Goal: Task Accomplishment & Management: Manage account settings

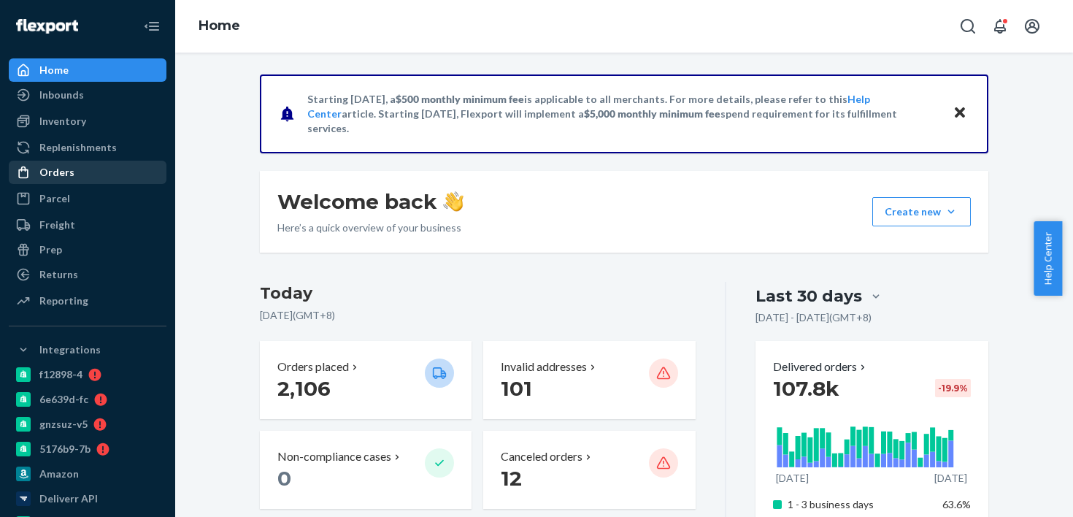
click at [123, 176] on div "Orders" at bounding box center [87, 172] width 155 height 20
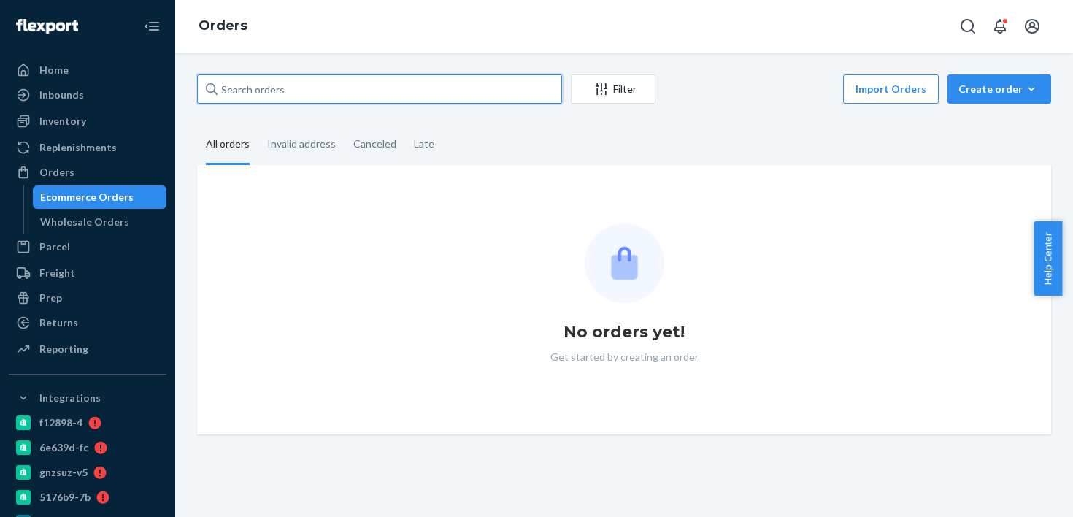
click at [296, 89] on input "text" at bounding box center [379, 88] width 365 height 29
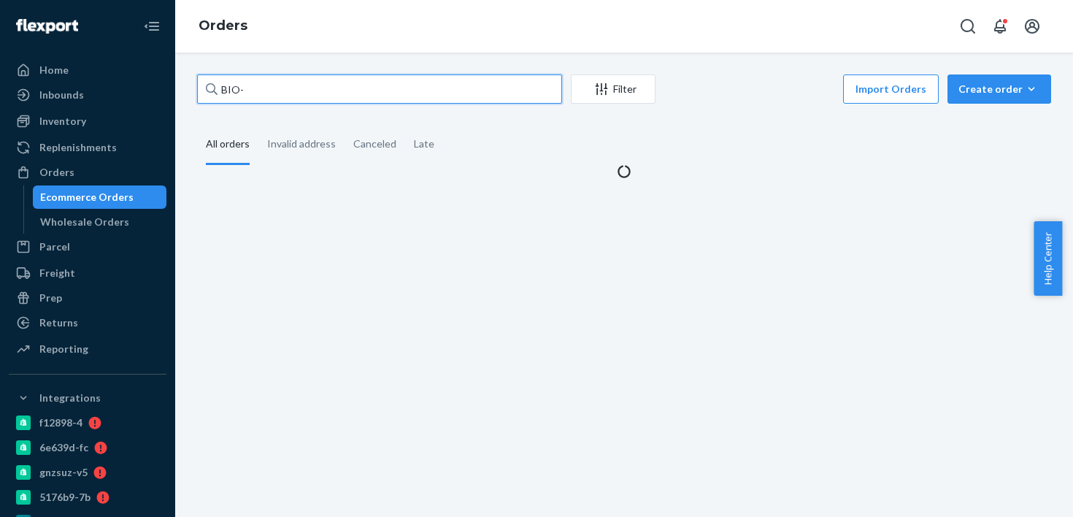
paste input "2386681"
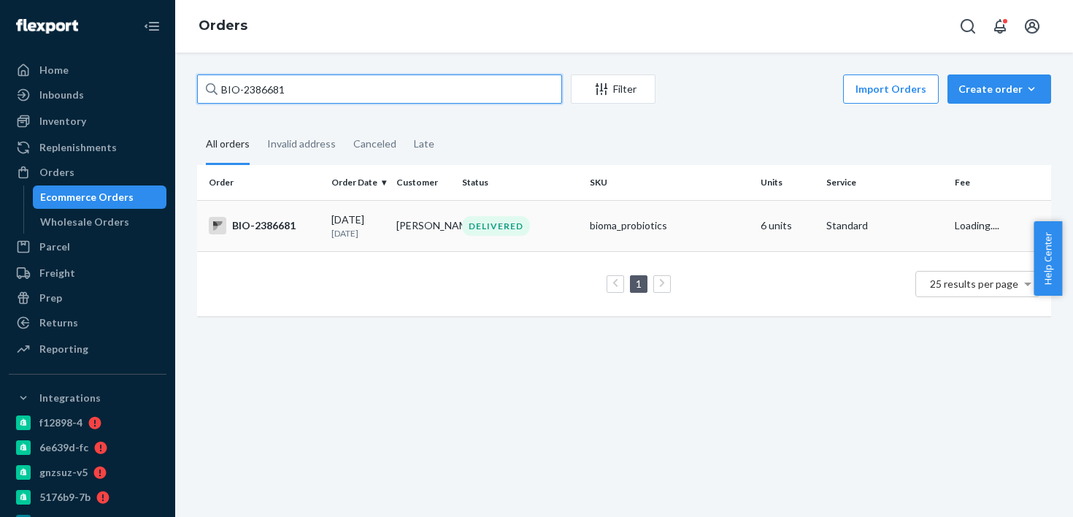
type input "BIO-2386681"
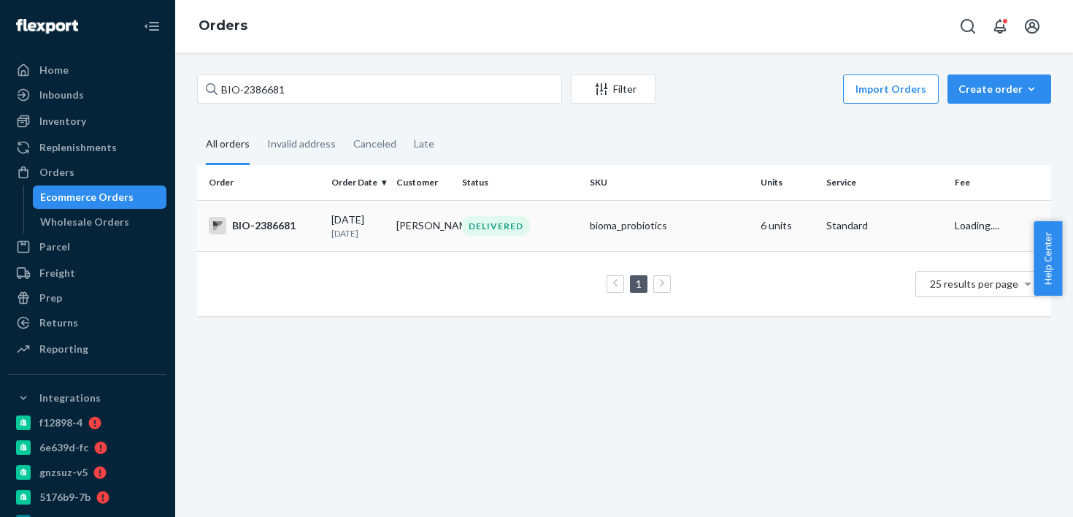
click at [367, 241] on td "[DATE] [DATE]" at bounding box center [359, 225] width 66 height 51
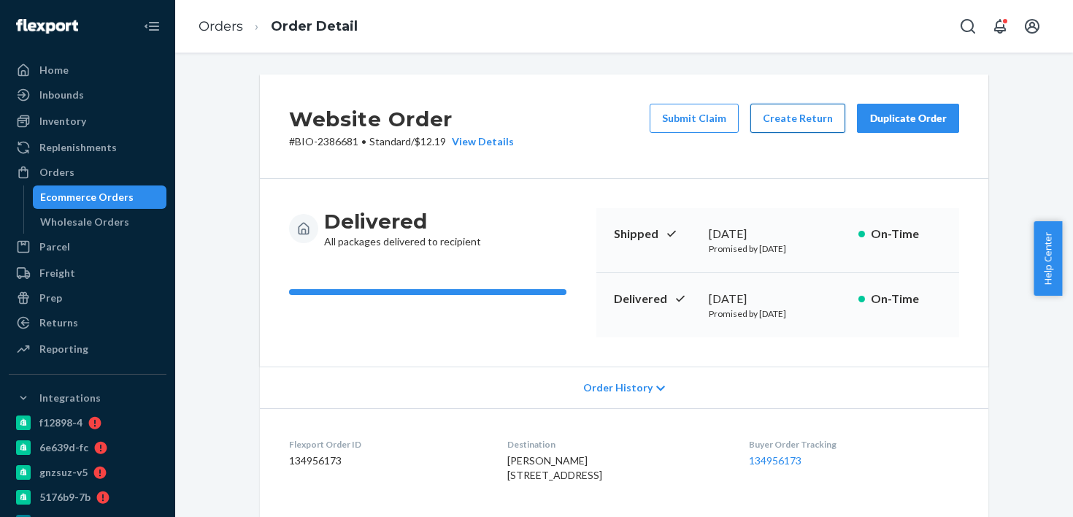
click at [778, 126] on button "Create Return" at bounding box center [798, 118] width 95 height 29
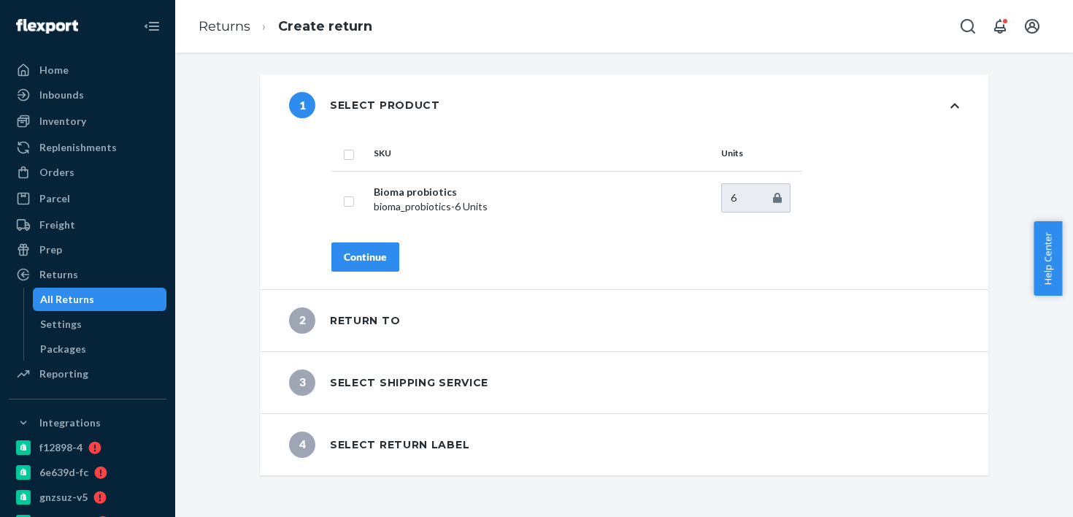
click at [345, 158] on input "checkbox" at bounding box center [349, 152] width 12 height 15
checkbox input "true"
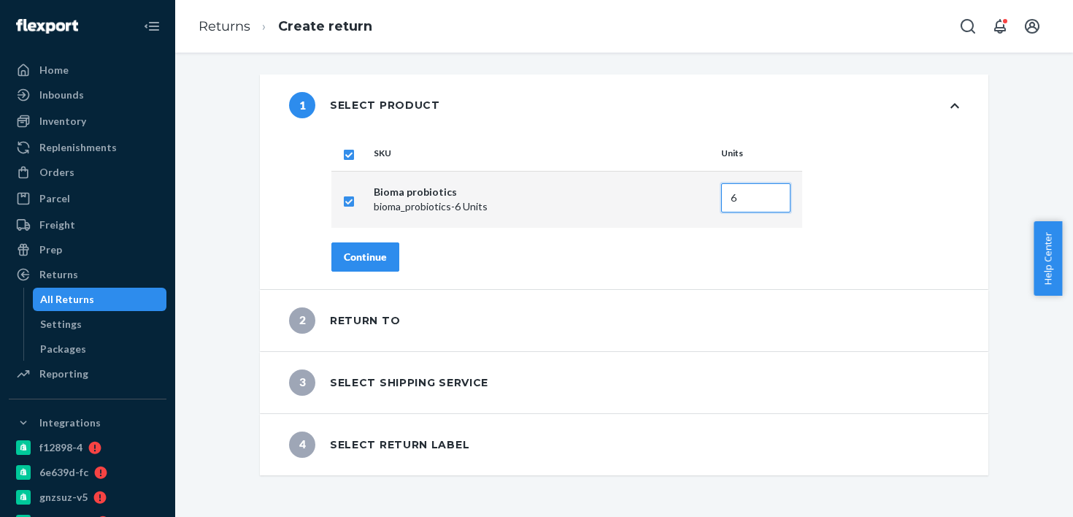
click at [737, 194] on input "6" at bounding box center [755, 197] width 69 height 29
type input "5"
click at [914, 203] on div "SKU Units Bioma probiotics bioma_probiotics - 6 Units 5" at bounding box center [646, 182] width 628 height 92
click at [356, 259] on div "Continue" at bounding box center [365, 257] width 43 height 15
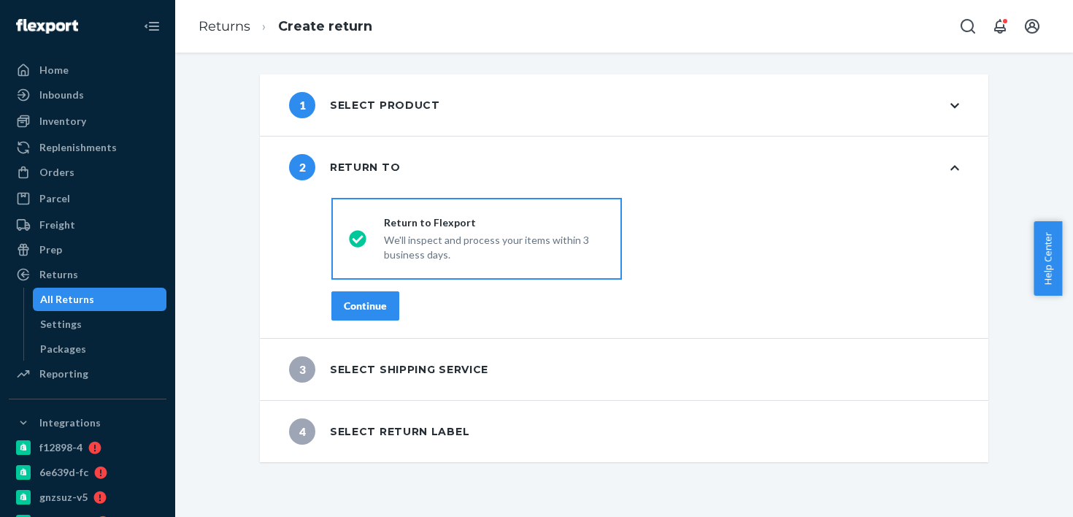
click at [360, 313] on button "Continue" at bounding box center [366, 305] width 68 height 29
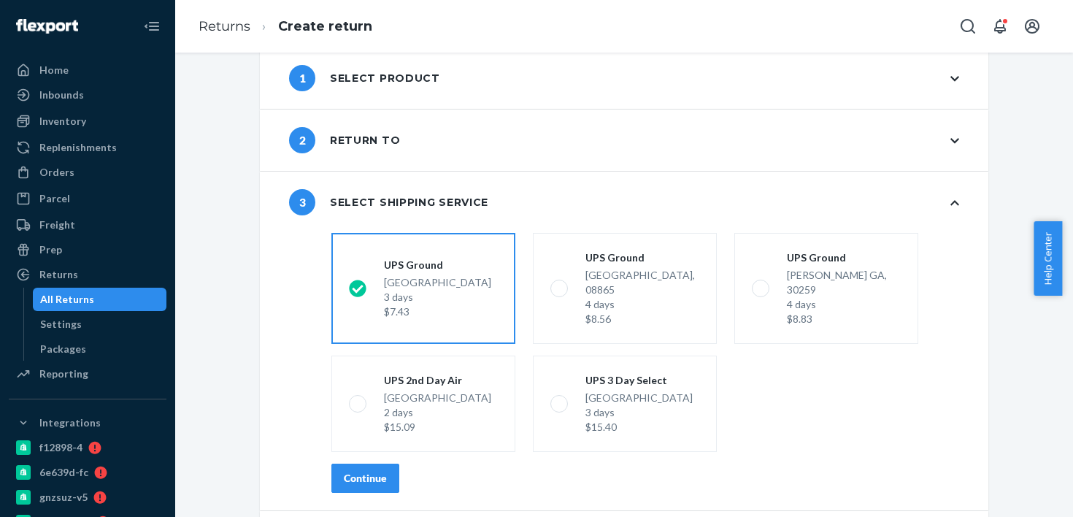
scroll to position [68, 0]
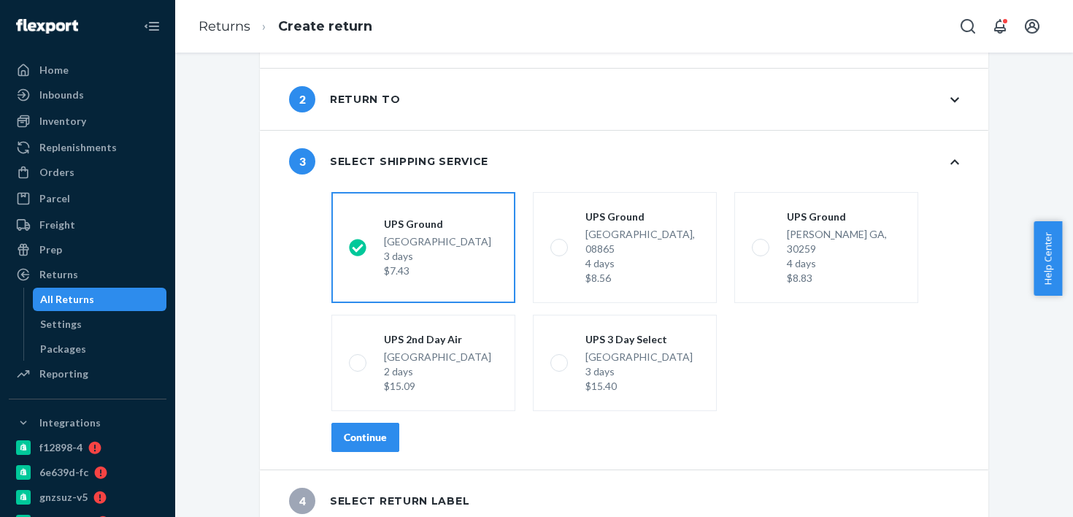
click at [349, 430] on div "Continue" at bounding box center [365, 437] width 43 height 15
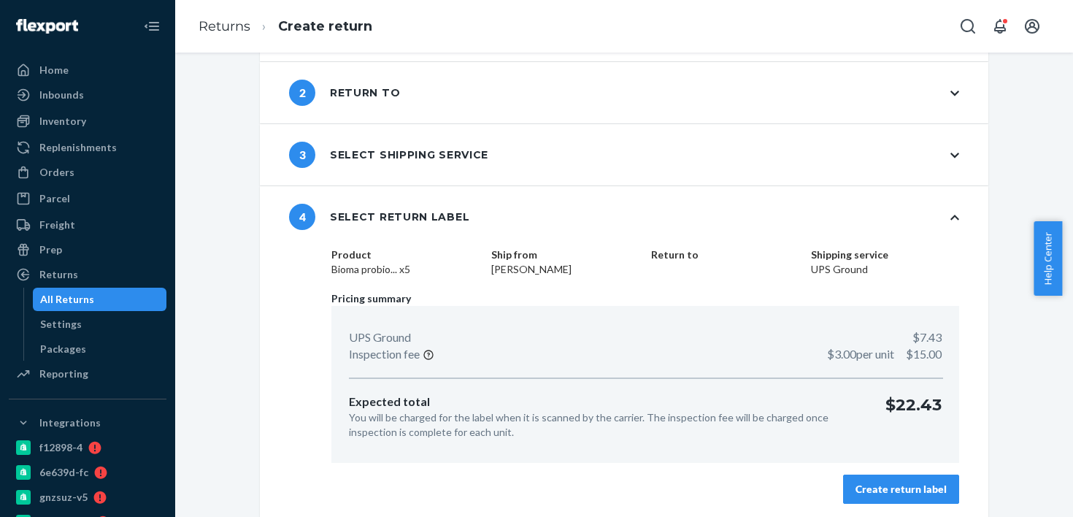
scroll to position [78, 0]
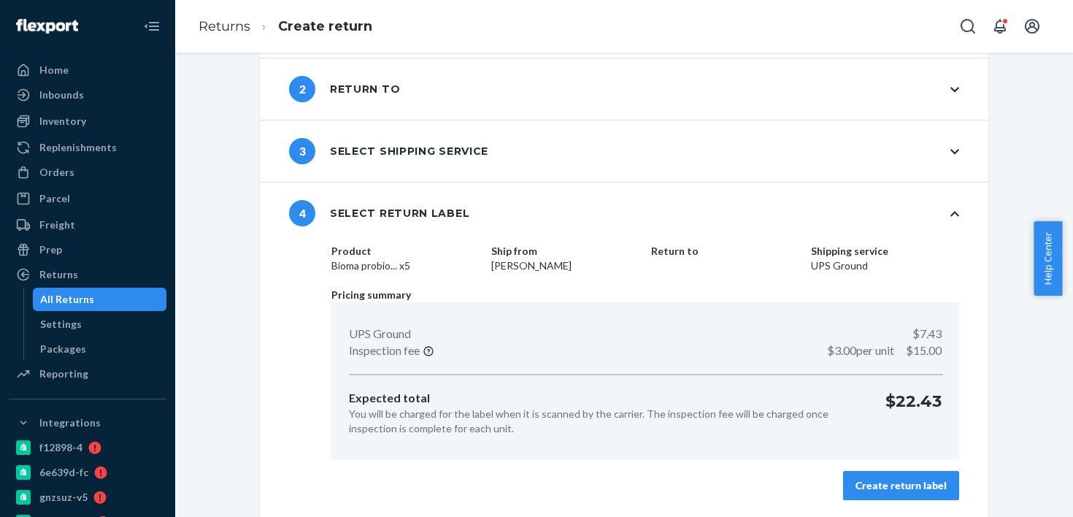
click at [848, 480] on button "Create return label" at bounding box center [901, 485] width 116 height 29
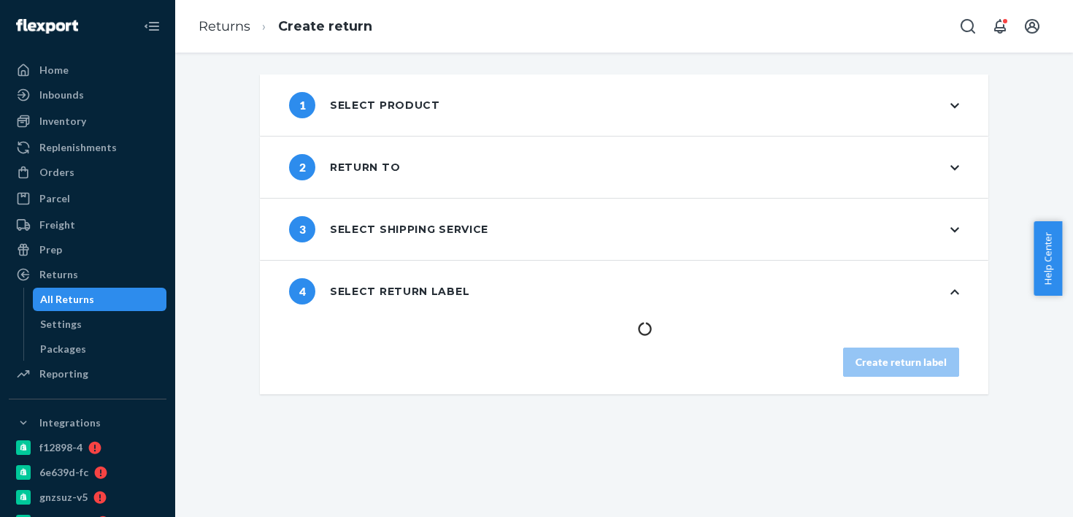
scroll to position [0, 0]
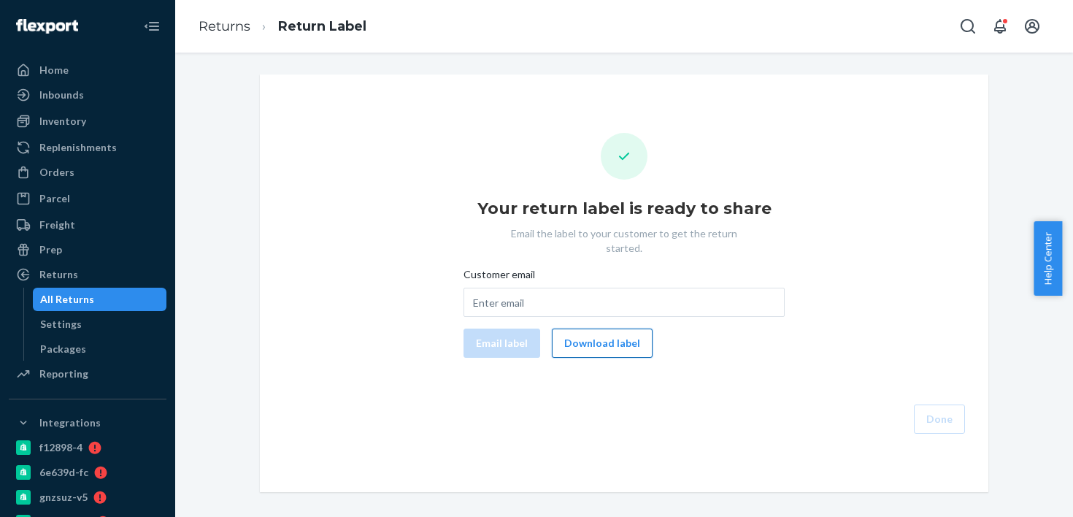
click at [584, 329] on button "Download label" at bounding box center [602, 343] width 101 height 29
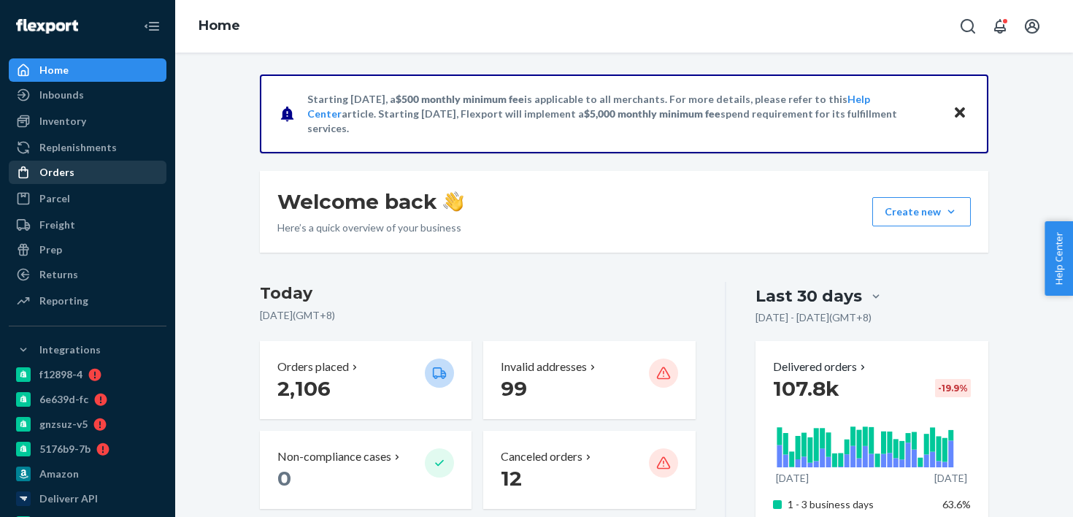
click at [112, 169] on div "Orders" at bounding box center [87, 172] width 155 height 20
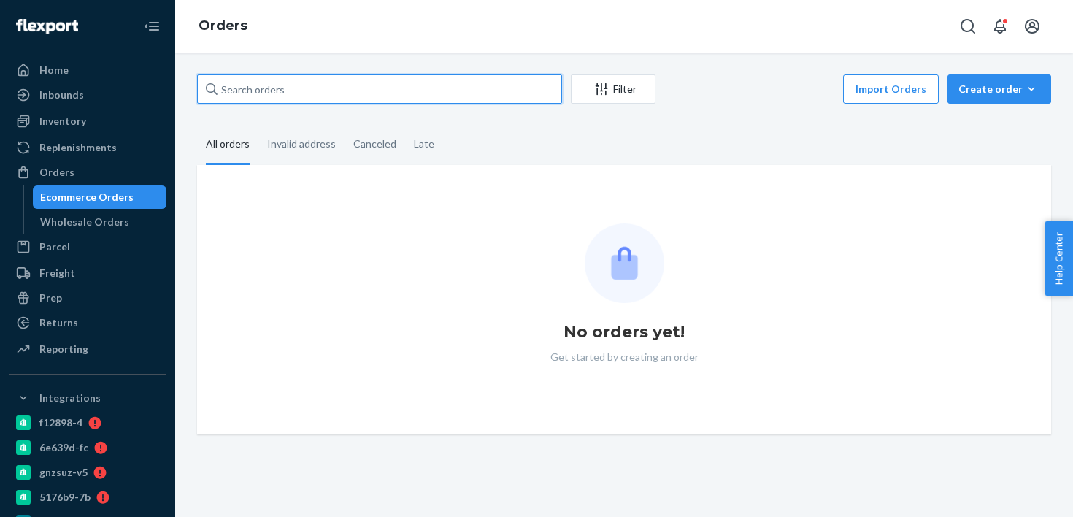
click at [269, 91] on input "text" at bounding box center [379, 88] width 365 height 29
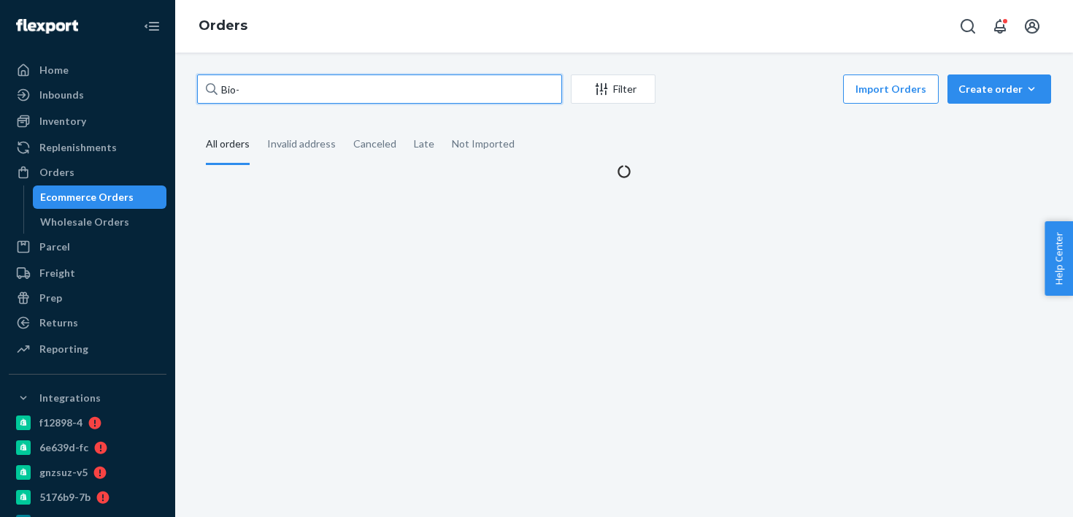
paste input "2761375"
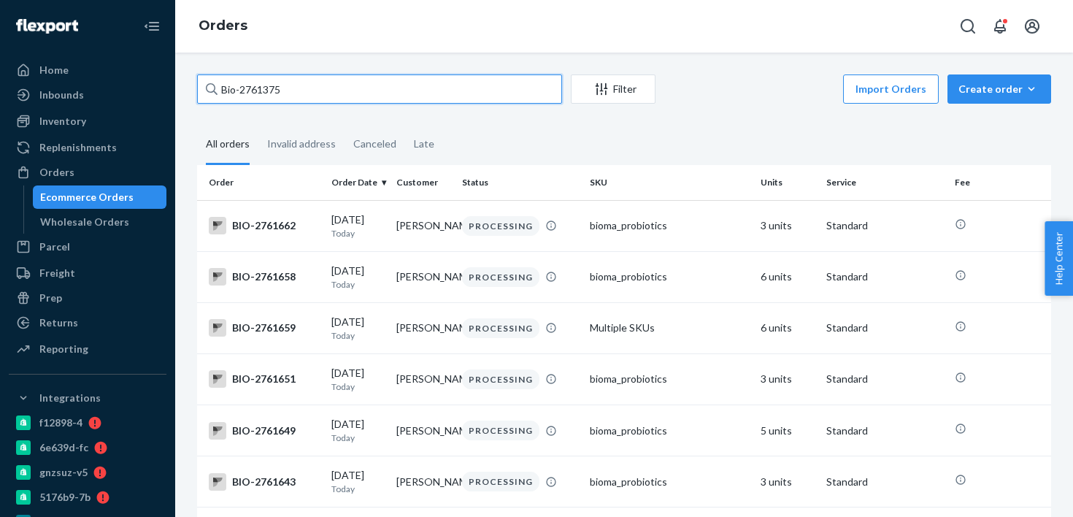
click at [258, 90] on input "Bio-2761375" at bounding box center [379, 88] width 365 height 29
paste input "9"
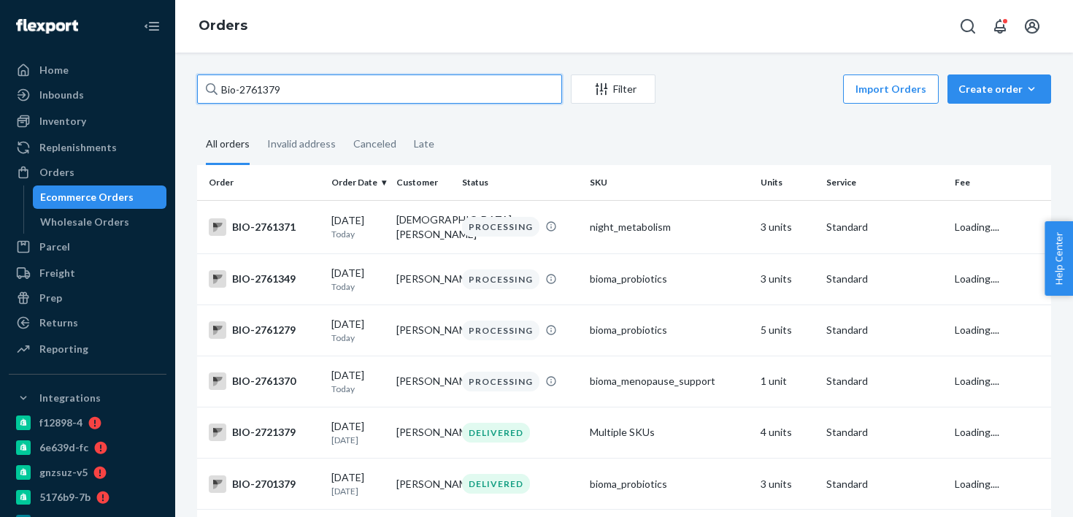
type input "Bio-2761379"
click at [253, 93] on input "Bio-2761379" at bounding box center [379, 88] width 365 height 29
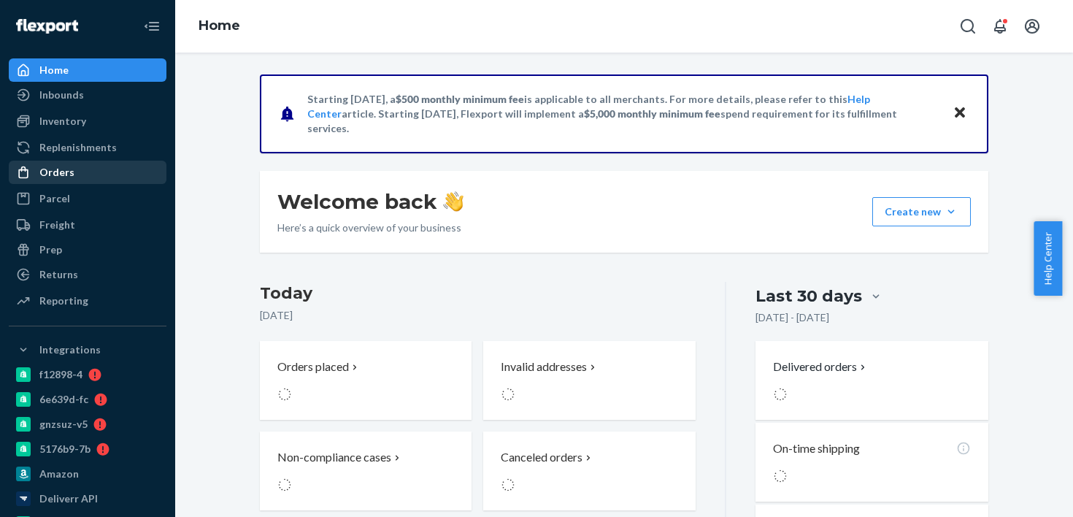
click at [107, 169] on div "Orders" at bounding box center [87, 172] width 155 height 20
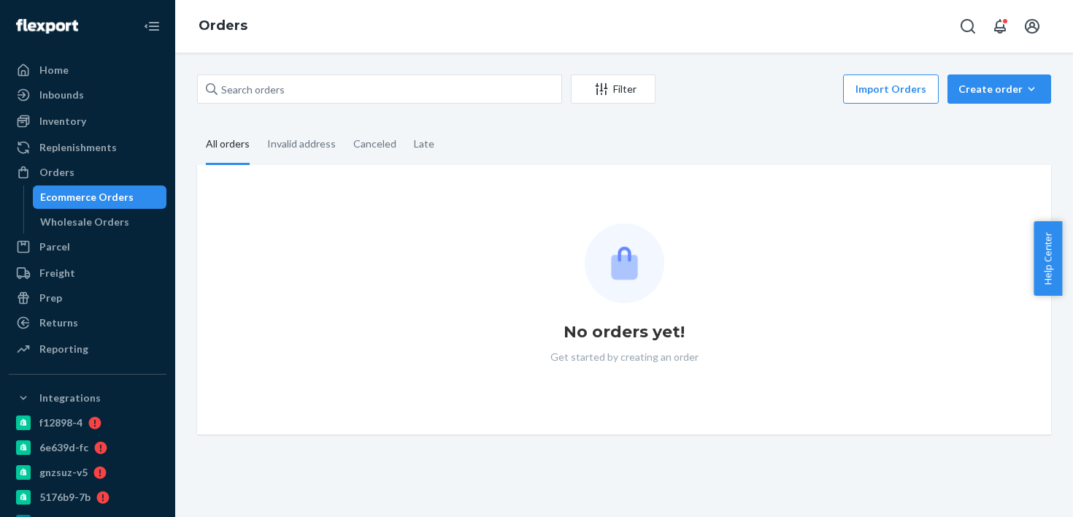
click at [321, 113] on div "Filter Import Orders Create order Ecommerce order Removal order All orders Inva…" at bounding box center [624, 254] width 876 height 360
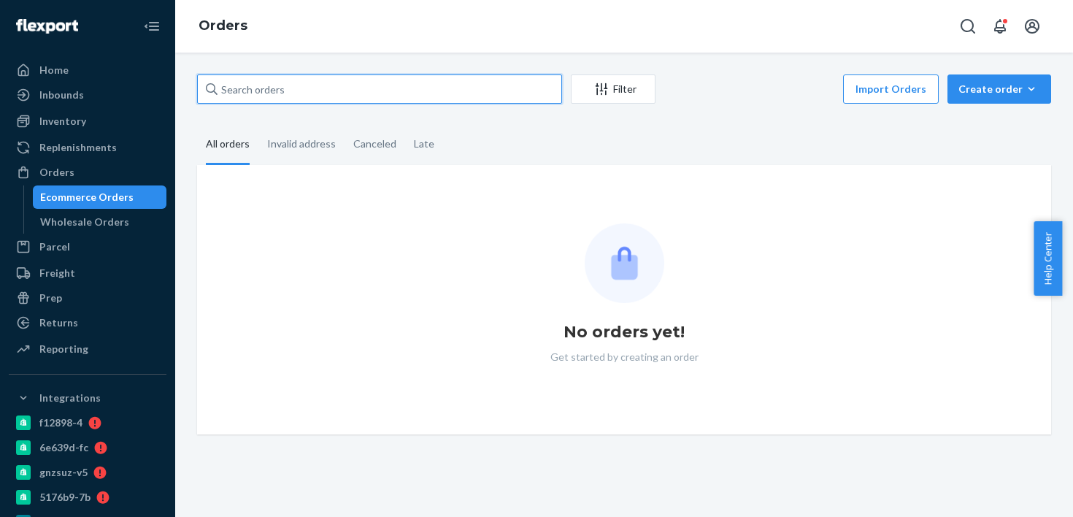
click at [329, 100] on input "text" at bounding box center [379, 88] width 365 height 29
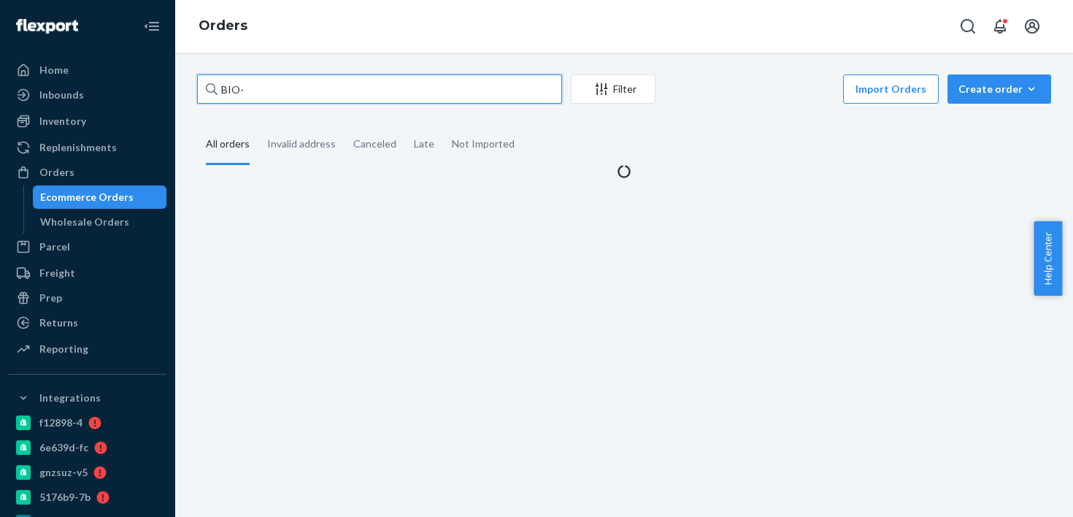
paste input "2761379"
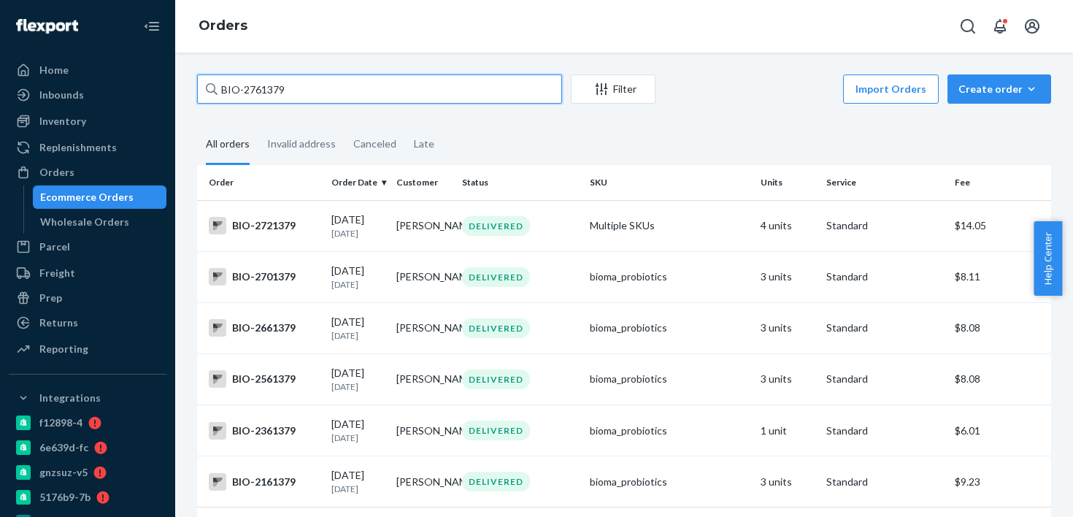
click at [256, 94] on input "BIO-2761379" at bounding box center [379, 88] width 365 height 29
paste input "5"
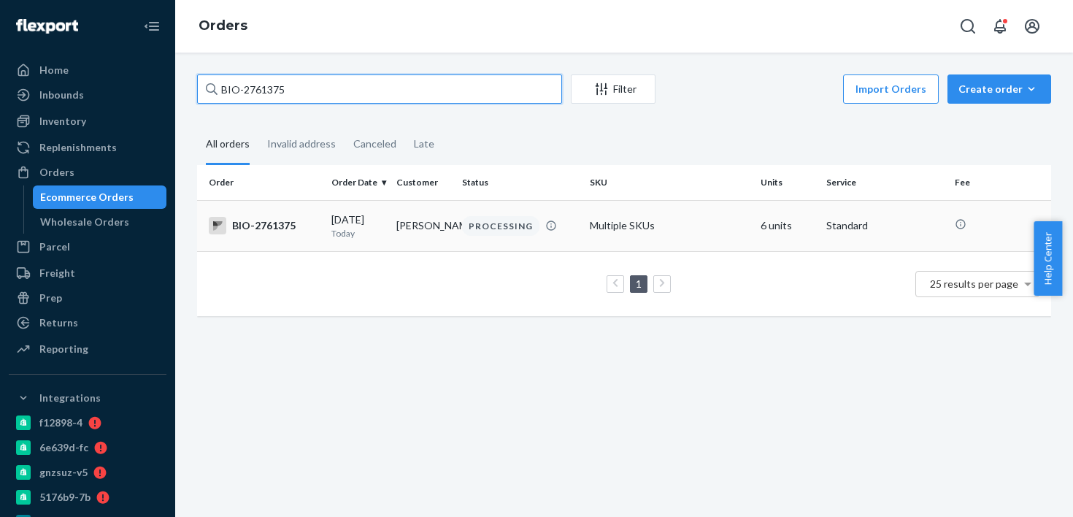
type input "BIO-2761375"
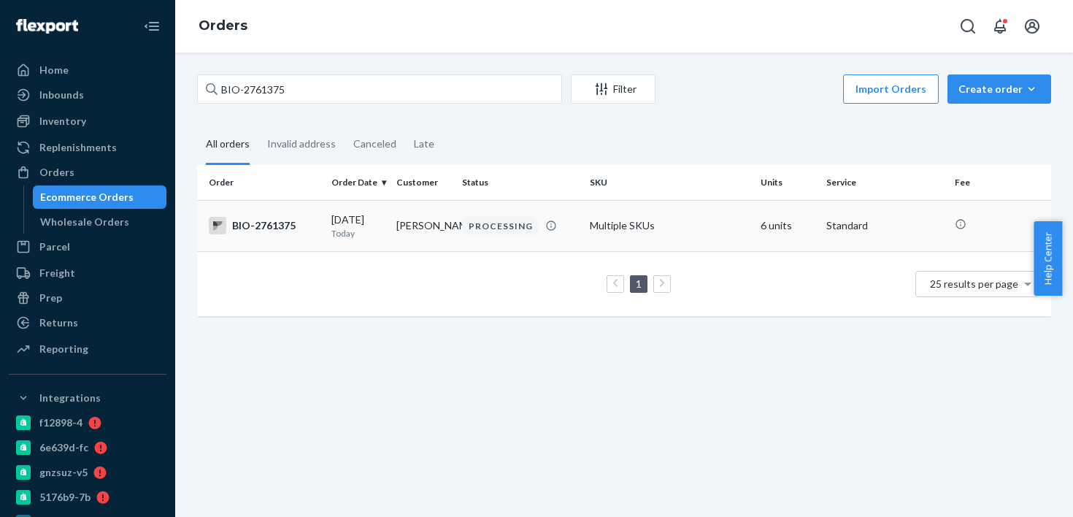
click at [456, 250] on td "PROCESSING" at bounding box center [520, 225] width 129 height 51
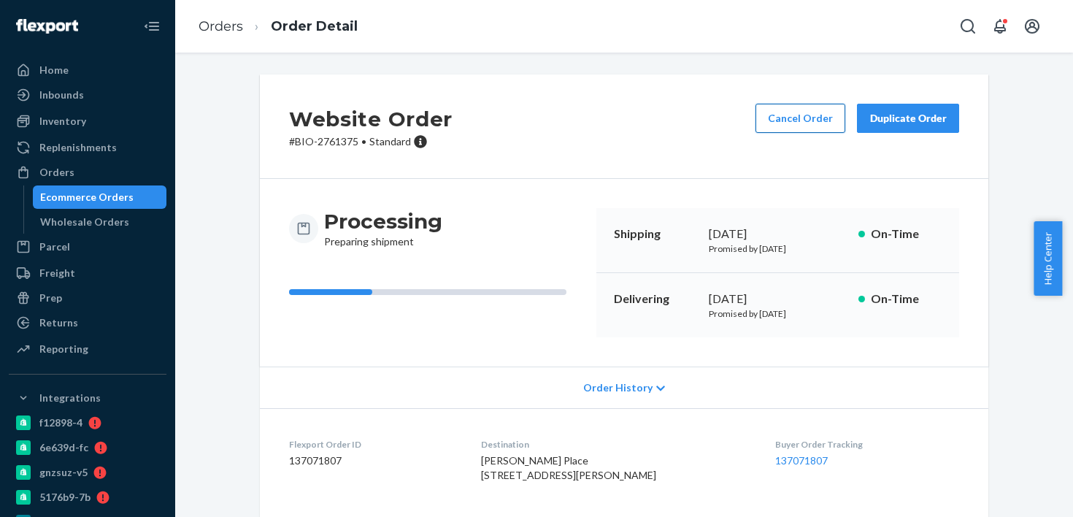
click at [762, 121] on button "Cancel Order" at bounding box center [801, 118] width 90 height 29
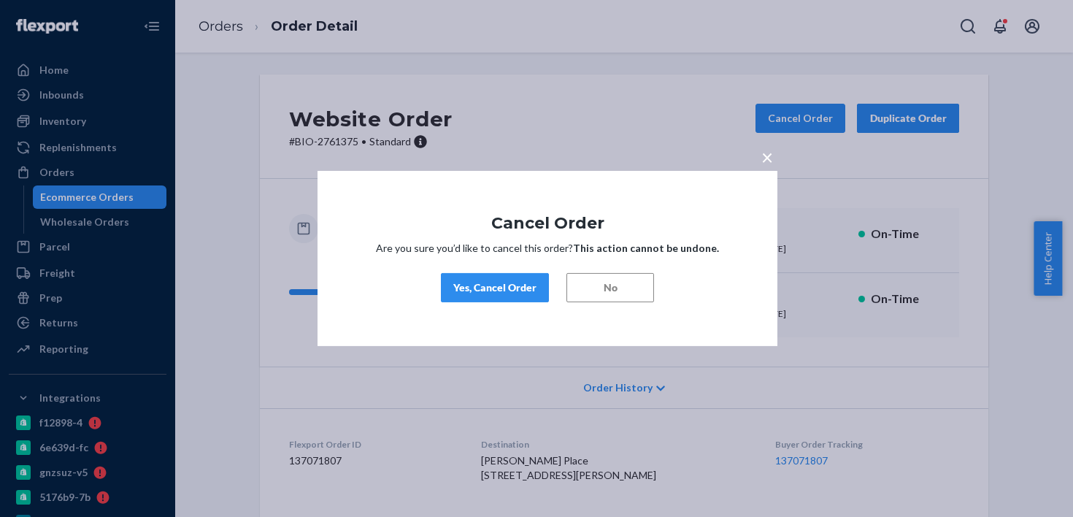
click at [540, 288] on button "Yes, Cancel Order" at bounding box center [495, 287] width 108 height 29
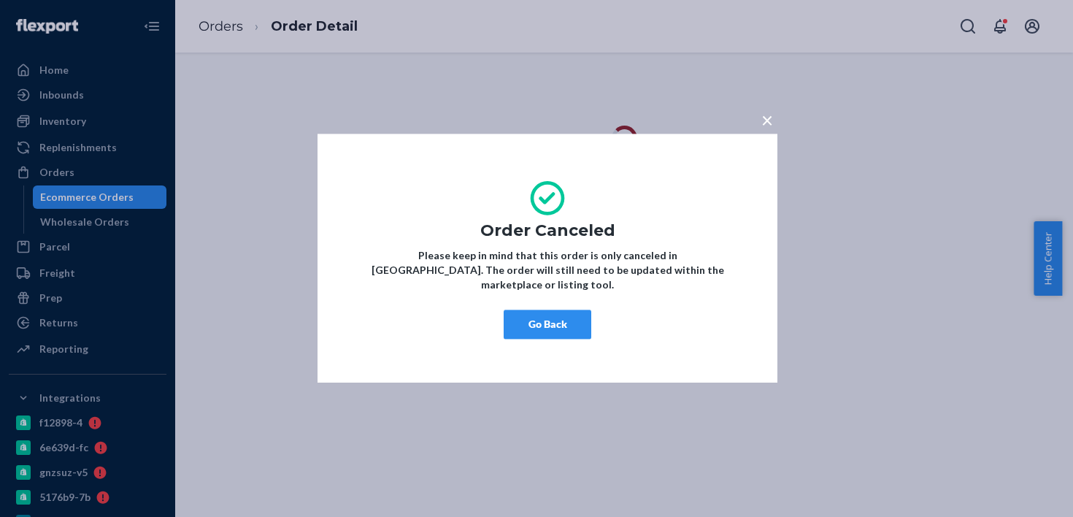
click at [560, 316] on button "Go Back" at bounding box center [548, 324] width 88 height 29
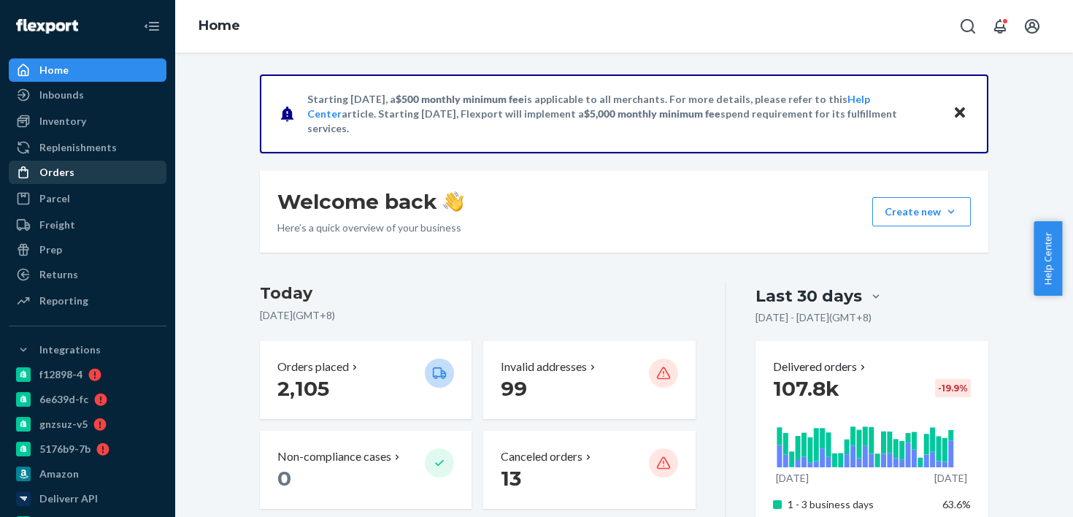
click at [110, 166] on div "Orders" at bounding box center [87, 172] width 155 height 20
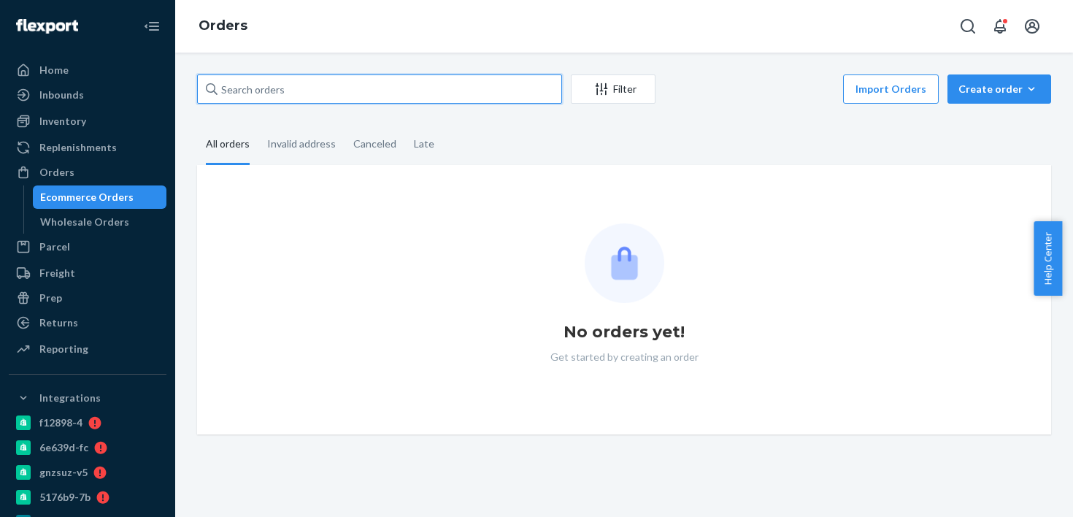
click at [275, 91] on input "text" at bounding box center [379, 88] width 365 height 29
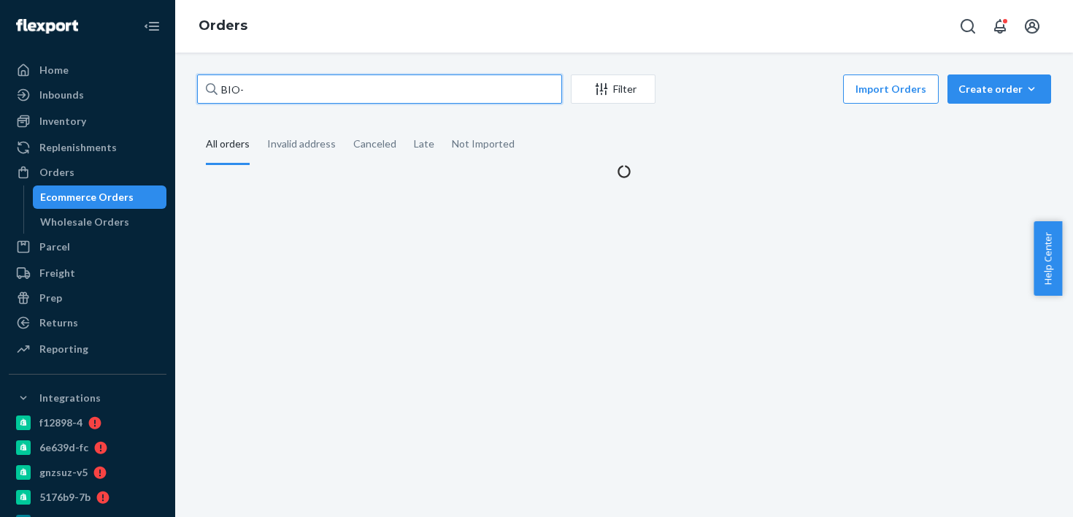
paste input "2760488"
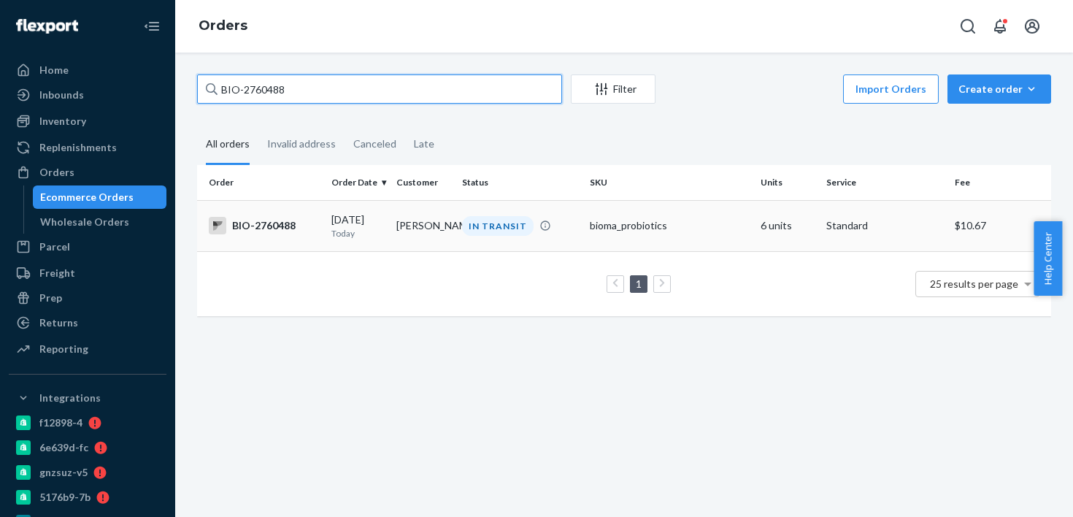
type input "BIO-2760488"
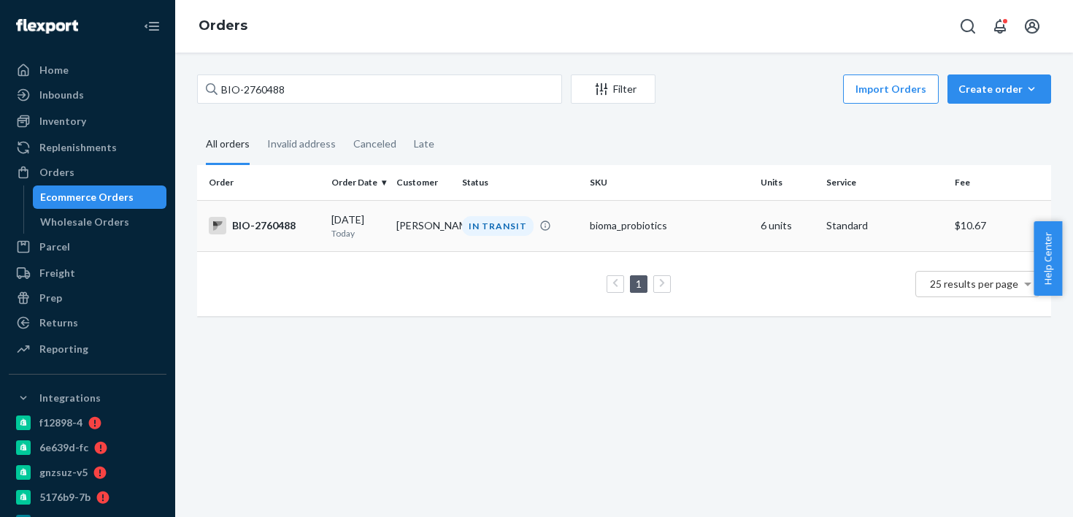
click at [424, 235] on td "Debbie Lee" at bounding box center [424, 225] width 66 height 51
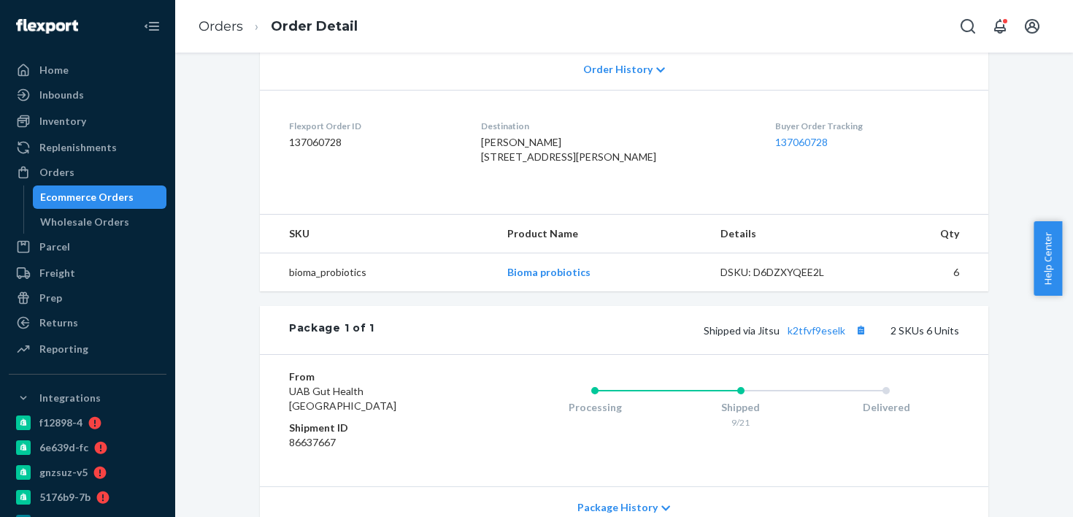
scroll to position [548, 0]
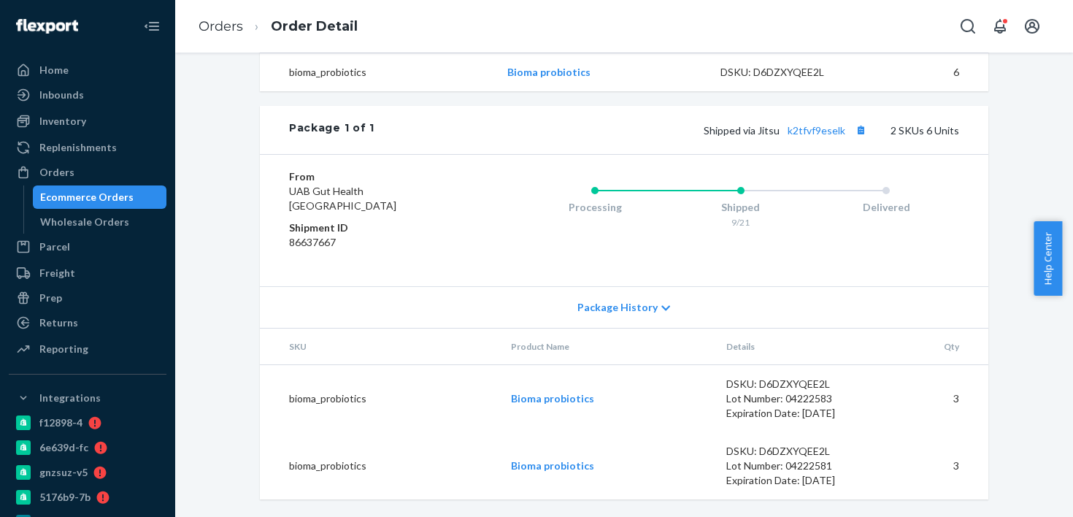
click at [814, 137] on div "Shipped via Jitsu k2tfvf9eselk 2 SKUs 6 Units" at bounding box center [667, 129] width 585 height 19
click at [815, 132] on link "k2tfvf9eselk" at bounding box center [817, 130] width 58 height 12
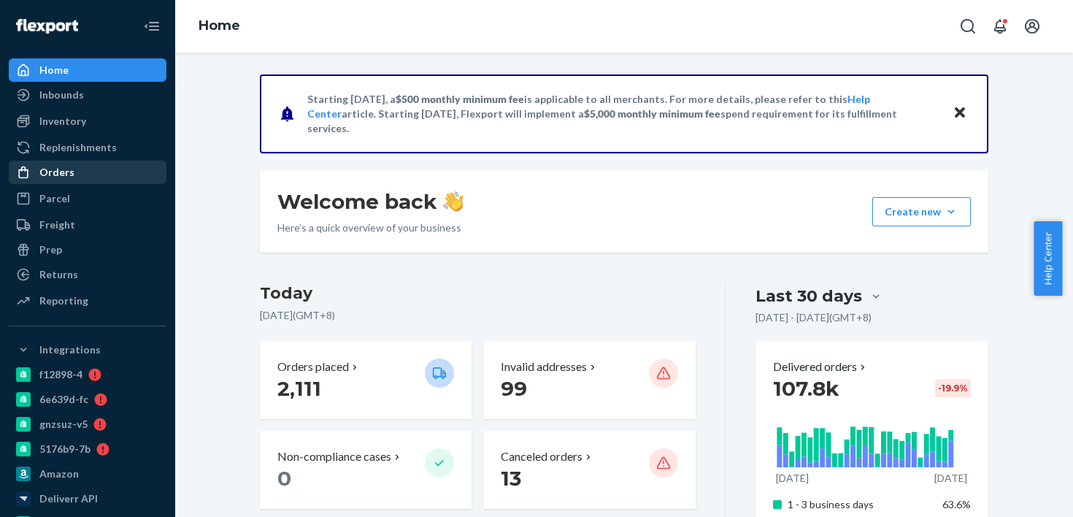
click at [122, 172] on div "Orders" at bounding box center [87, 172] width 155 height 20
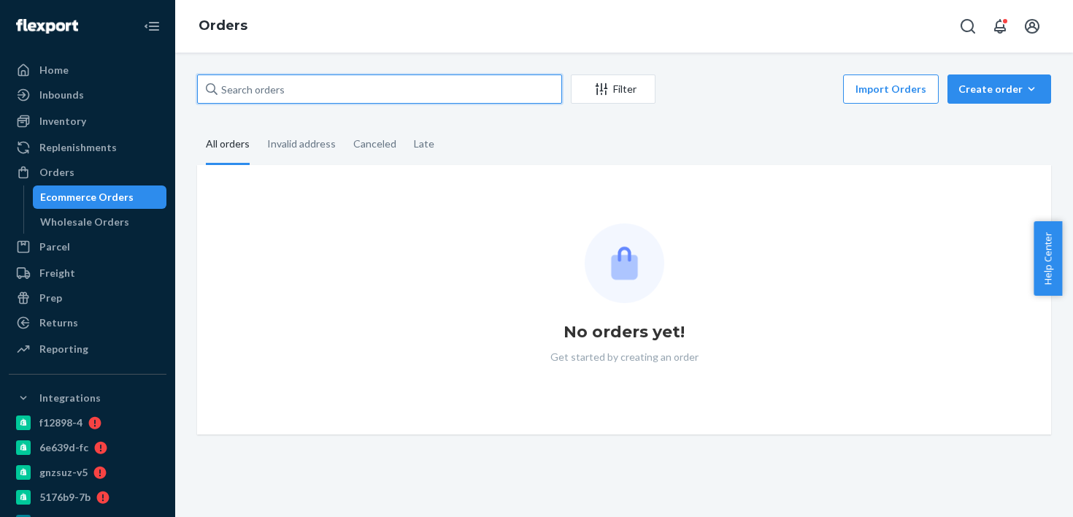
click at [337, 84] on input "text" at bounding box center [379, 88] width 365 height 29
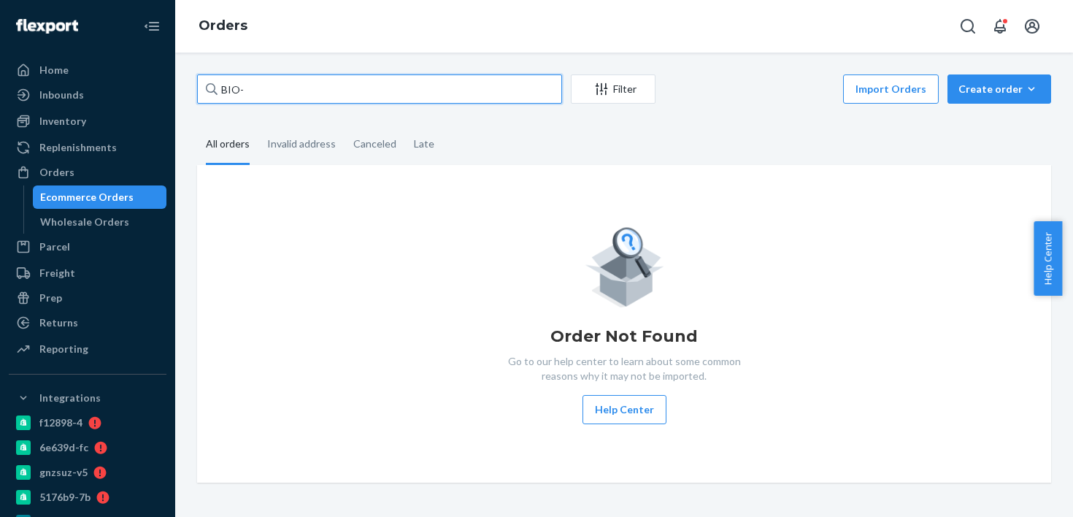
paste input "2761511"
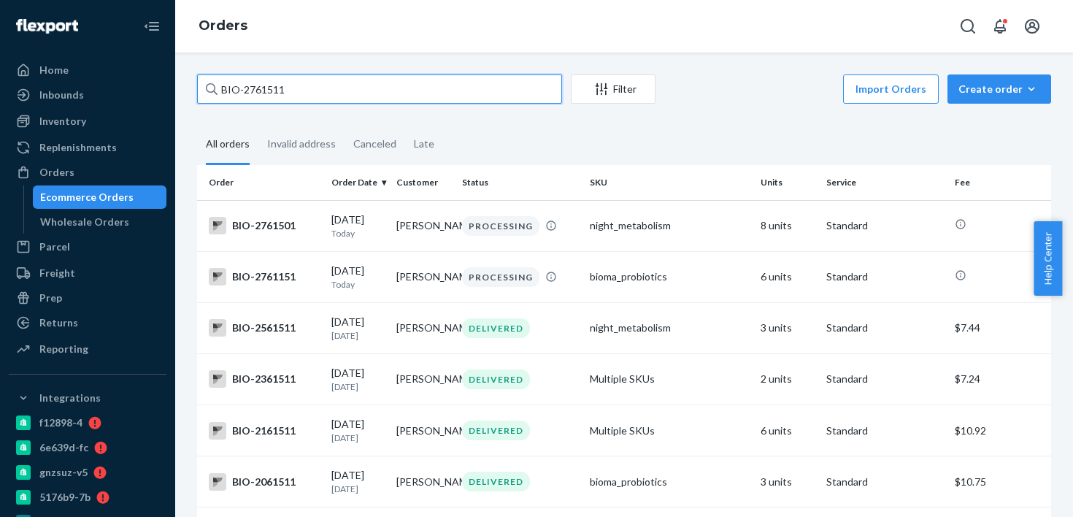
click at [267, 85] on input "BIO-2761511" at bounding box center [379, 88] width 365 height 29
paste input "06"
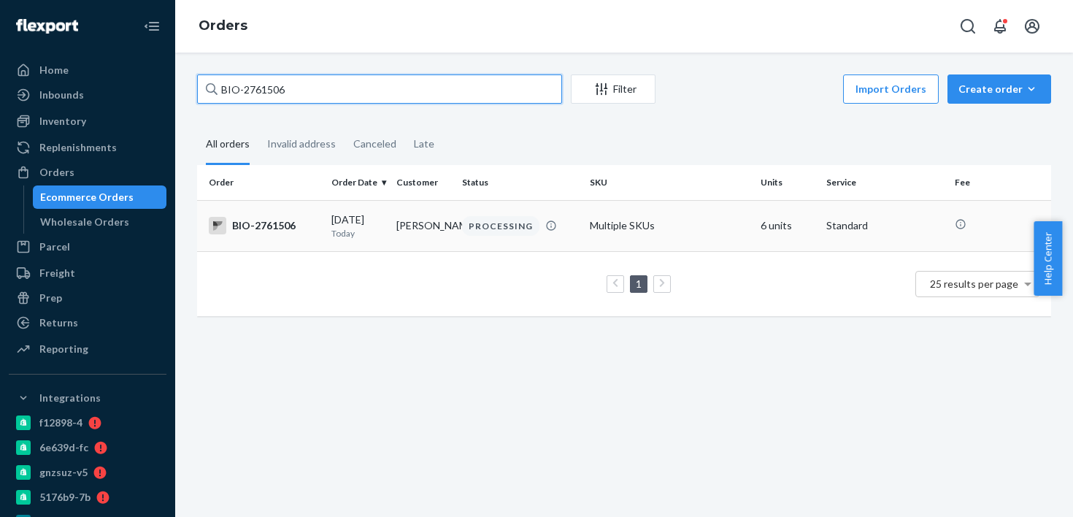
type input "BIO-2761506"
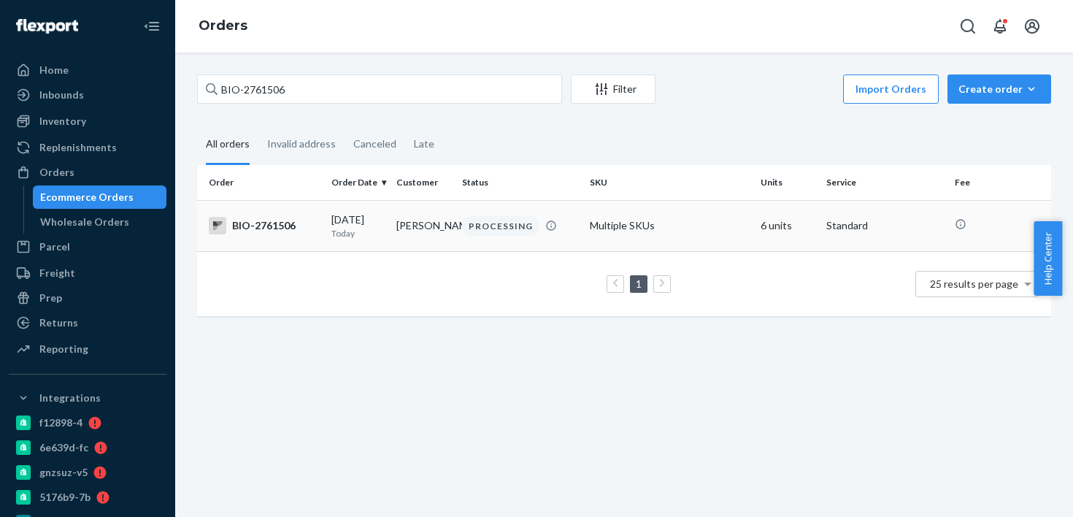
click at [413, 238] on td "Chris Moore" at bounding box center [424, 225] width 66 height 51
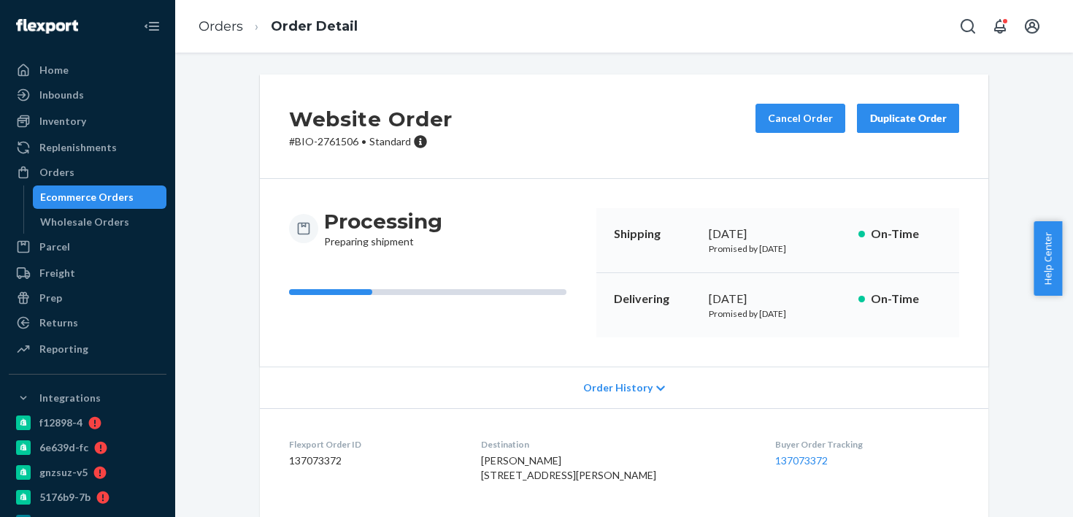
click at [799, 134] on div "Cancel Order Duplicate Order" at bounding box center [857, 126] width 215 height 45
click at [772, 120] on button "Cancel Order" at bounding box center [801, 118] width 90 height 29
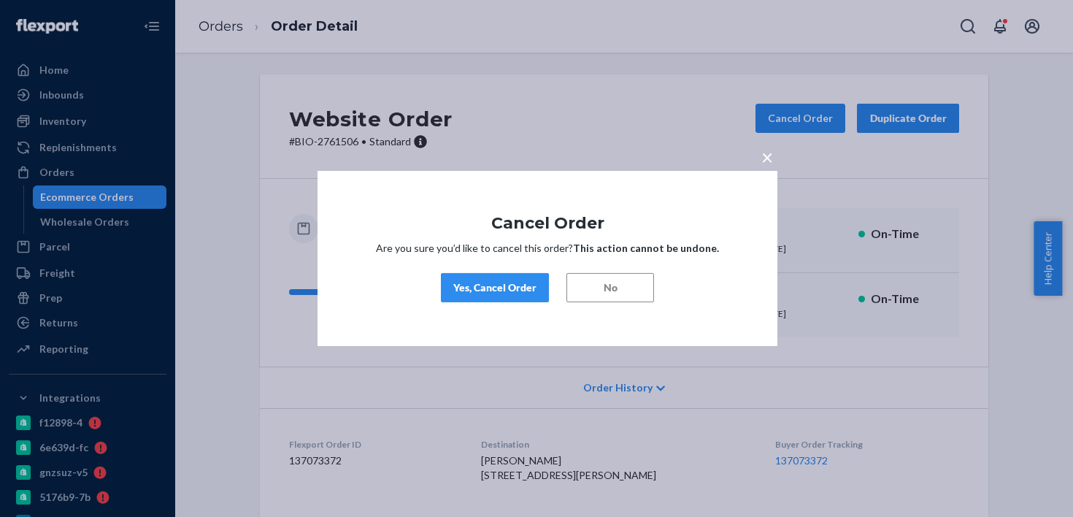
click at [518, 288] on div "Yes, Cancel Order" at bounding box center [494, 287] width 83 height 15
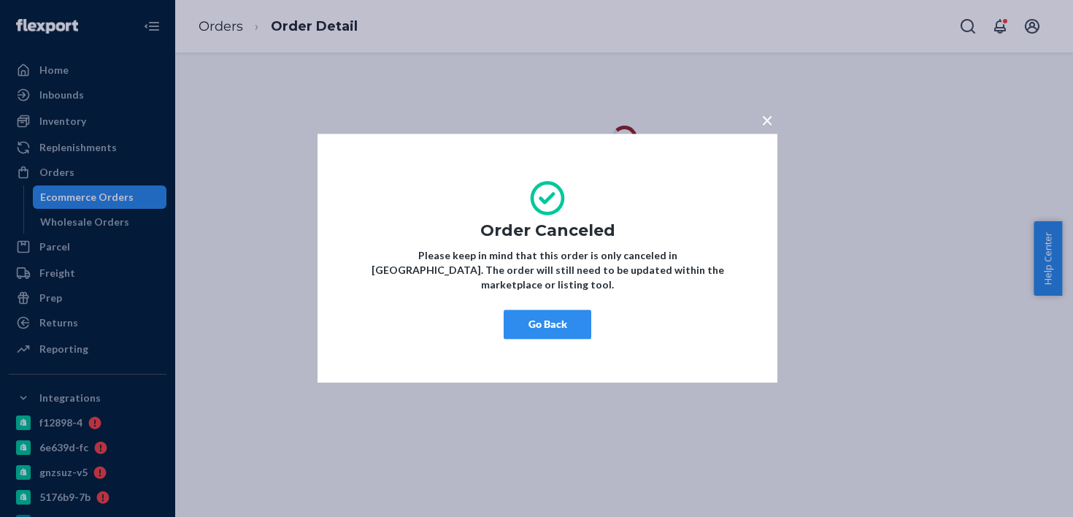
click at [537, 310] on button "Go Back" at bounding box center [548, 324] width 88 height 29
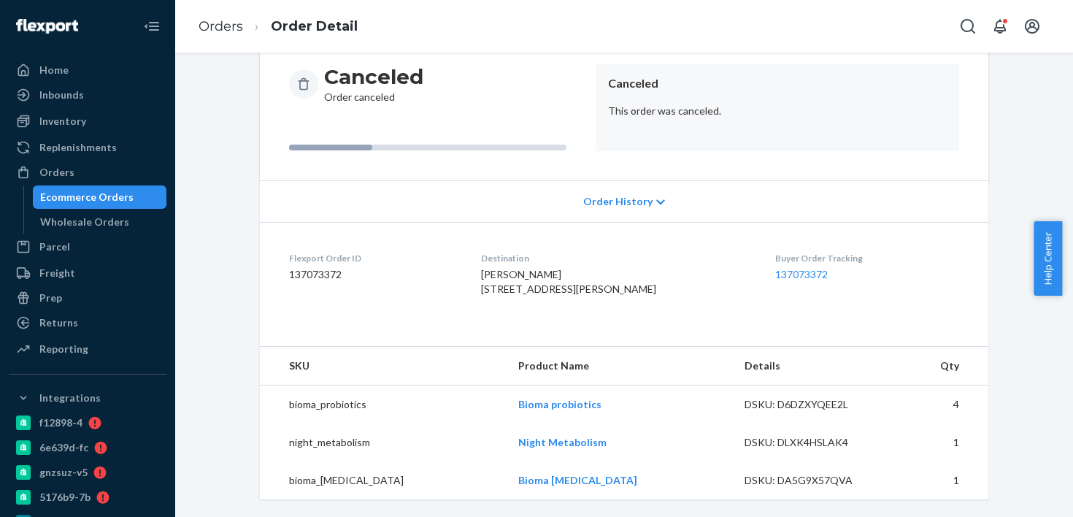
scroll to position [174, 0]
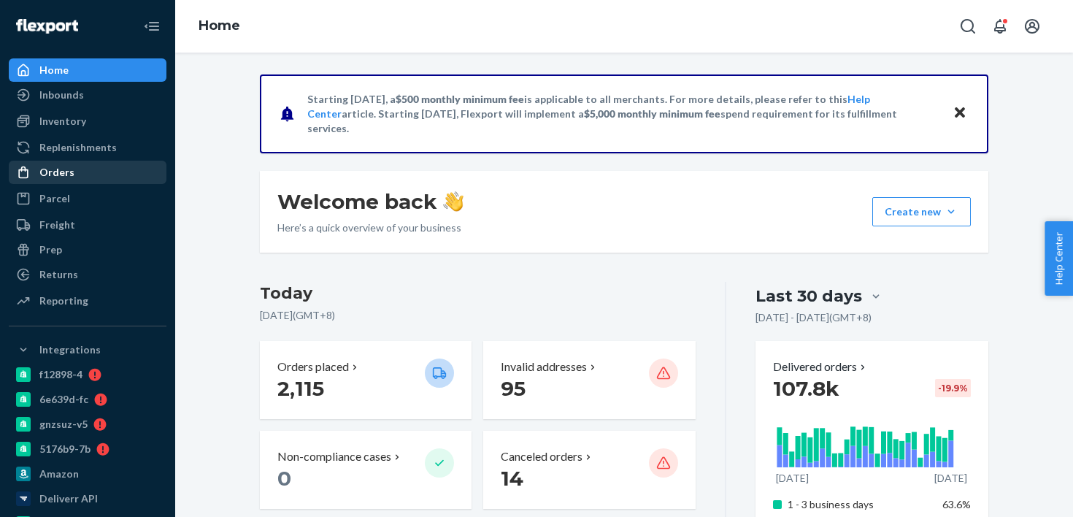
click at [129, 174] on div "Orders" at bounding box center [87, 172] width 155 height 20
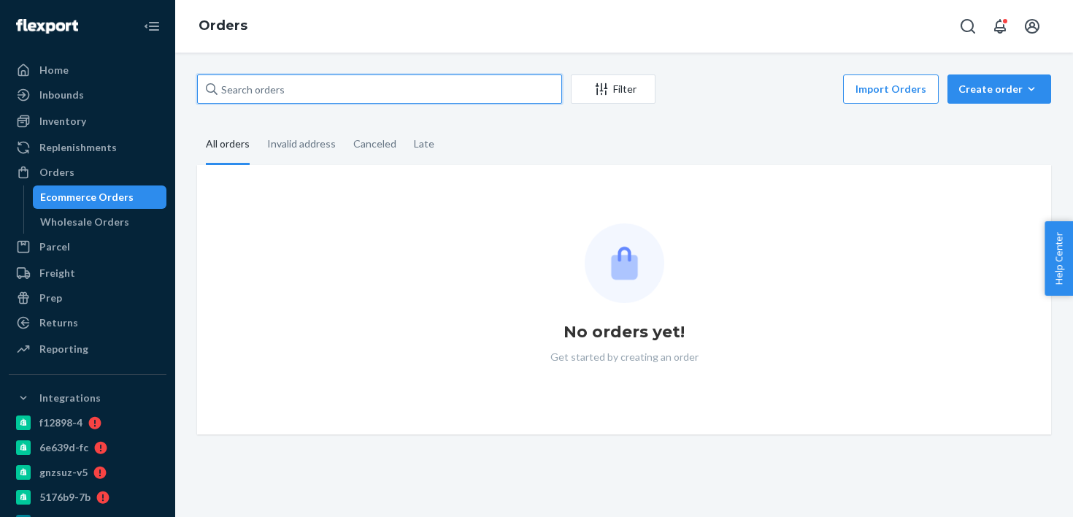
click at [402, 93] on input "text" at bounding box center [379, 88] width 365 height 29
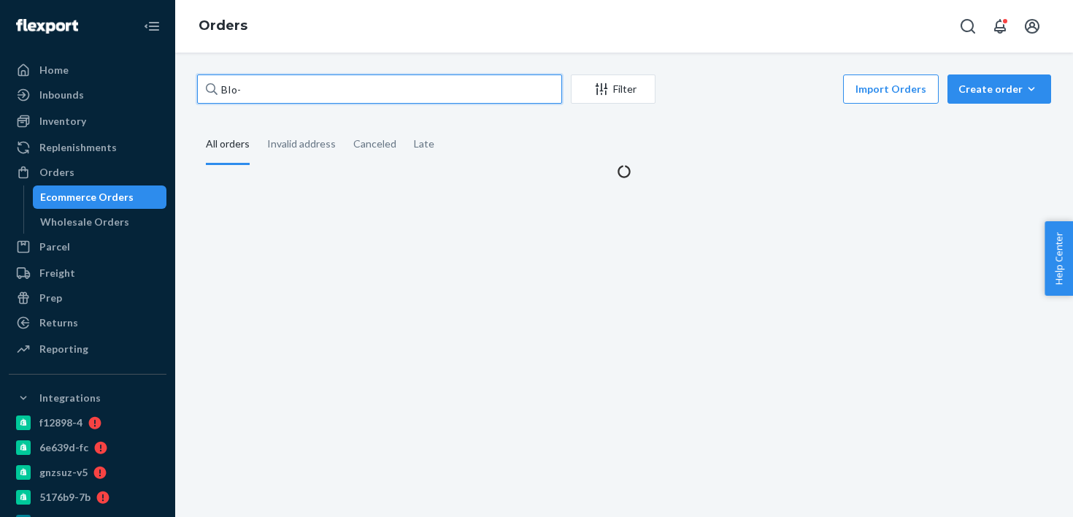
paste input "2403009"
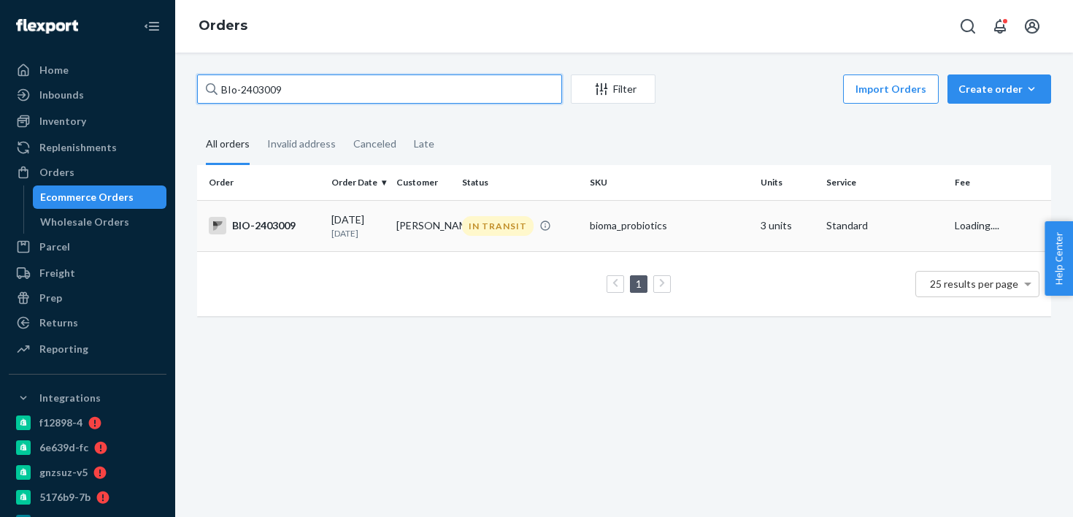
type input "BIo-2403009"
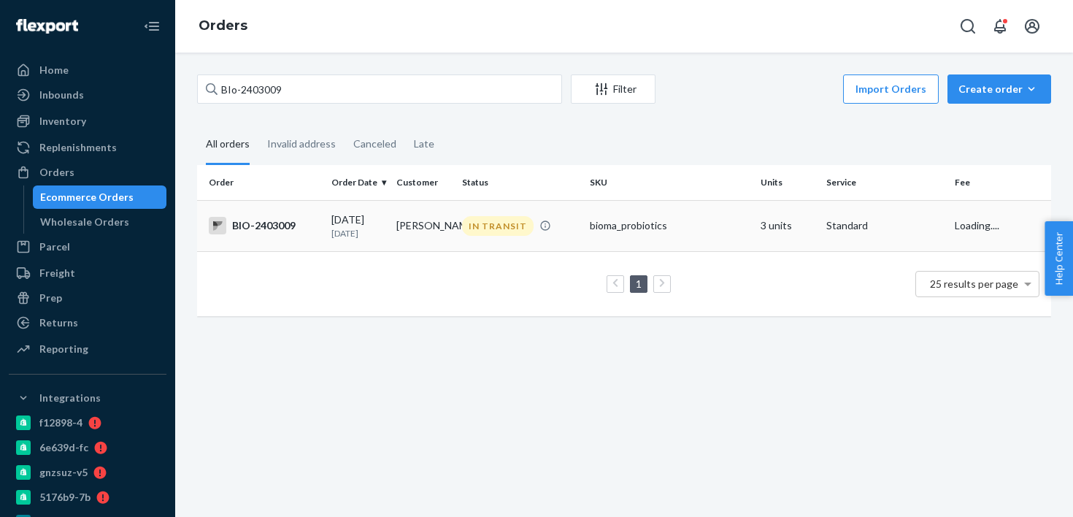
click at [524, 237] on td "IN TRANSIT" at bounding box center [520, 225] width 129 height 51
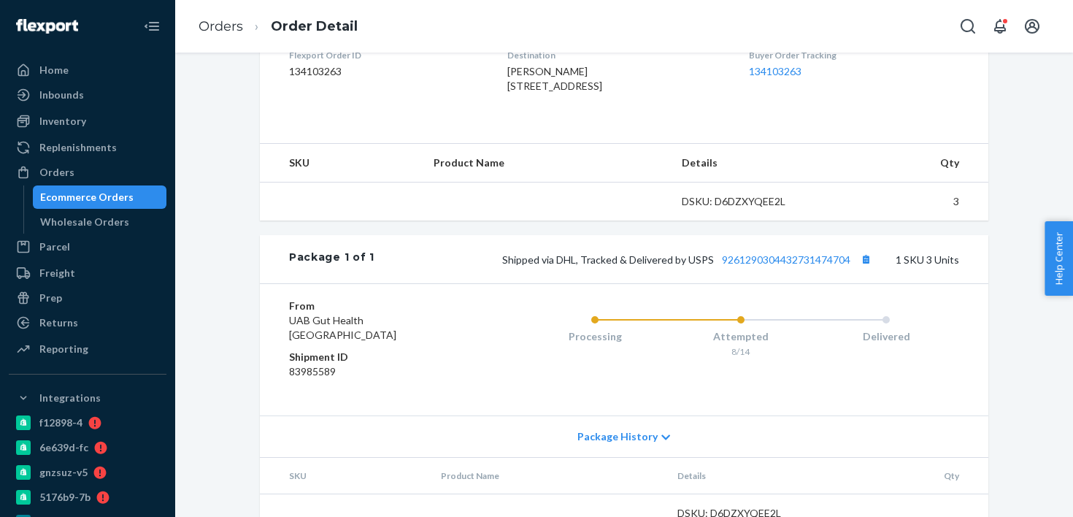
scroll to position [425, 0]
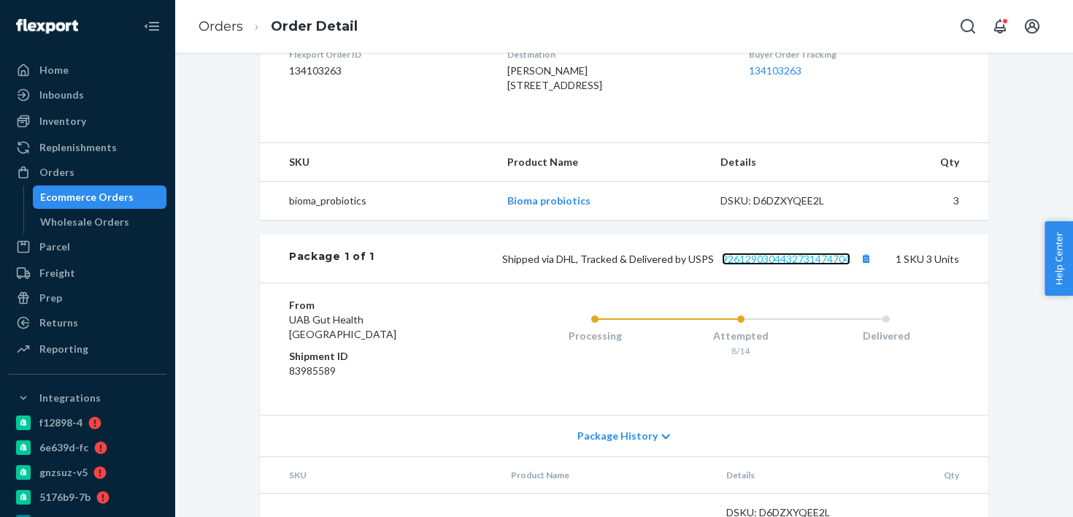
click at [789, 265] on link "9261290304432731474704" at bounding box center [786, 259] width 129 height 12
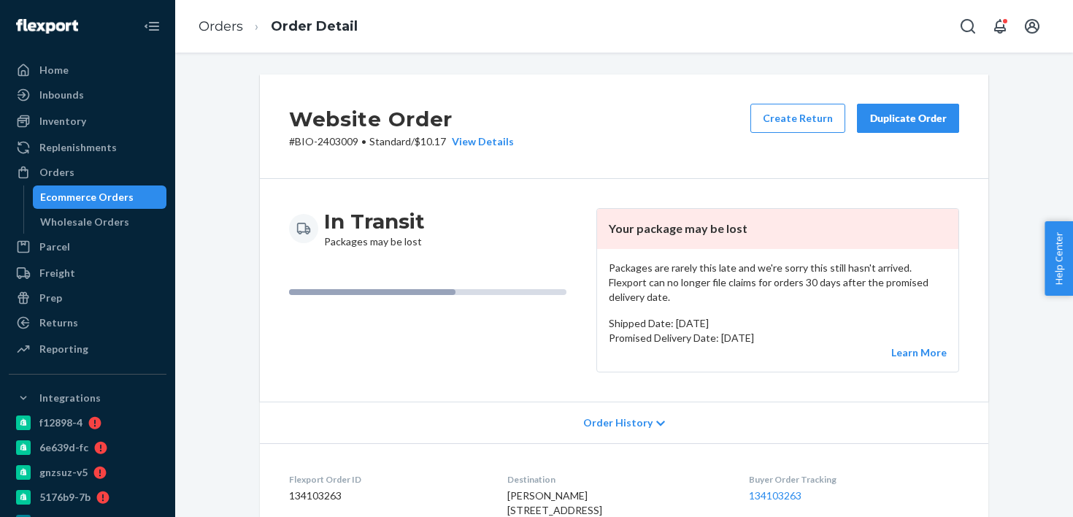
scroll to position [275, 0]
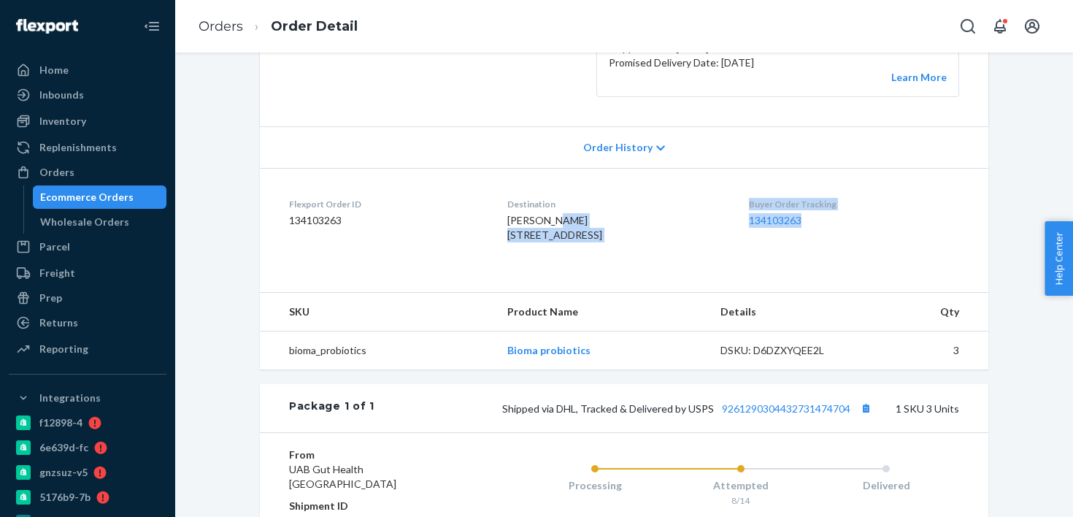
drag, startPoint x: 745, startPoint y: 207, endPoint x: 855, endPoint y: 218, distance: 110.8
click at [855, 218] on dl "Flexport Order ID 134103263 Destination [PERSON_NAME] [STREET_ADDRESS] US Buyer…" at bounding box center [624, 223] width 729 height 110
drag, startPoint x: 839, startPoint y: 220, endPoint x: 838, endPoint y: 212, distance: 7.3
click at [839, 220] on div "Buyer Order Tracking 134103263" at bounding box center [854, 223] width 210 height 50
drag, startPoint x: 838, startPoint y: 207, endPoint x: 752, endPoint y: 210, distance: 85.5
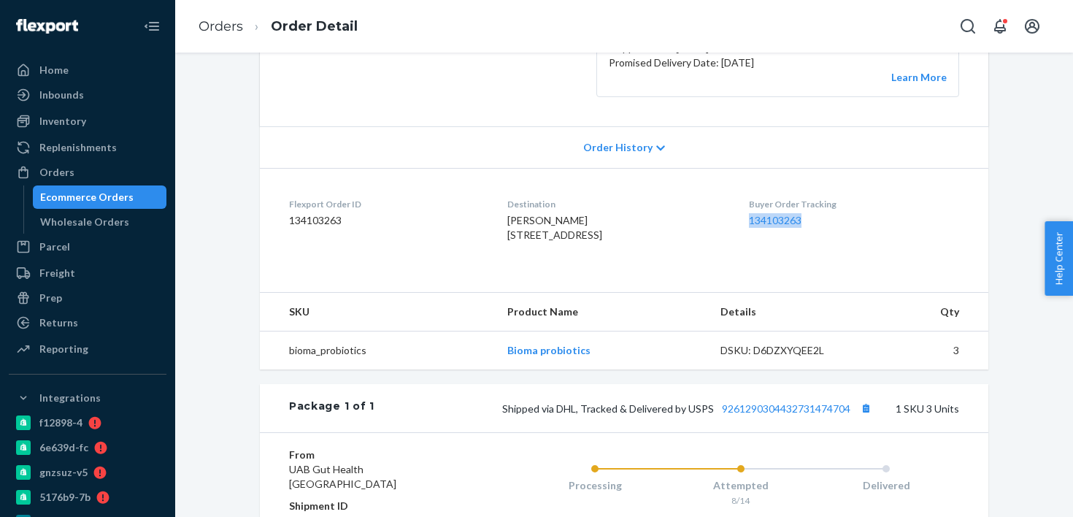
click at [752, 210] on dl "Flexport Order ID 134103263 Destination Akiko Ota 6100 W 120th Ter Overland Par…" at bounding box center [624, 223] width 729 height 110
copy link "134103263"
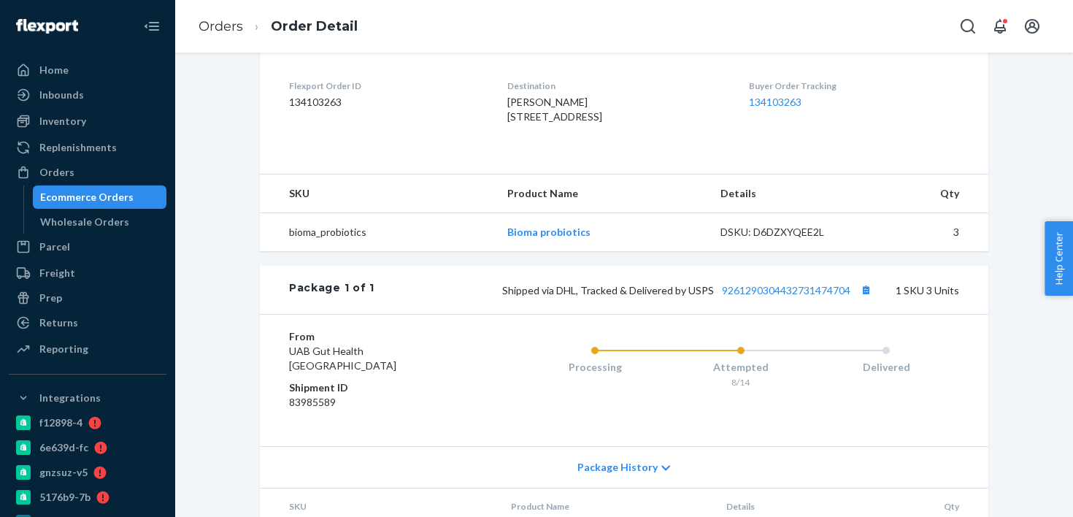
scroll to position [0, 0]
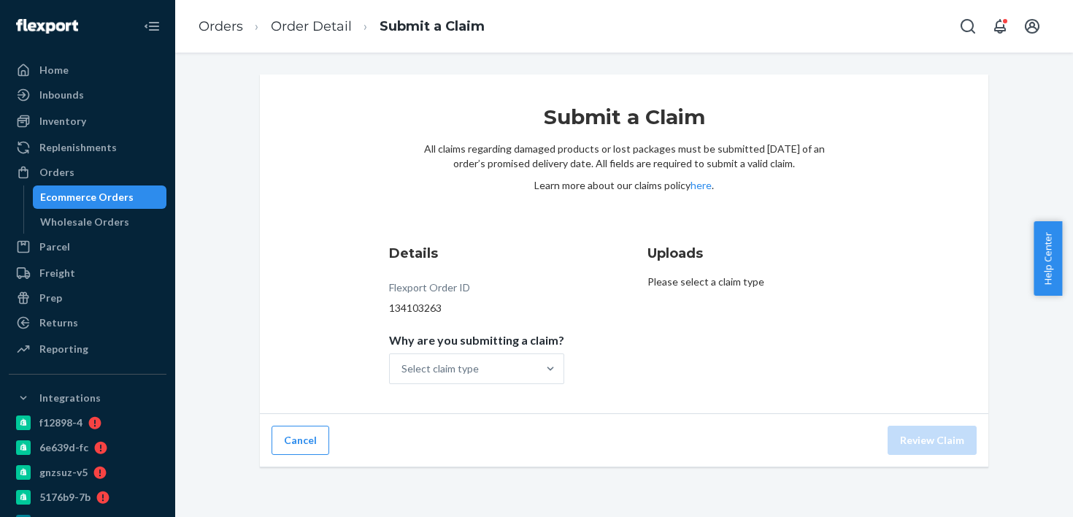
click at [329, 157] on div "Submit a Claim All claims regarding damaged products or lost packages must be s…" at bounding box center [624, 244] width 729 height 340
click at [496, 373] on div "Select claim type" at bounding box center [464, 368] width 148 height 29
click at [403, 373] on input "Why are you submitting a claim? Select claim type" at bounding box center [402, 368] width 1 height 15
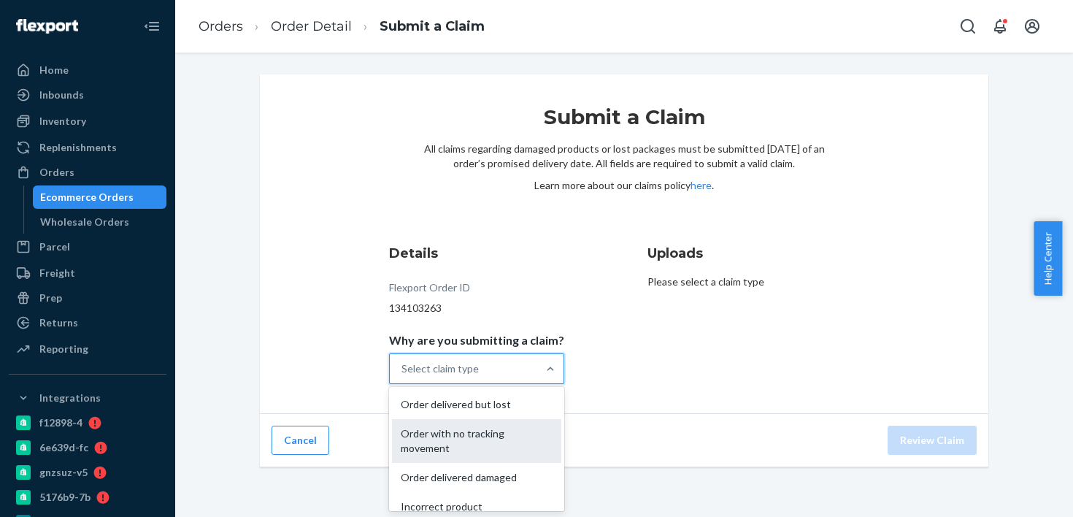
click at [484, 445] on div "Order with no tracking movement" at bounding box center [476, 441] width 169 height 44
click at [403, 376] on input "Why are you submitting a claim? option Order with no tracking movement focused,…" at bounding box center [402, 368] width 1 height 15
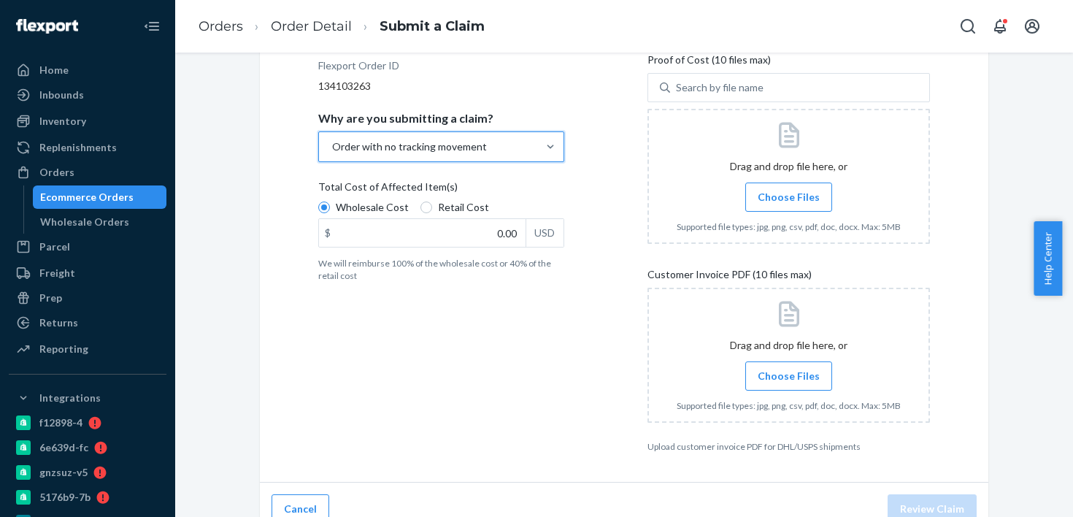
scroll to position [212, 0]
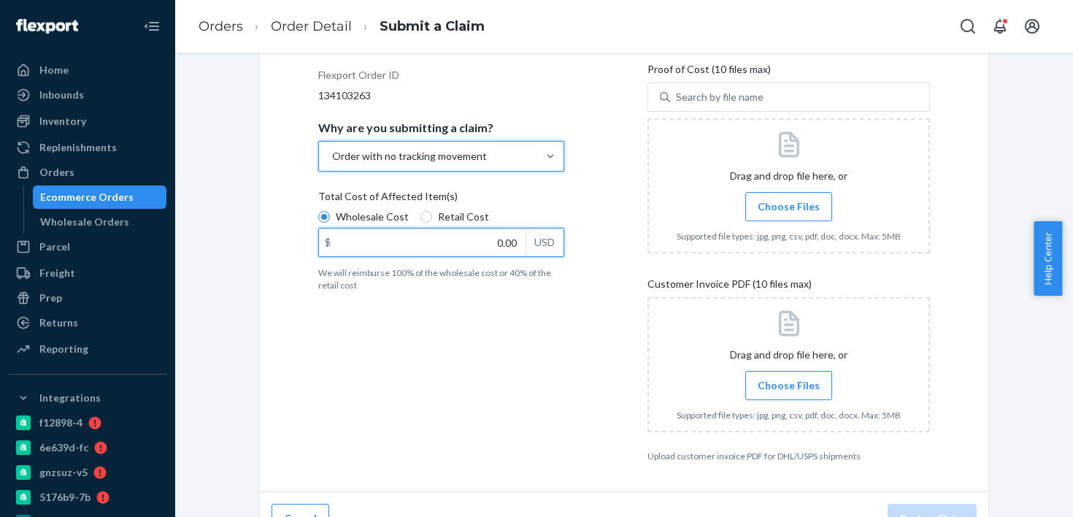
click at [502, 242] on input "0.00" at bounding box center [422, 243] width 207 height 28
type input "69.36"
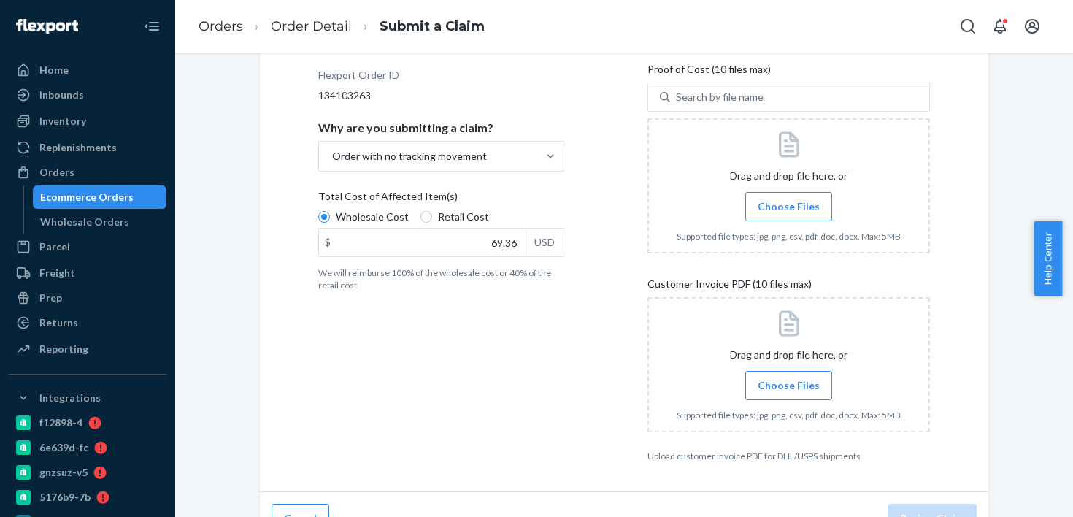
click at [522, 328] on div "Details Flexport Order ID 134103263 Why are you submitting a claim? Order with …" at bounding box center [459, 247] width 283 height 448
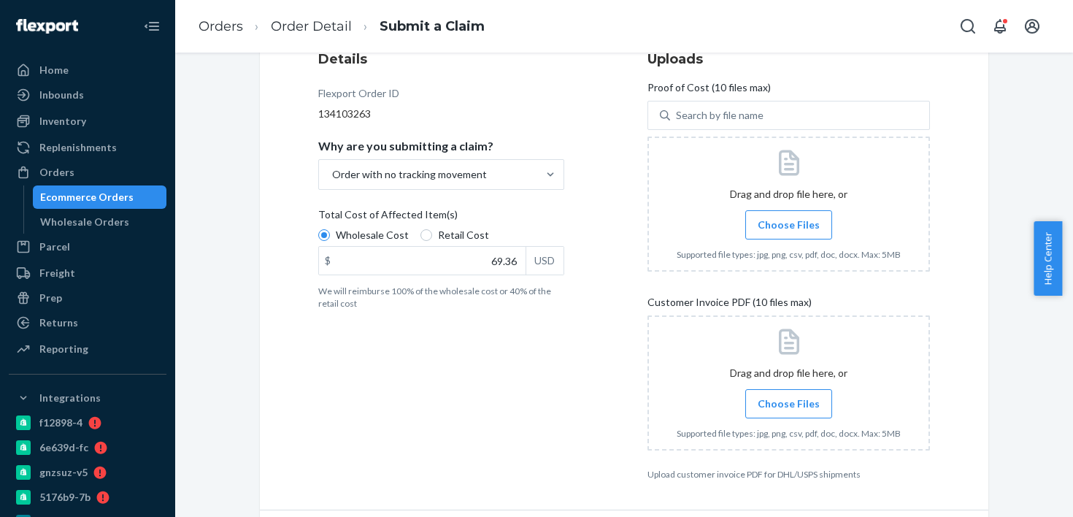
scroll to position [185, 0]
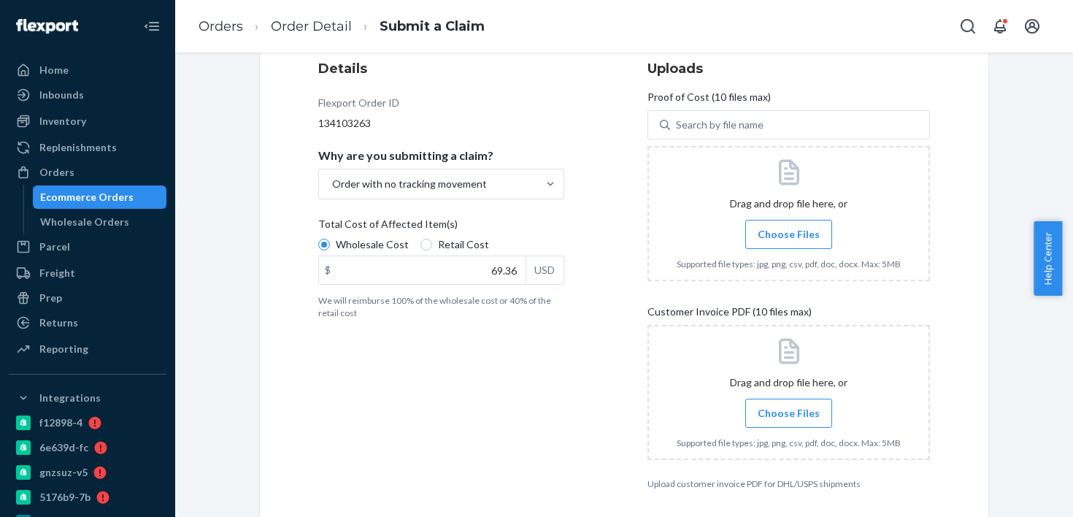
click at [765, 226] on label "Choose Files" at bounding box center [789, 234] width 87 height 29
click at [789, 226] on input "Choose Files" at bounding box center [789, 234] width 1 height 16
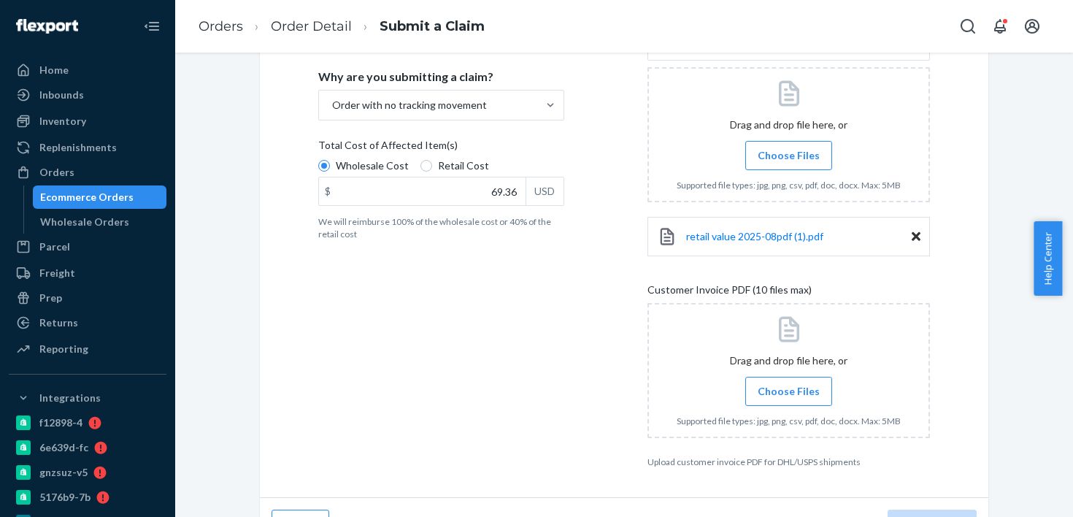
scroll to position [298, 0]
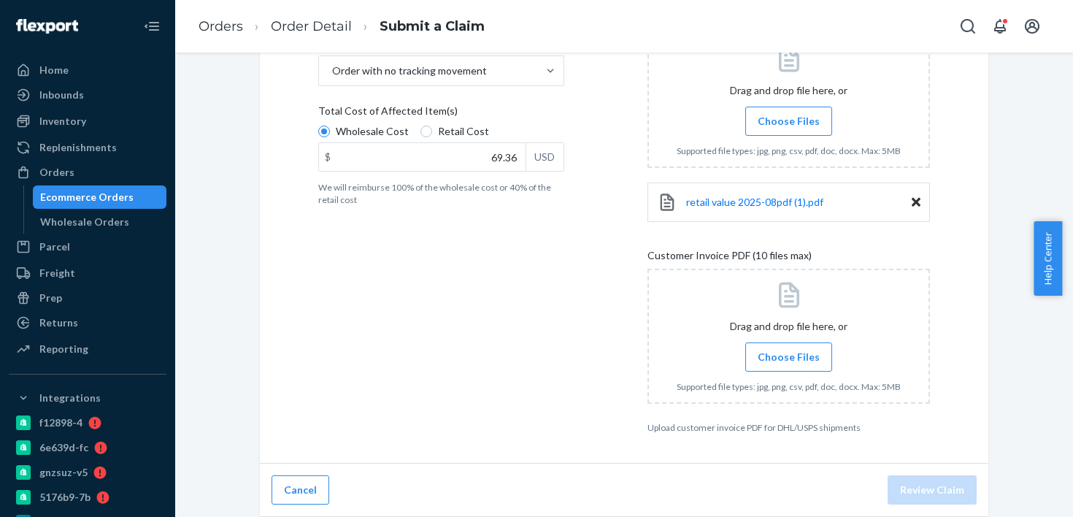
click at [758, 351] on span "Choose Files" at bounding box center [789, 357] width 62 height 15
click at [789, 351] on input "Choose Files" at bounding box center [789, 357] width 1 height 16
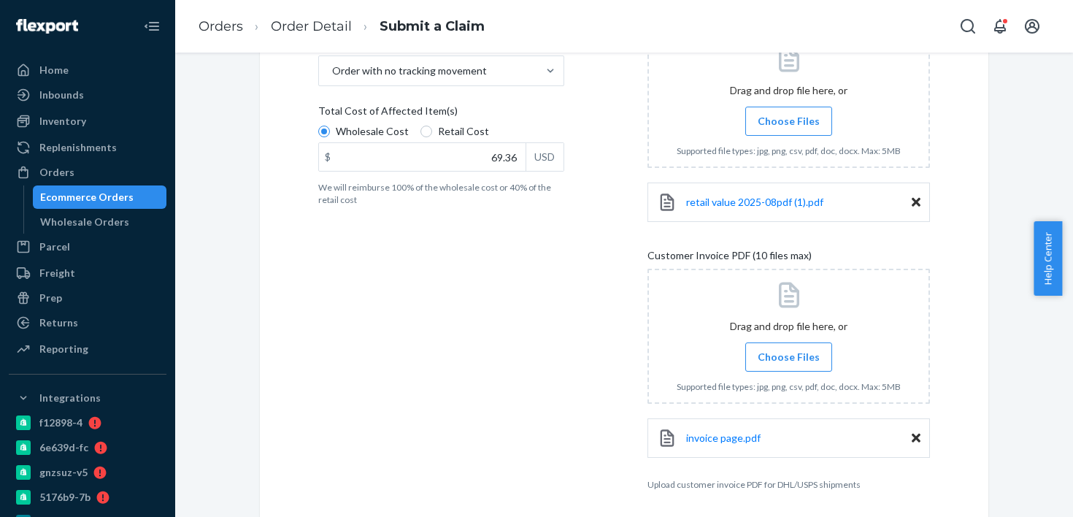
scroll to position [0, 0]
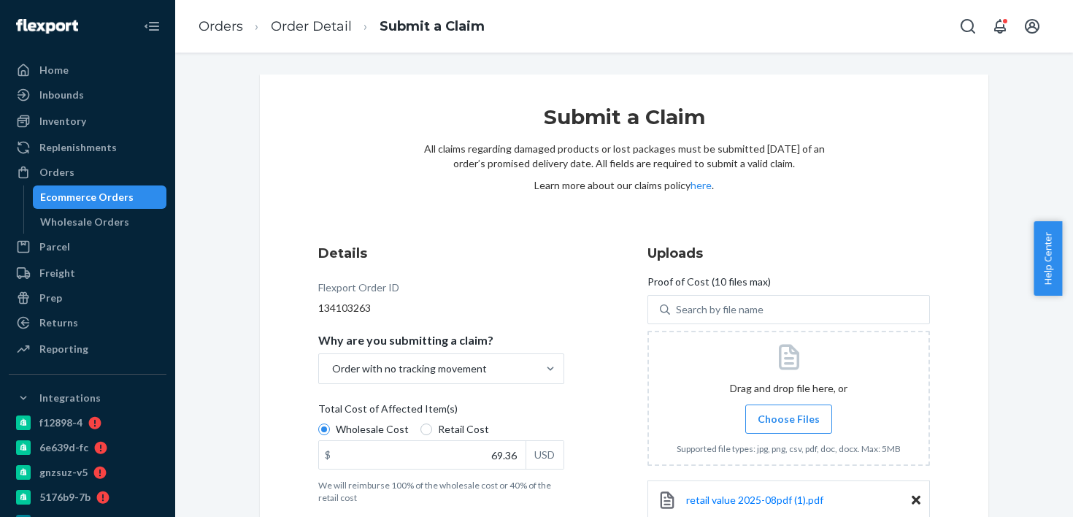
click at [554, 277] on div "Details Flexport Order ID 134103263 Why are you submitting a claim? Order with …" at bounding box center [459, 516] width 283 height 562
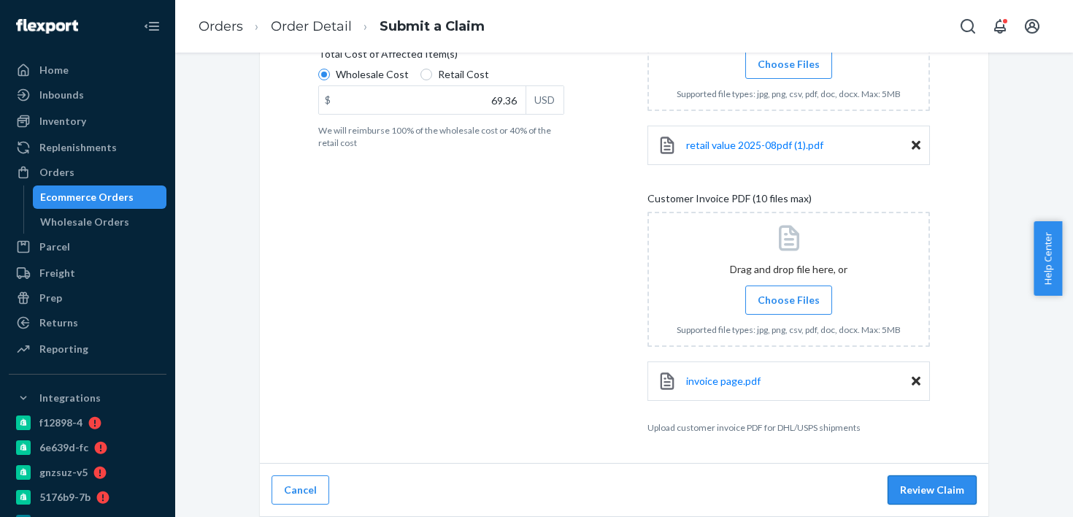
click at [926, 494] on button "Review Claim" at bounding box center [932, 489] width 89 height 29
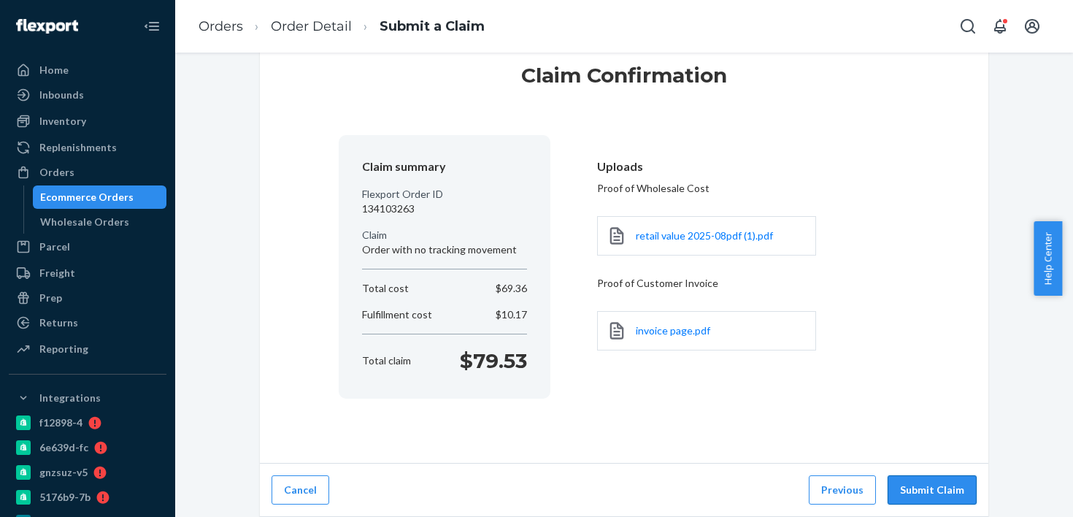
click at [941, 491] on button "Submit Claim" at bounding box center [932, 489] width 89 height 29
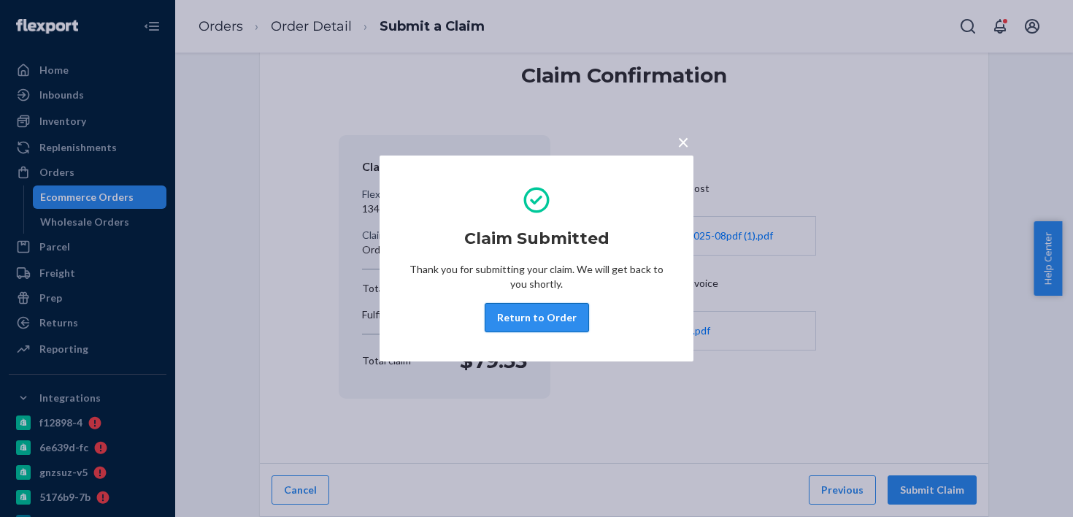
click at [505, 331] on button "Return to Order" at bounding box center [537, 317] width 104 height 29
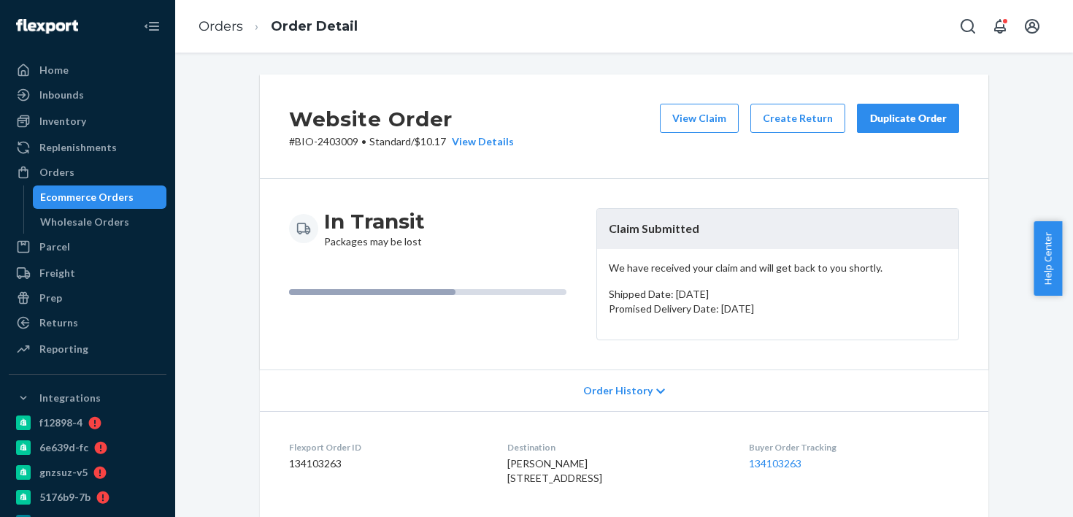
scroll to position [396, 0]
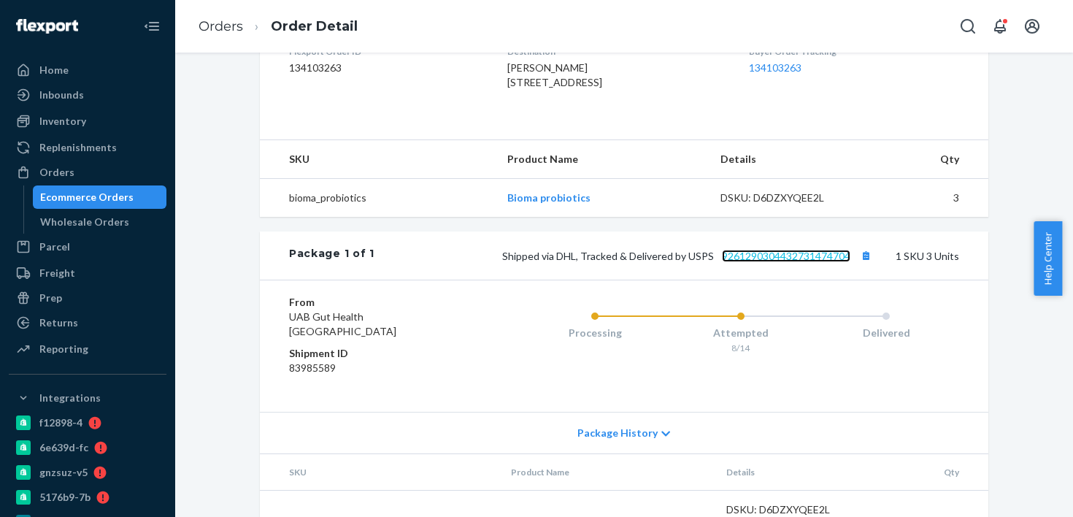
click at [760, 262] on link "9261290304432731474704" at bounding box center [786, 256] width 129 height 12
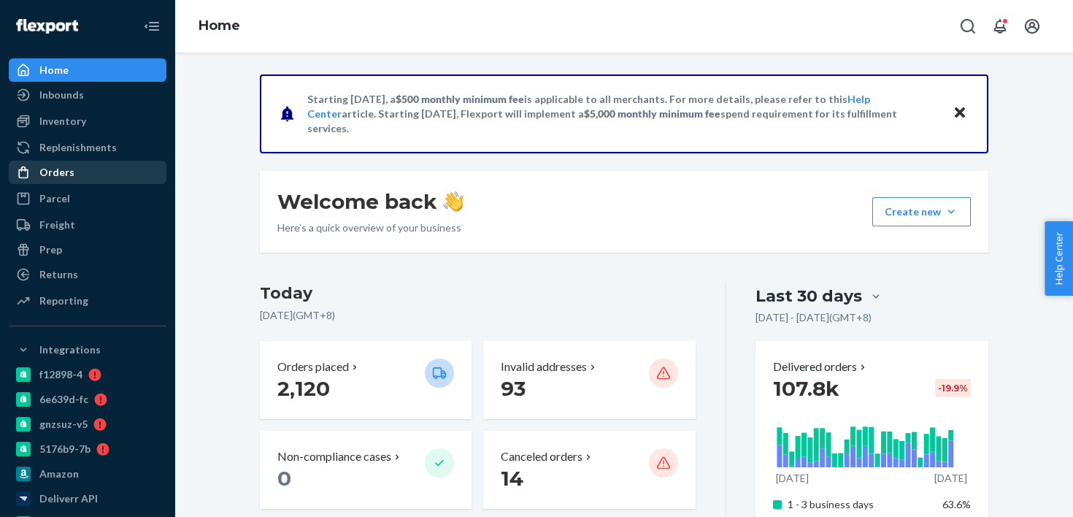
click at [28, 166] on icon at bounding box center [23, 172] width 15 height 15
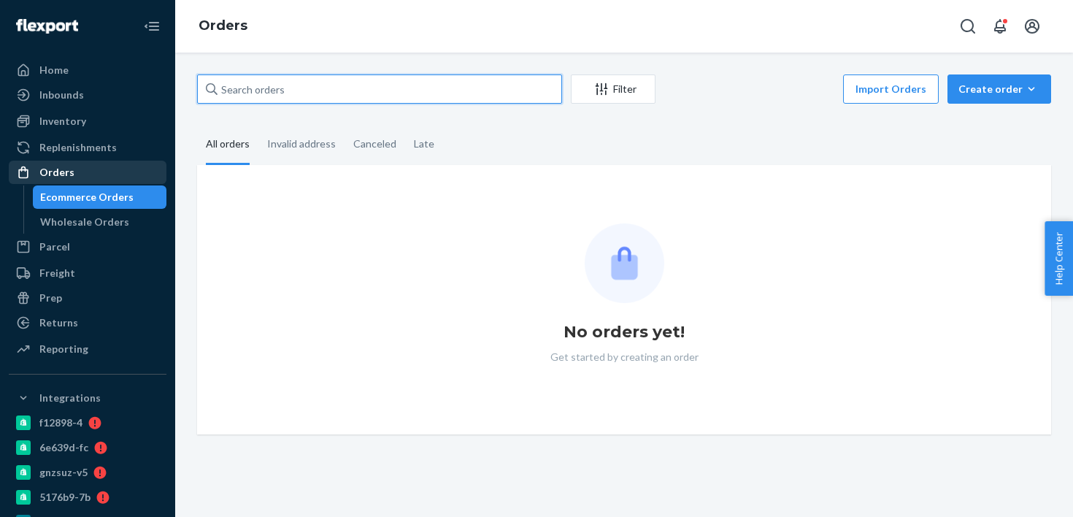
click at [301, 89] on input "text" at bounding box center [379, 88] width 365 height 29
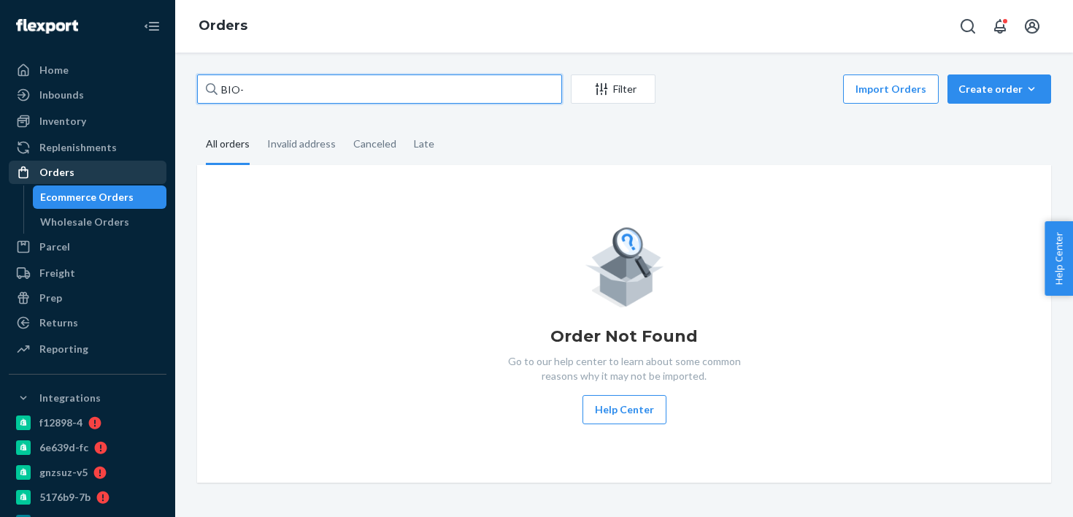
paste input "2647886"
type input "BIO-2647886"
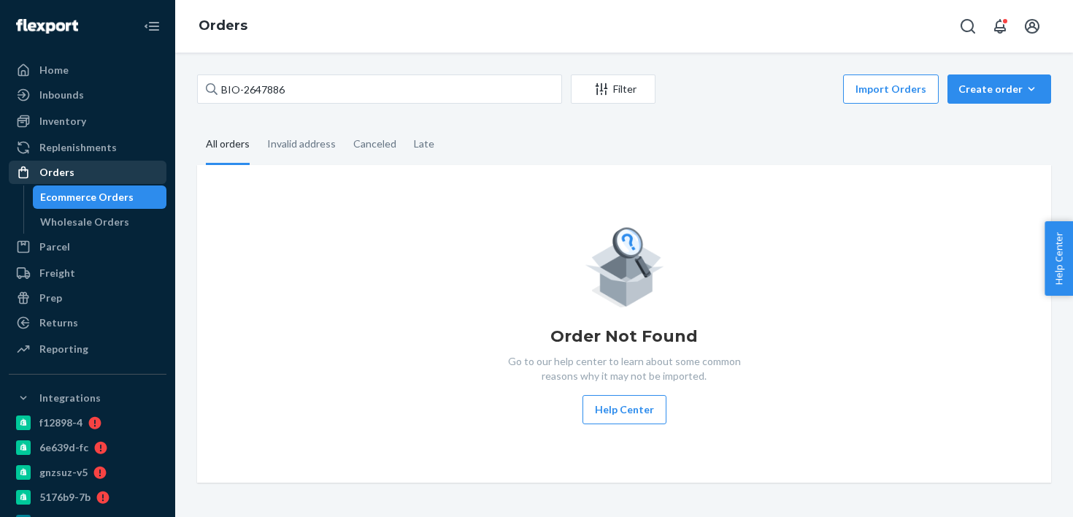
click at [124, 199] on div "Ecommerce Orders" at bounding box center [86, 197] width 93 height 15
click at [114, 199] on div "Ecommerce Orders" at bounding box center [86, 197] width 93 height 15
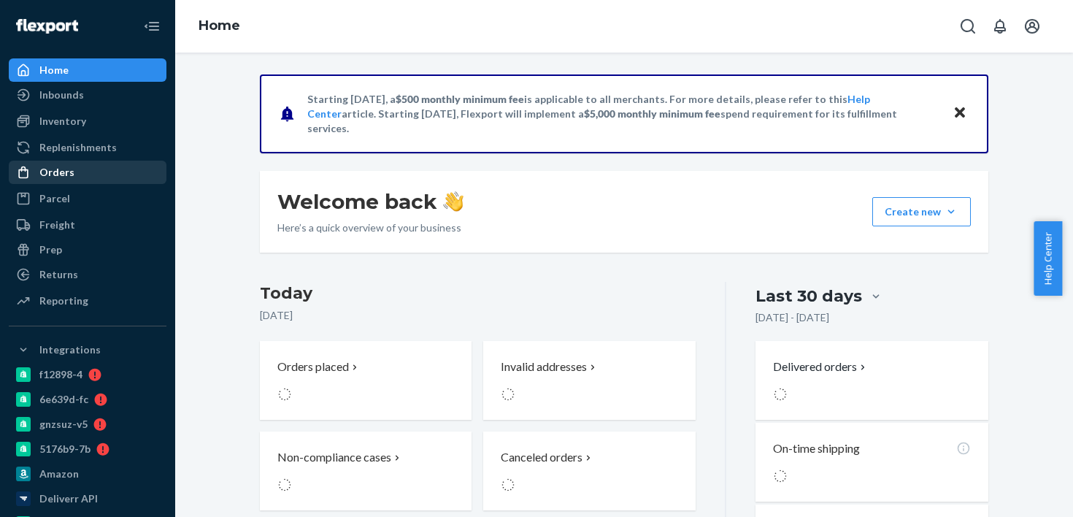
click at [110, 172] on div "Orders" at bounding box center [87, 172] width 155 height 20
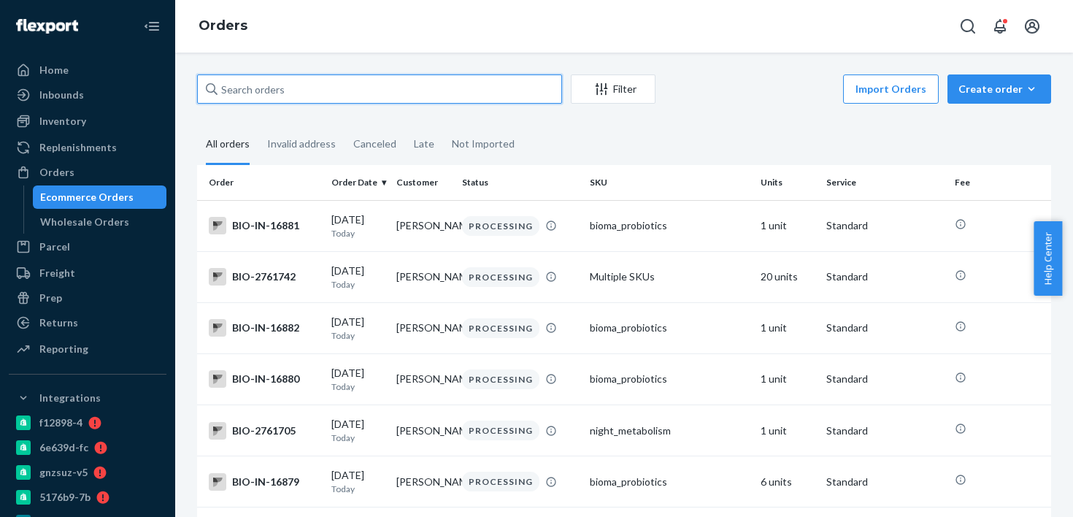
click at [354, 80] on input "text" at bounding box center [379, 88] width 365 height 29
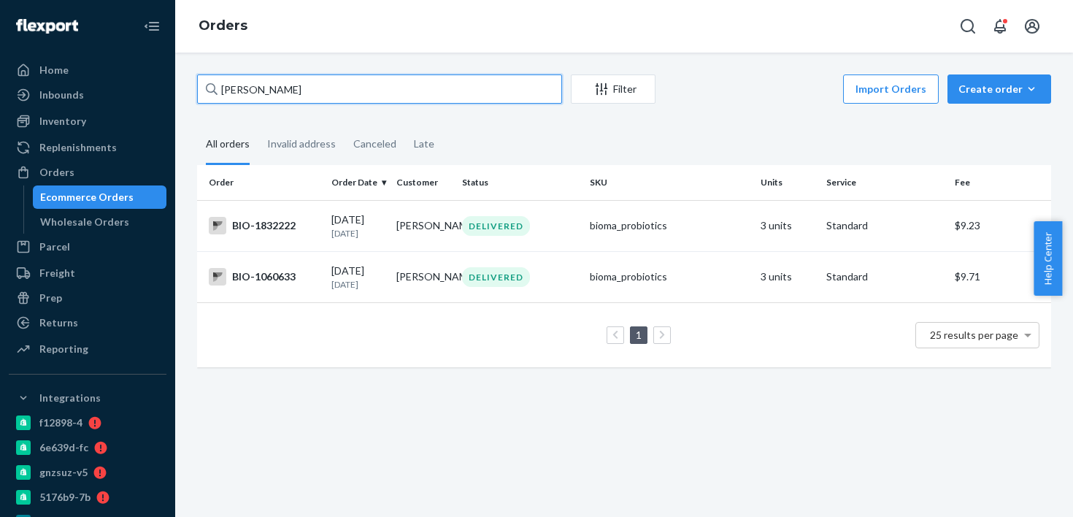
type input "April Stombaugh"
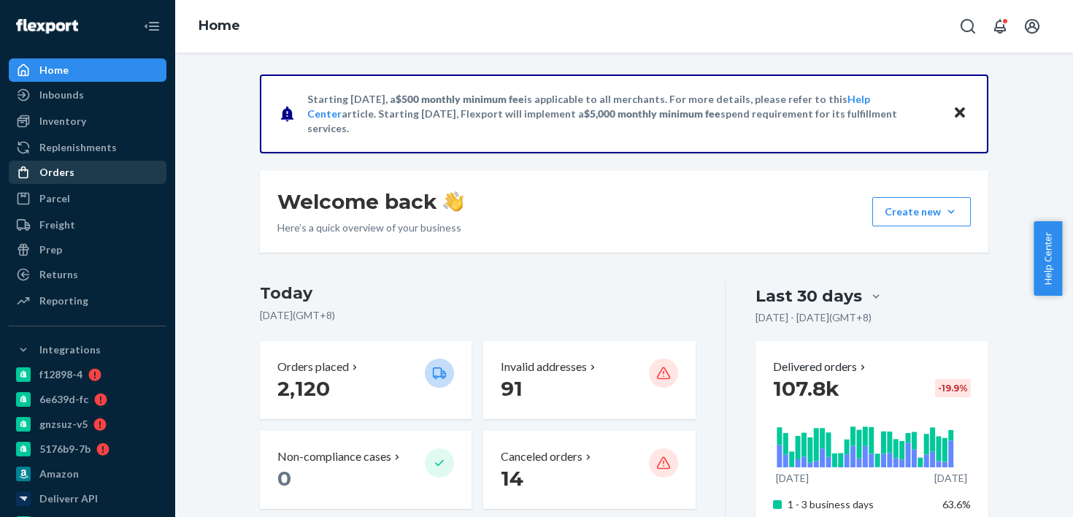
click at [88, 172] on div "Orders" at bounding box center [87, 172] width 155 height 20
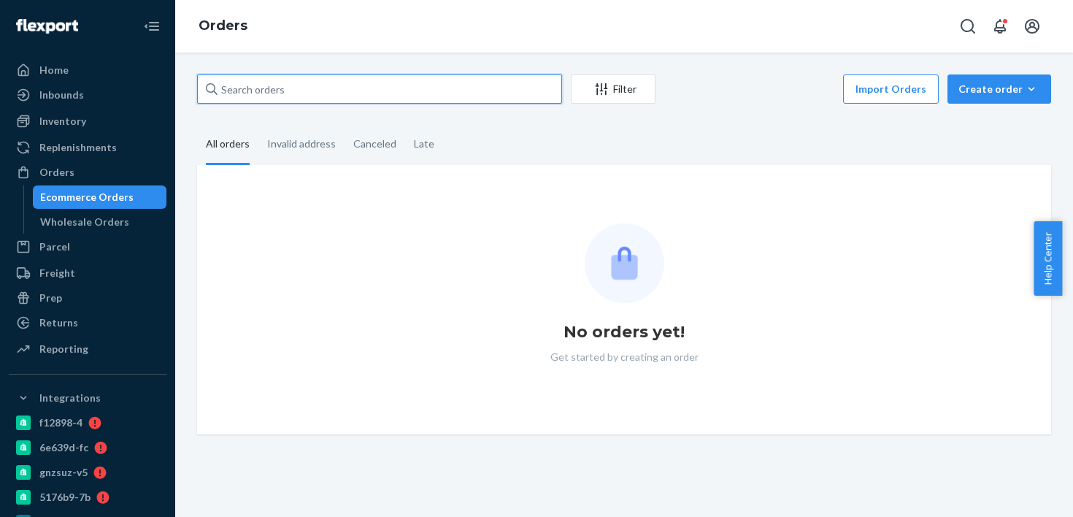
click at [265, 95] on input "text" at bounding box center [379, 88] width 365 height 29
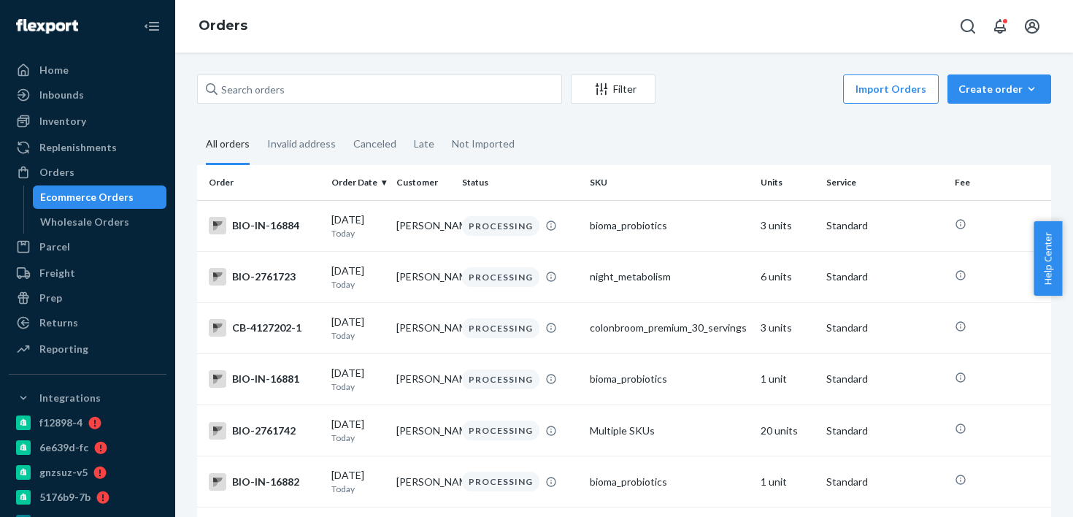
click at [215, 96] on div at bounding box center [212, 88] width 12 height 29
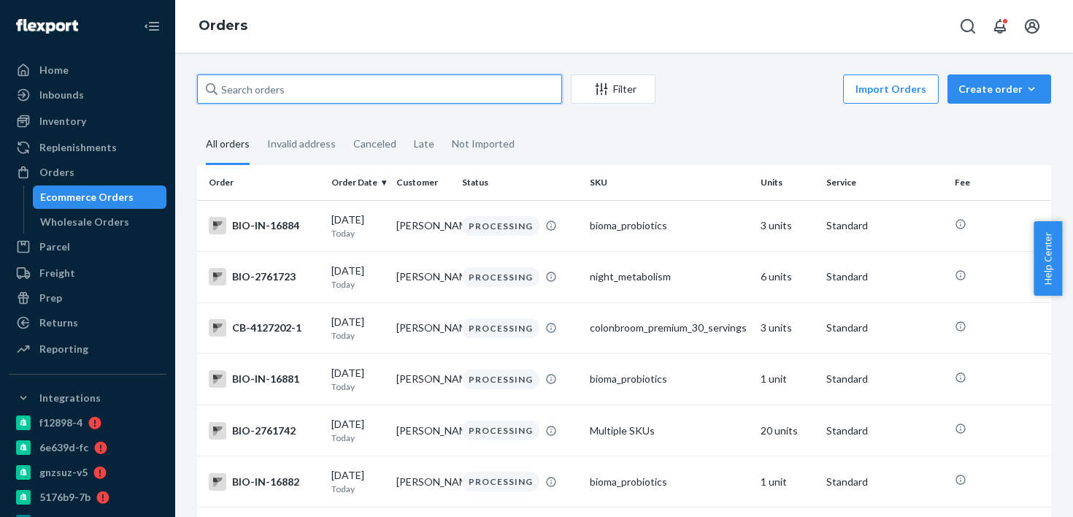
click at [215, 96] on input "text" at bounding box center [379, 88] width 365 height 29
paste input "2747861"
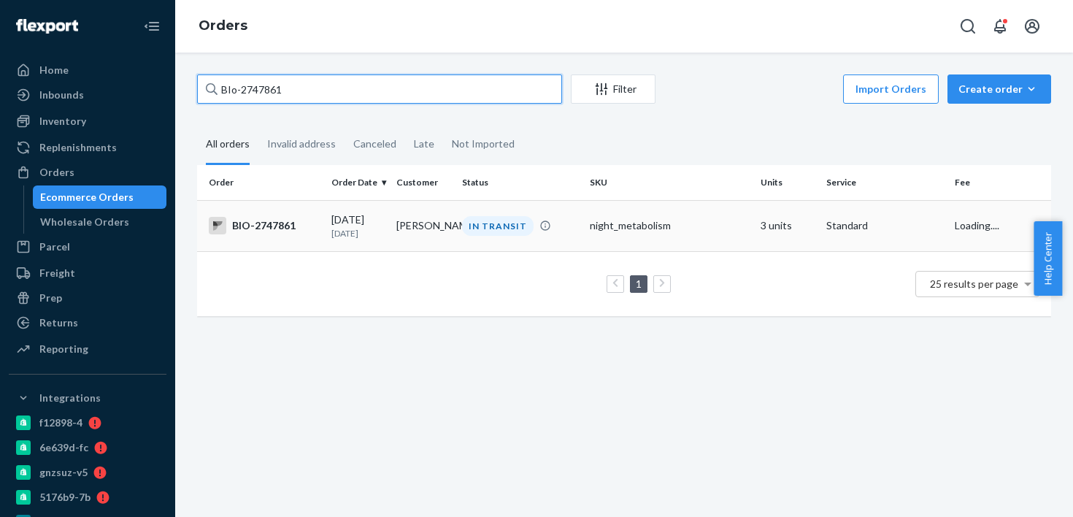
type input "BIo-2747861"
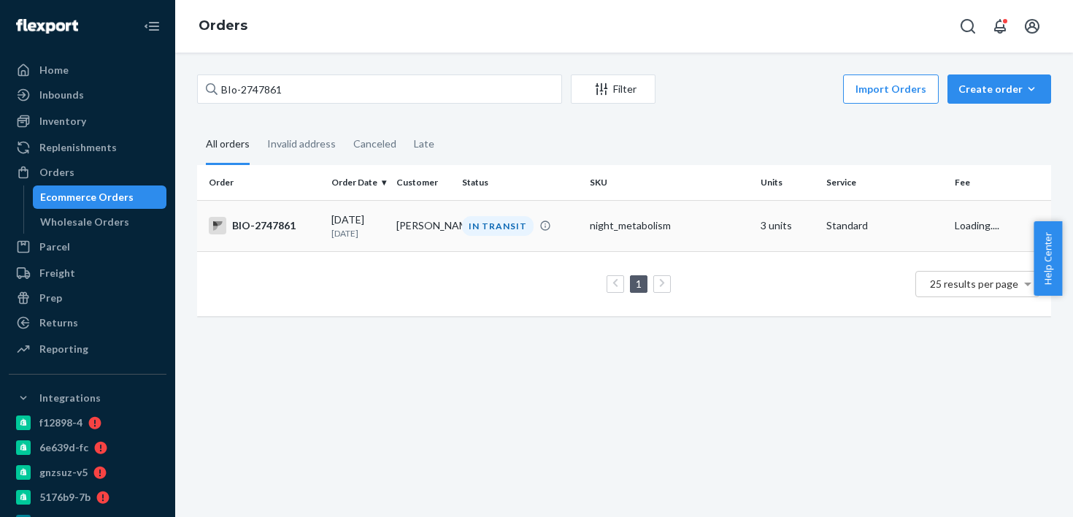
click at [472, 230] on div "IN TRANSIT" at bounding box center [498, 226] width 72 height 20
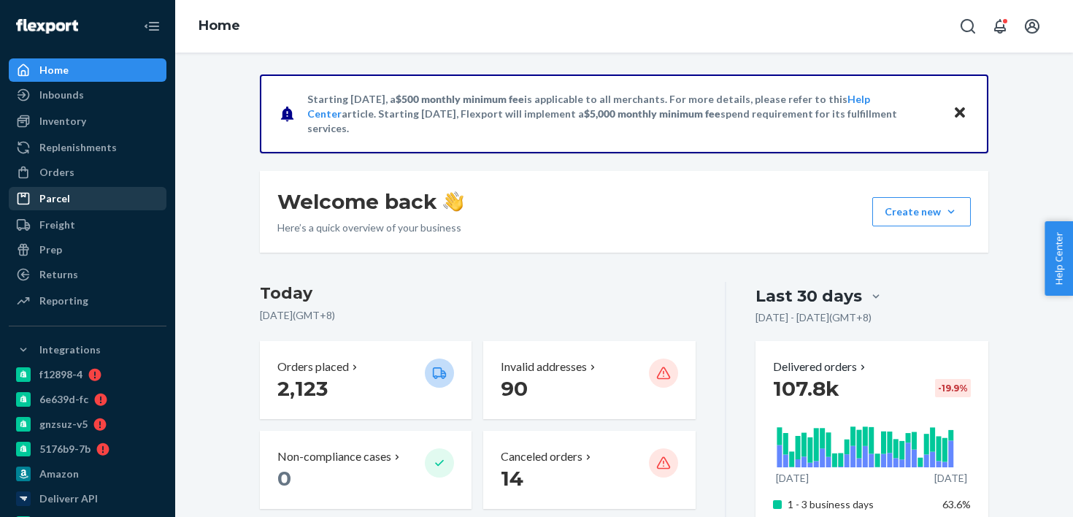
click at [136, 193] on div "Parcel" at bounding box center [87, 198] width 155 height 20
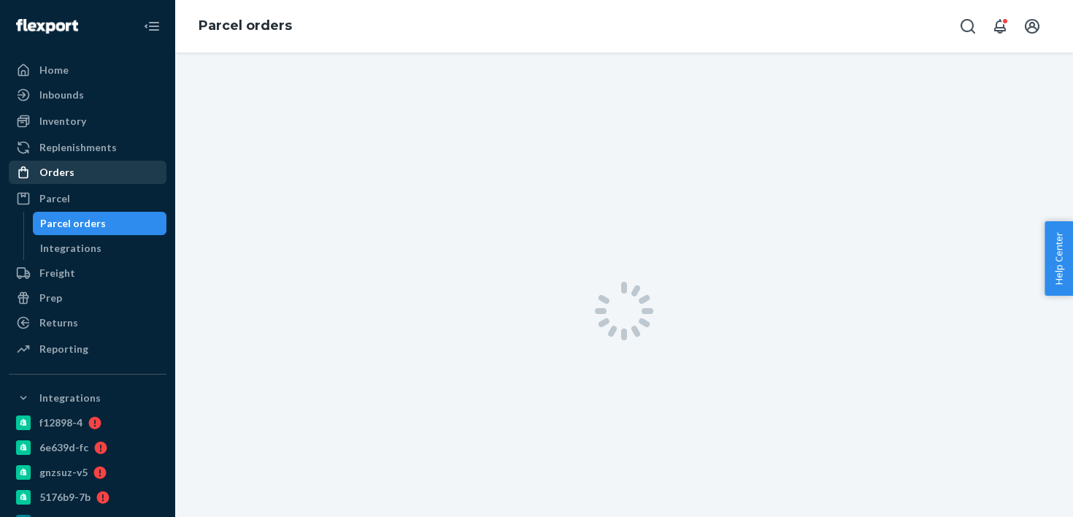
click at [137, 179] on div "Orders" at bounding box center [87, 172] width 155 height 20
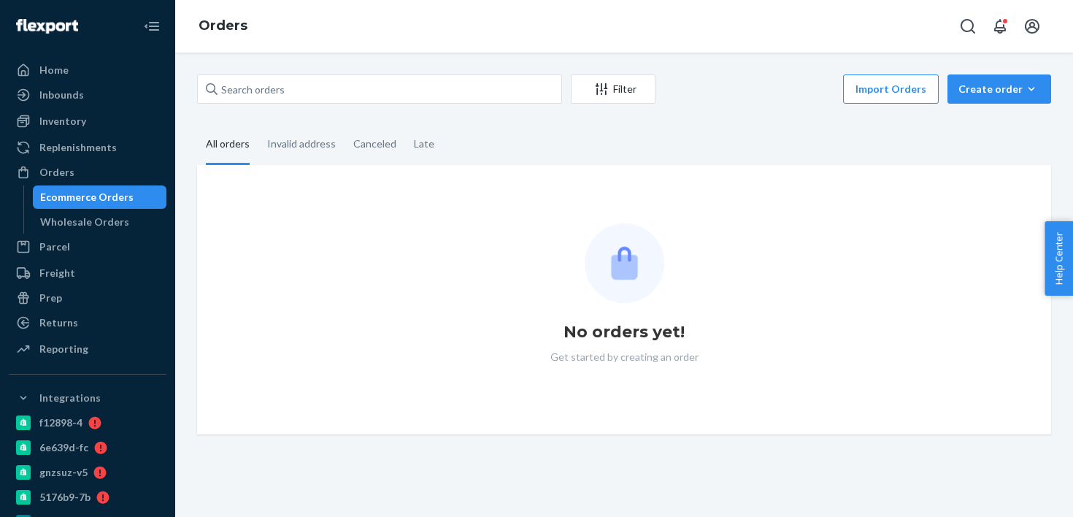
click at [266, 121] on div "Filter Import Orders Create order Ecommerce order Removal order All orders Inva…" at bounding box center [624, 254] width 876 height 360
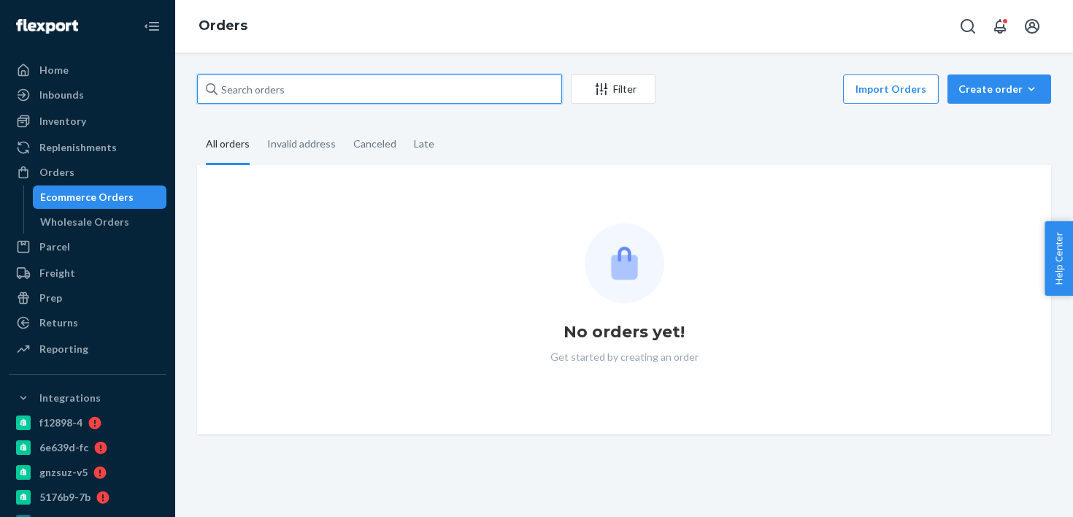
click at [290, 100] on input "text" at bounding box center [379, 88] width 365 height 29
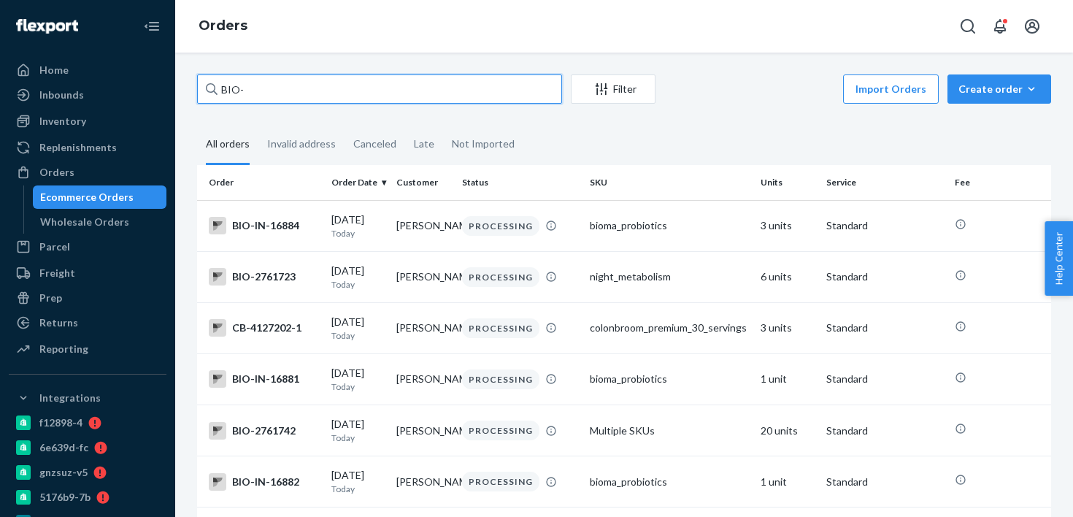
paste input "2649450"
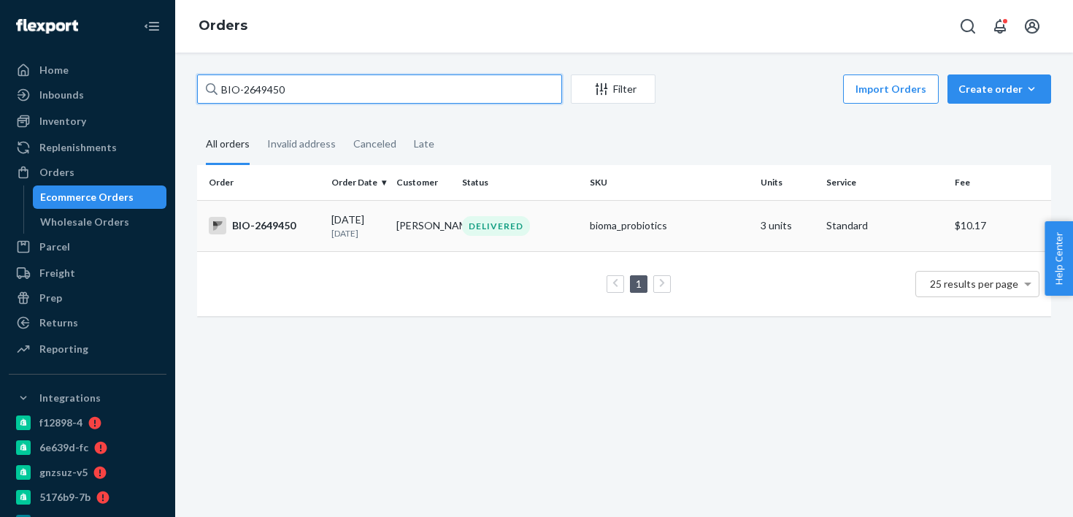
type input "BIO-2649450"
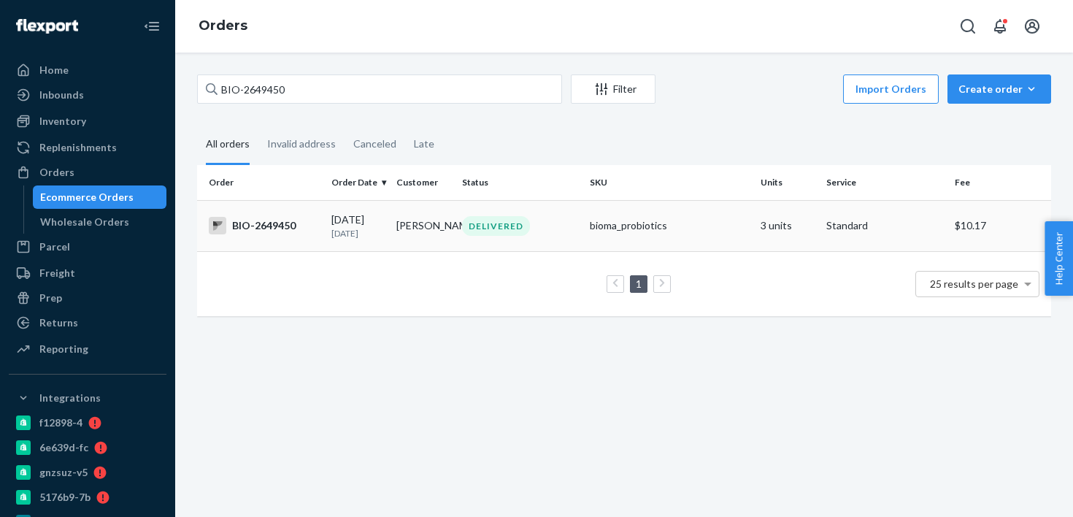
click at [452, 229] on td "[PERSON_NAME]" at bounding box center [424, 225] width 66 height 51
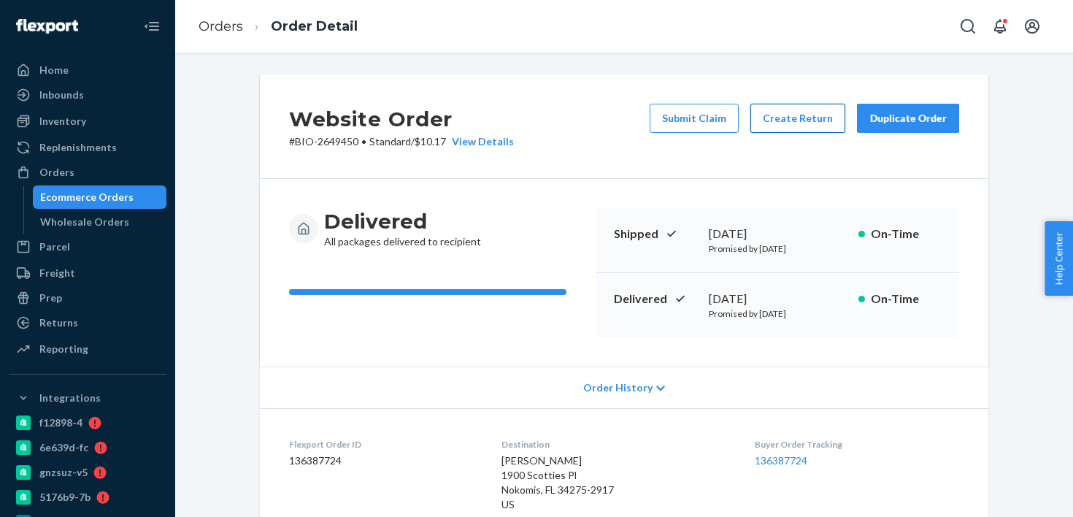
click at [781, 126] on button "Create Return" at bounding box center [798, 118] width 95 height 29
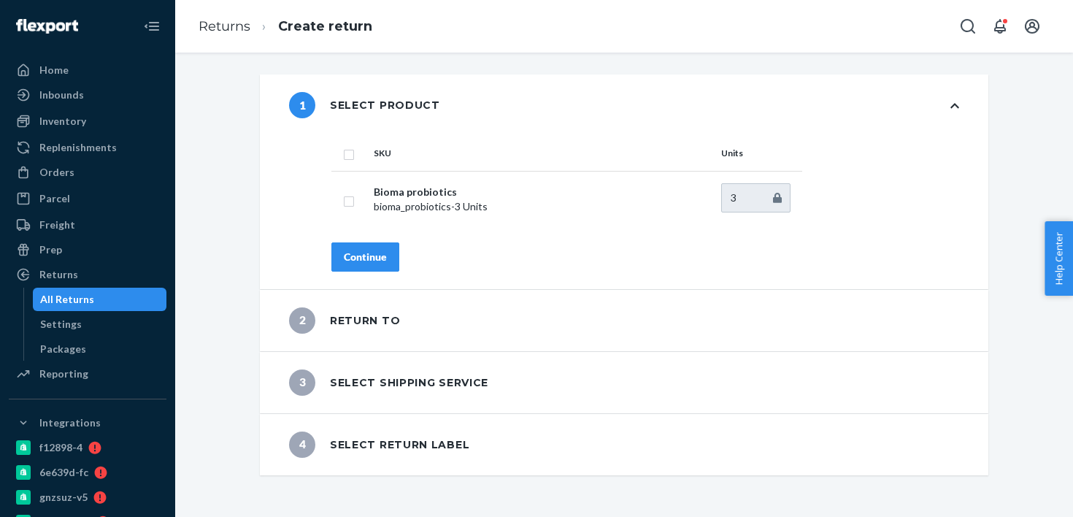
click at [345, 153] on input "checkbox" at bounding box center [349, 152] width 12 height 15
checkbox input "true"
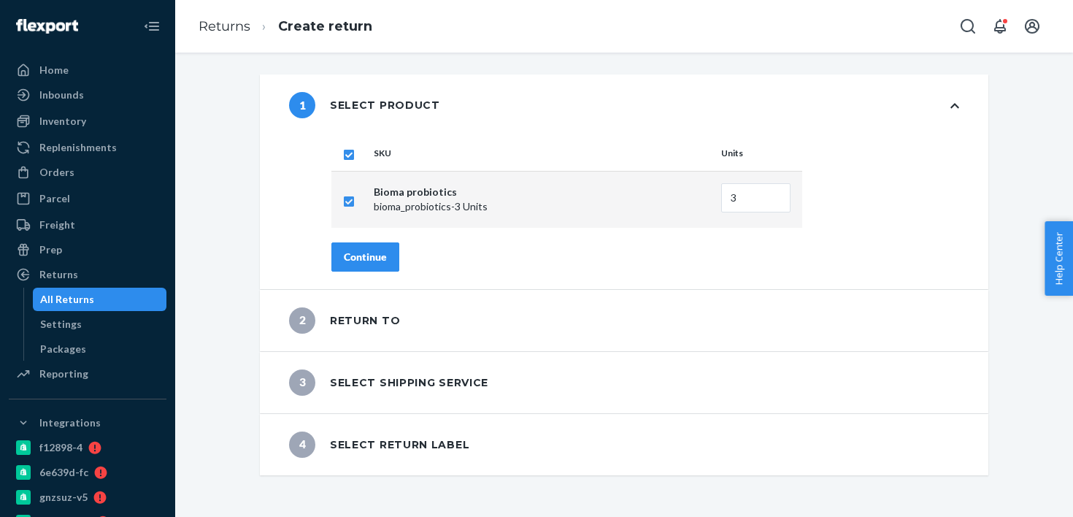
click at [364, 264] on button "Continue" at bounding box center [366, 256] width 68 height 29
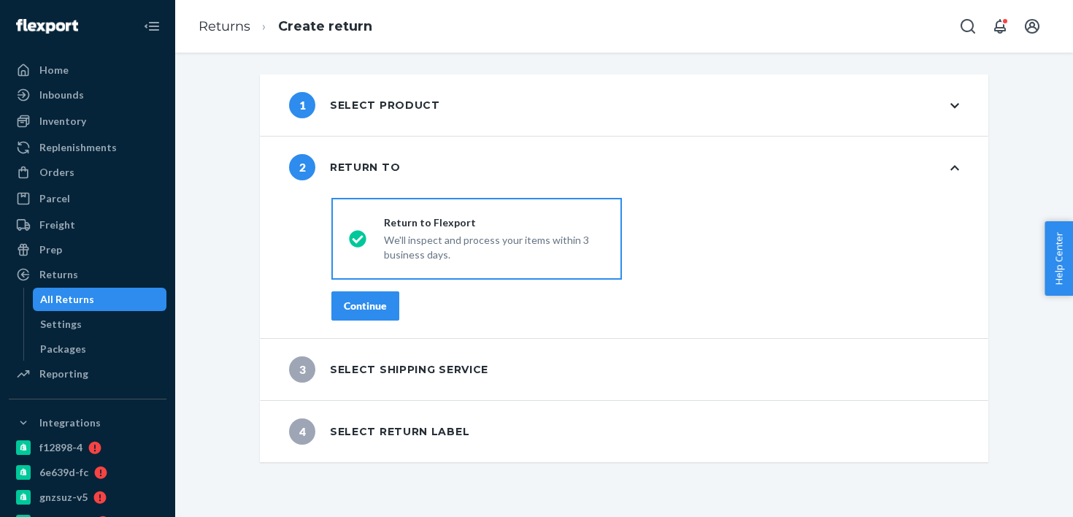
click at [360, 315] on button "Continue" at bounding box center [366, 305] width 68 height 29
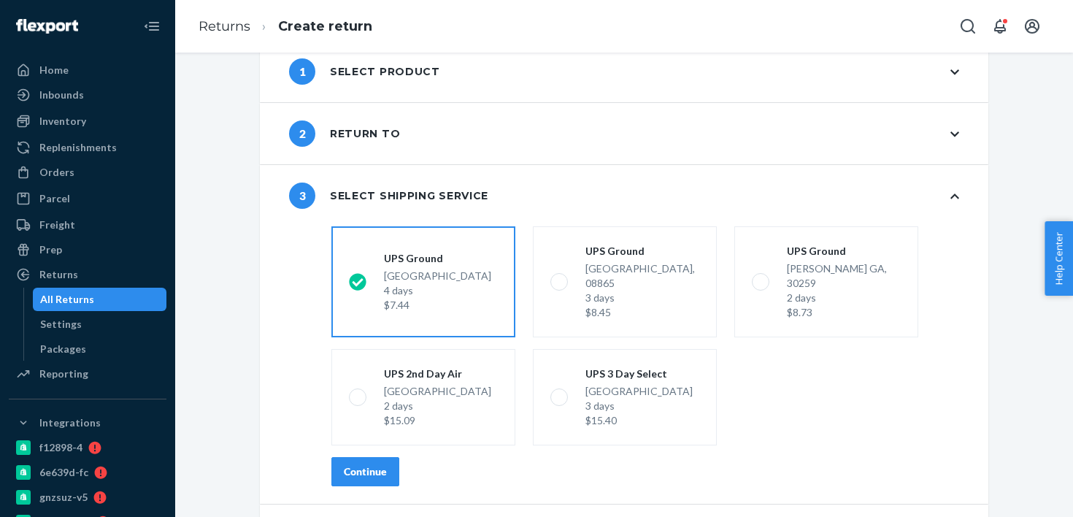
scroll to position [68, 0]
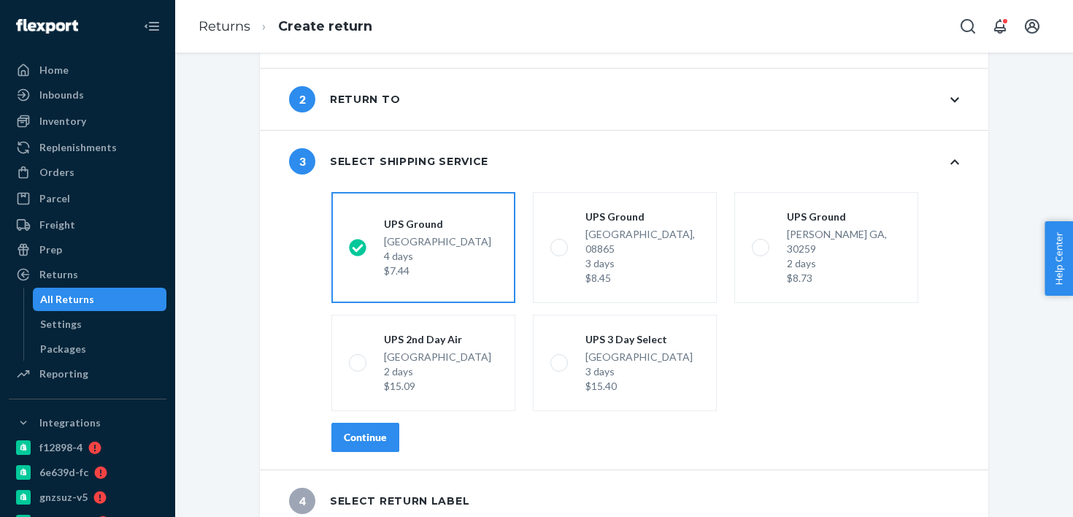
click at [352, 430] on div "Continue" at bounding box center [365, 437] width 43 height 15
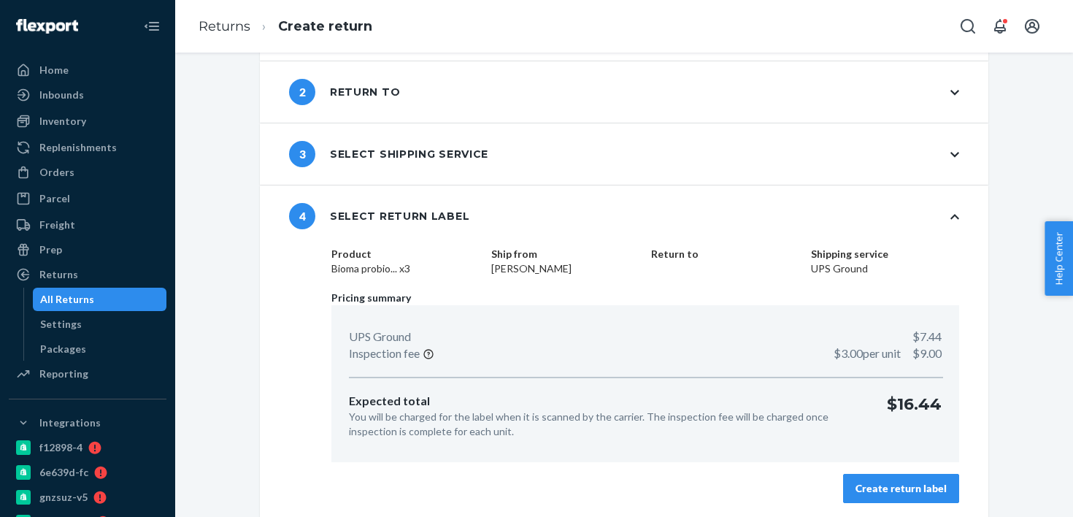
scroll to position [78, 0]
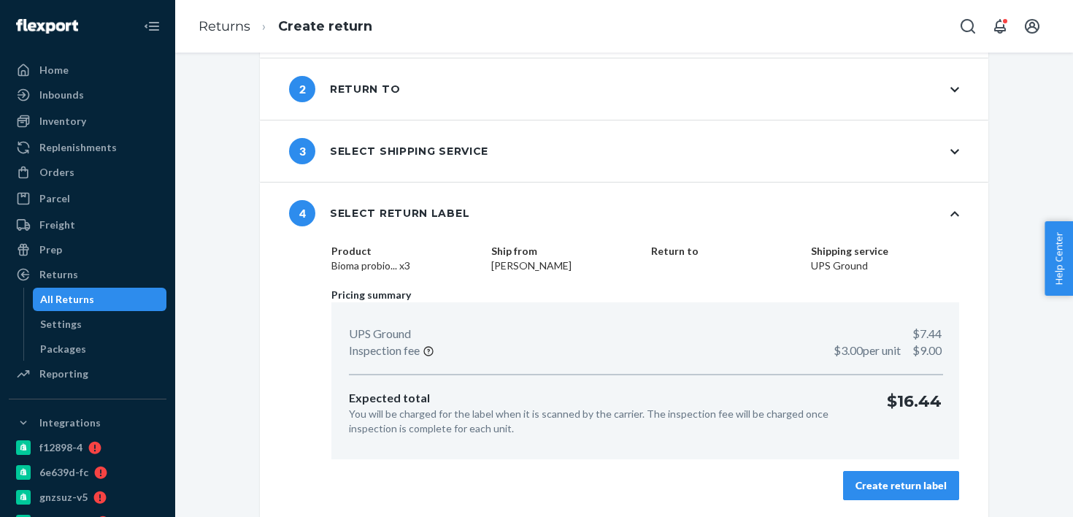
click at [884, 493] on button "Create return label" at bounding box center [901, 485] width 116 height 29
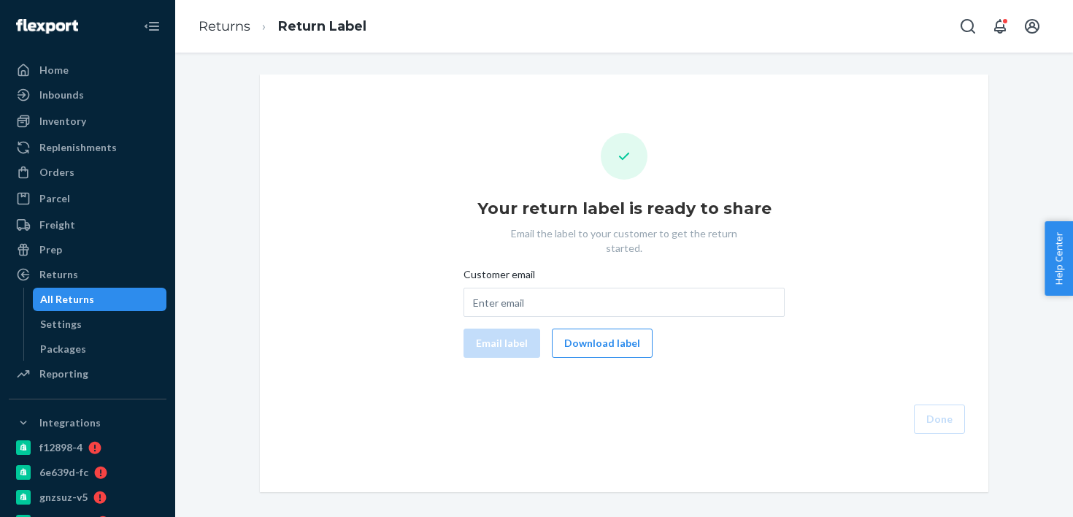
click at [617, 343] on div "Your return label is ready to share Email the label to your customer to get the…" at bounding box center [624, 283] width 705 height 301
click at [624, 329] on button "Download label" at bounding box center [602, 343] width 101 height 29
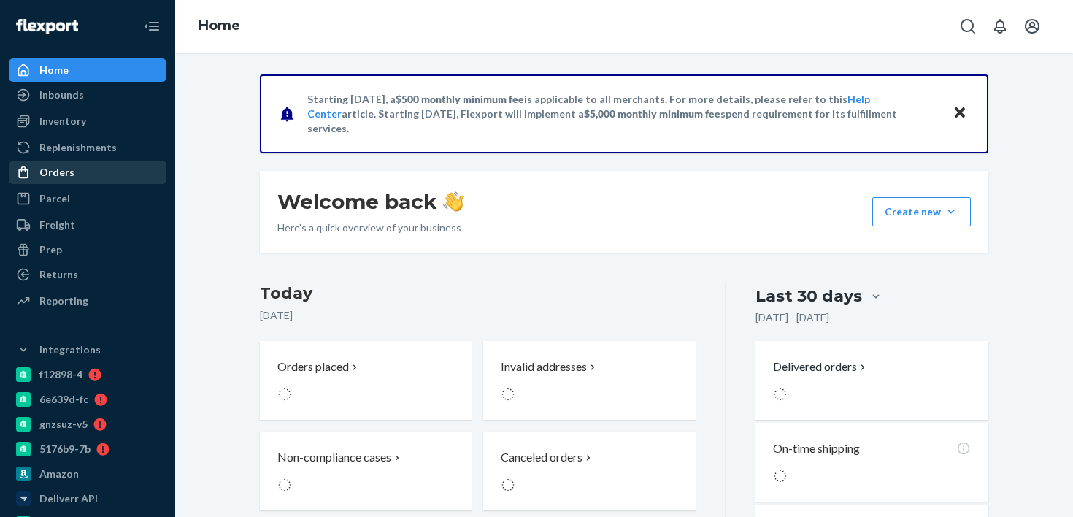
click at [70, 178] on div "Orders" at bounding box center [56, 172] width 35 height 15
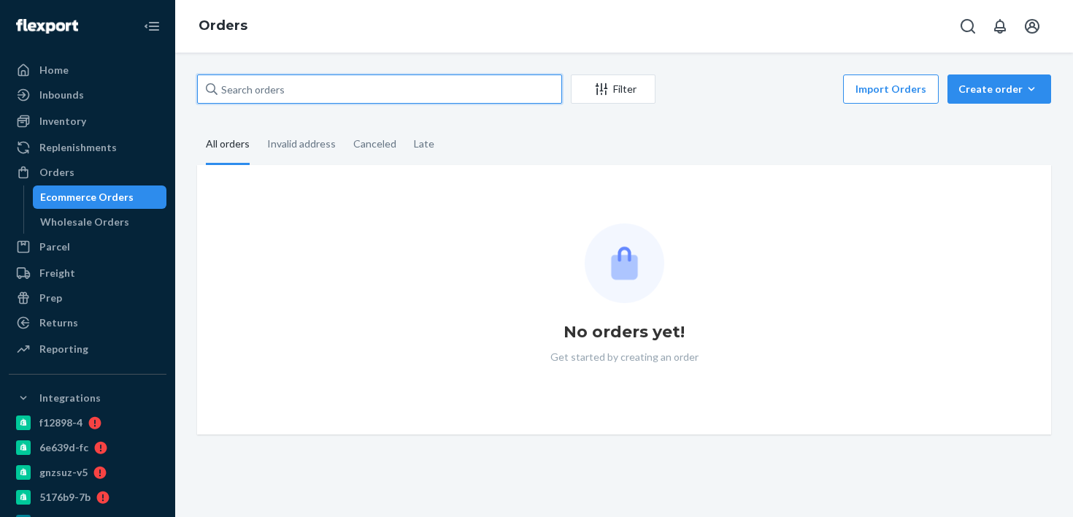
click at [294, 99] on input "text" at bounding box center [379, 88] width 365 height 29
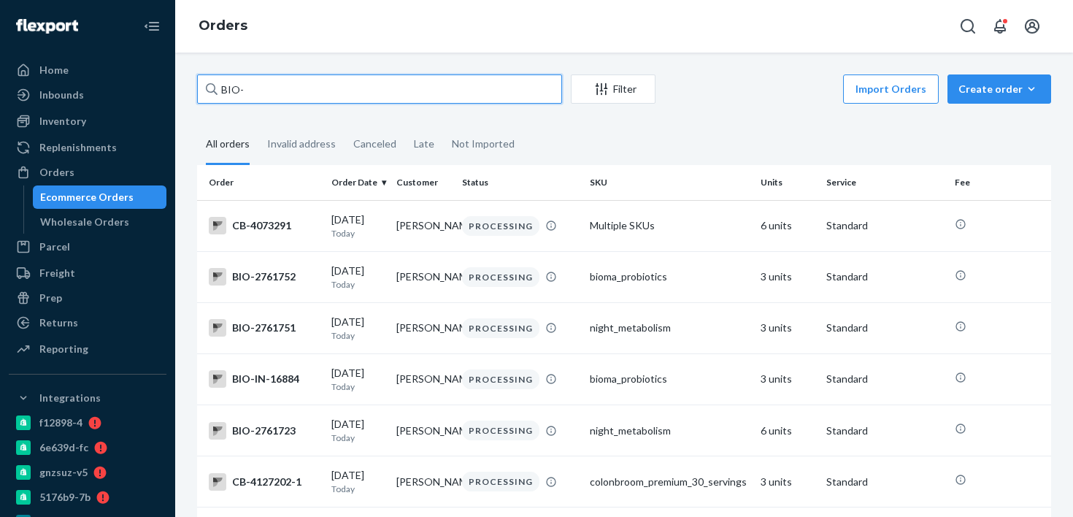
paste input "2649450"
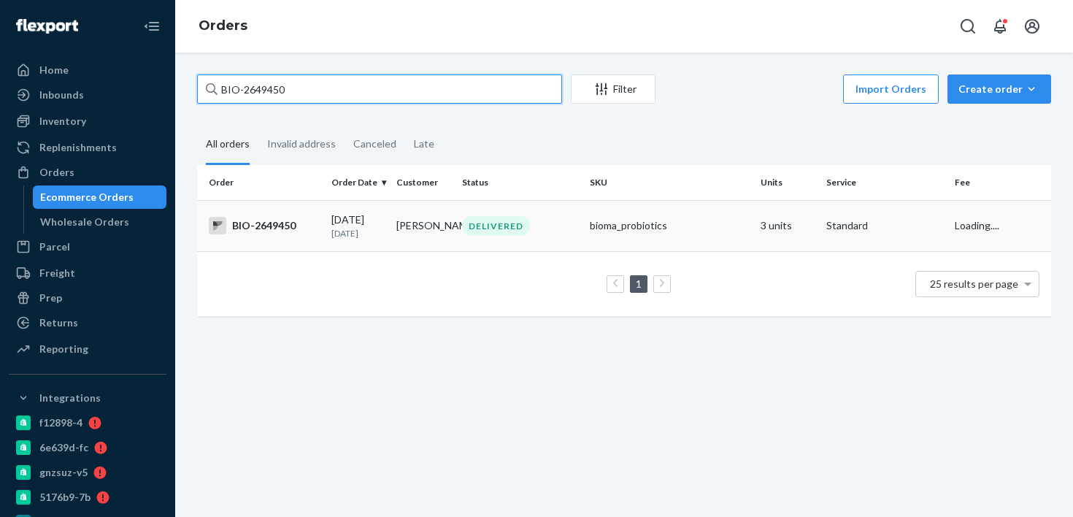
type input "BIO-2649450"
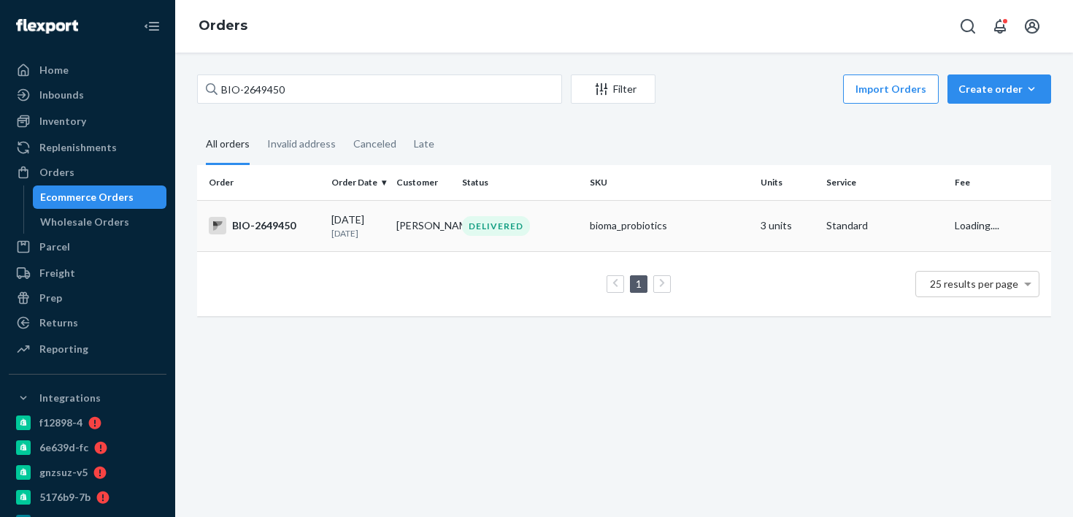
click at [413, 247] on td "[PERSON_NAME]" at bounding box center [424, 225] width 66 height 51
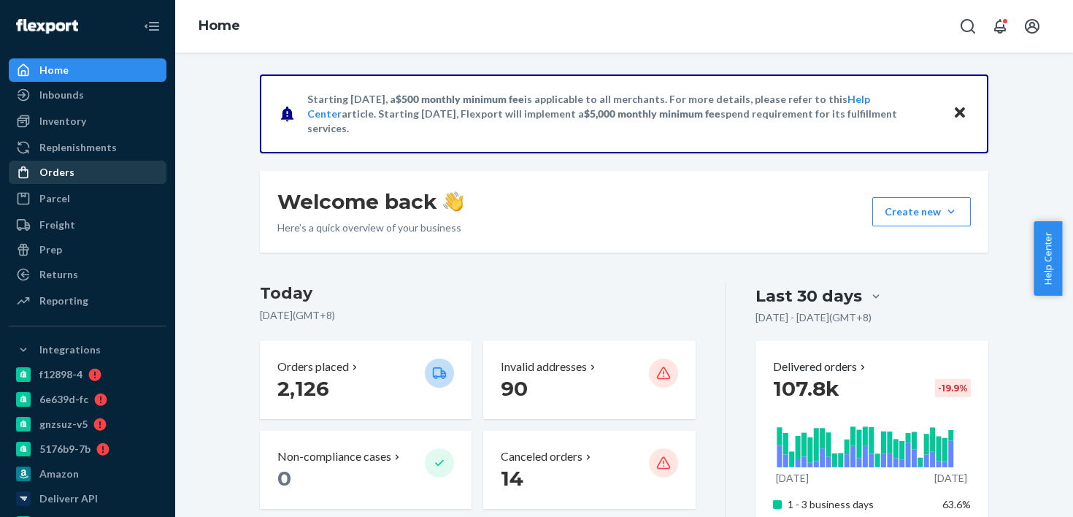
click at [107, 164] on div "Orders" at bounding box center [87, 172] width 155 height 20
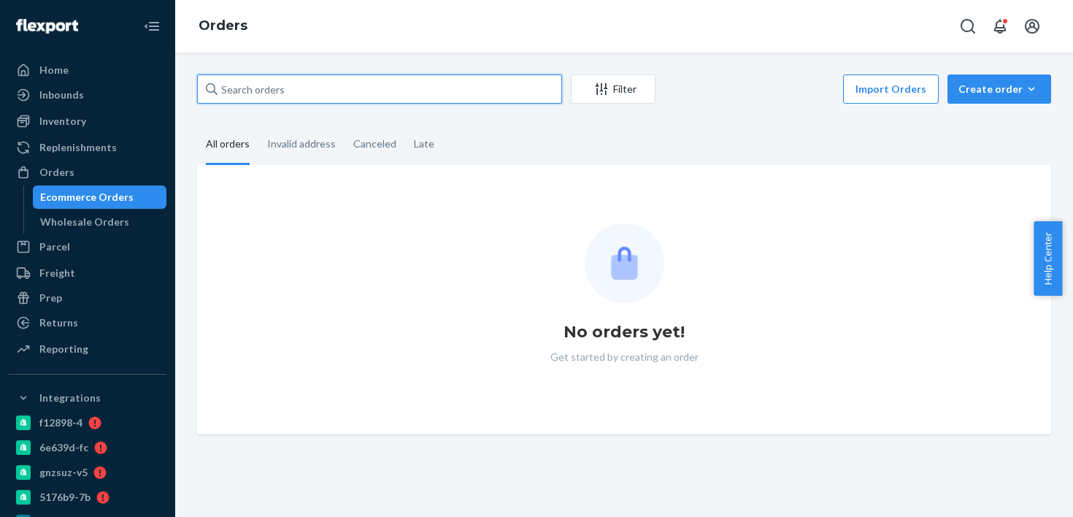
click at [327, 83] on input "text" at bounding box center [379, 88] width 365 height 29
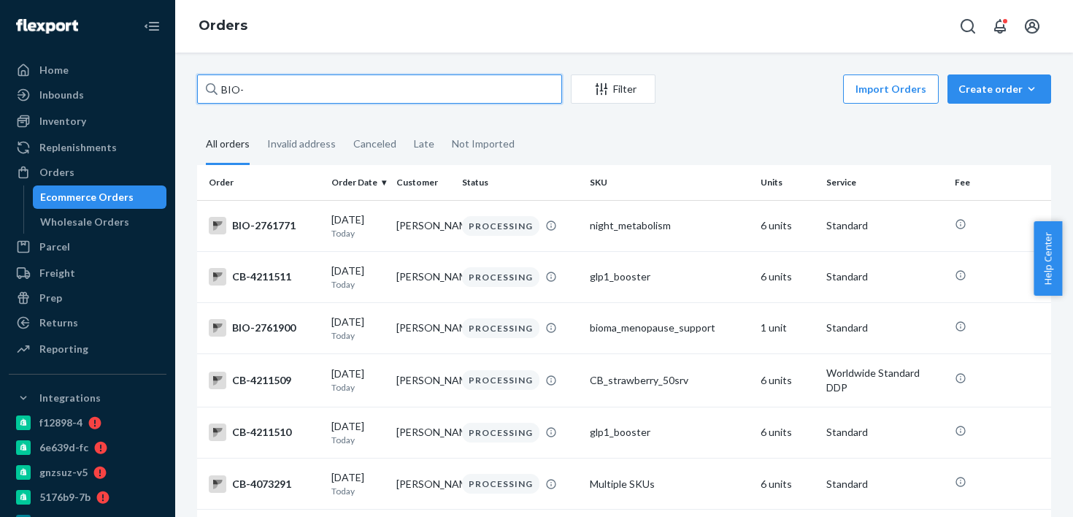
paste input "2748123"
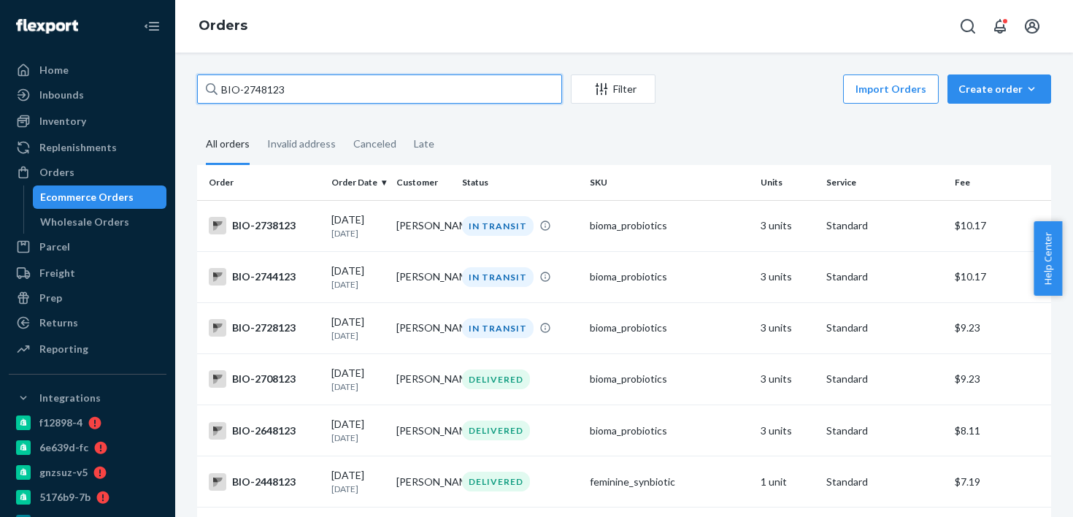
click at [263, 91] on input "BIO-2748123" at bounding box center [379, 88] width 365 height 29
paste input "01"
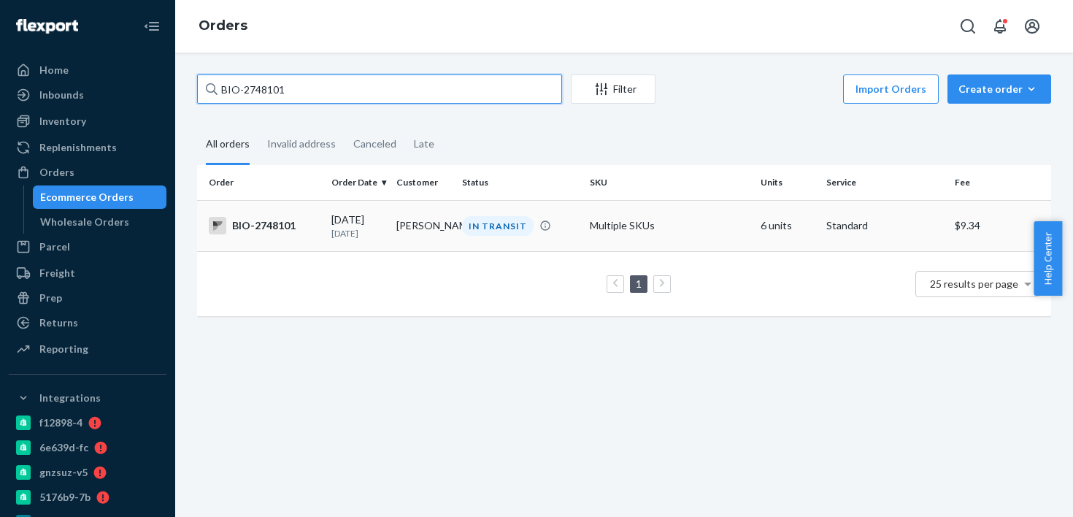
type input "BIO-2748101"
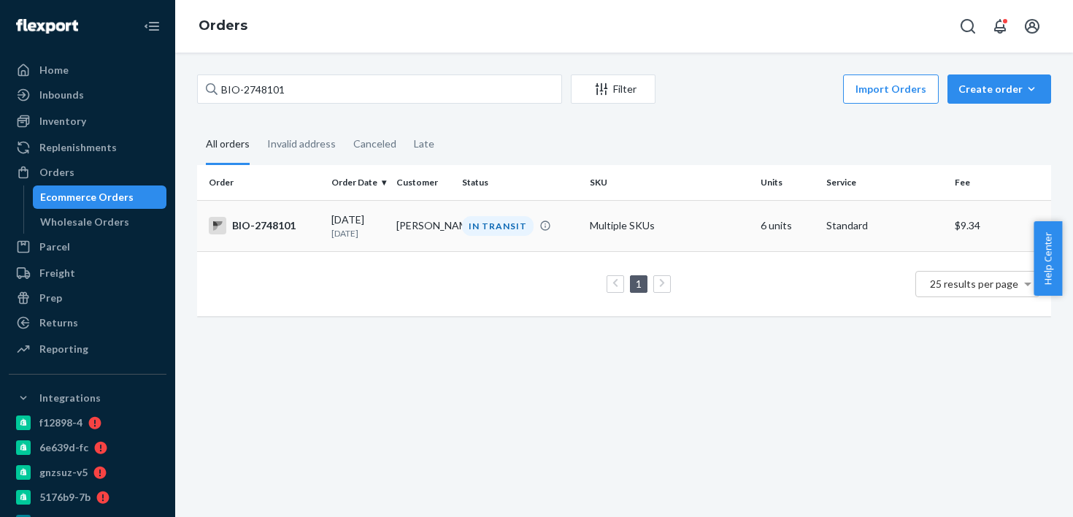
click at [480, 247] on td "IN TRANSIT" at bounding box center [520, 225] width 129 height 51
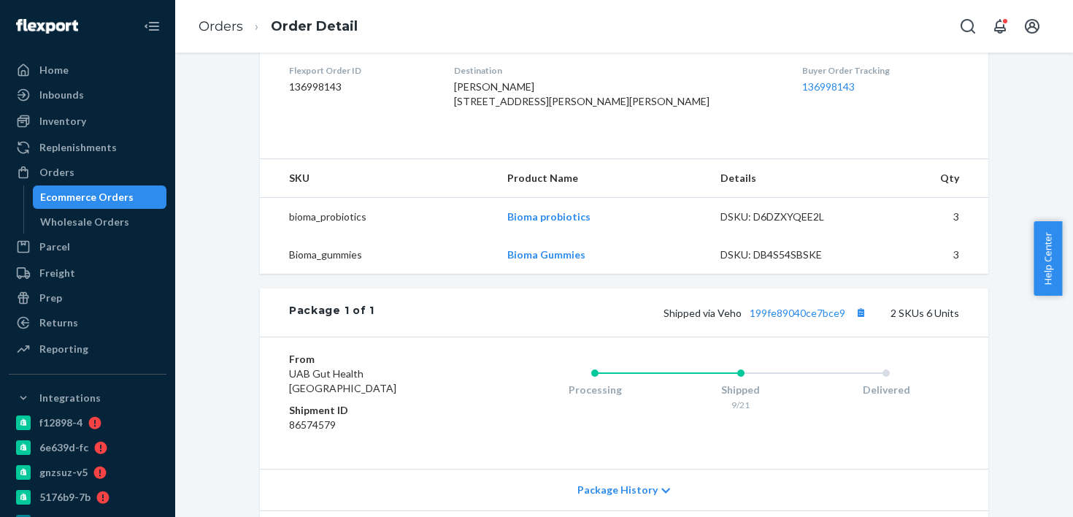
scroll to position [463, 0]
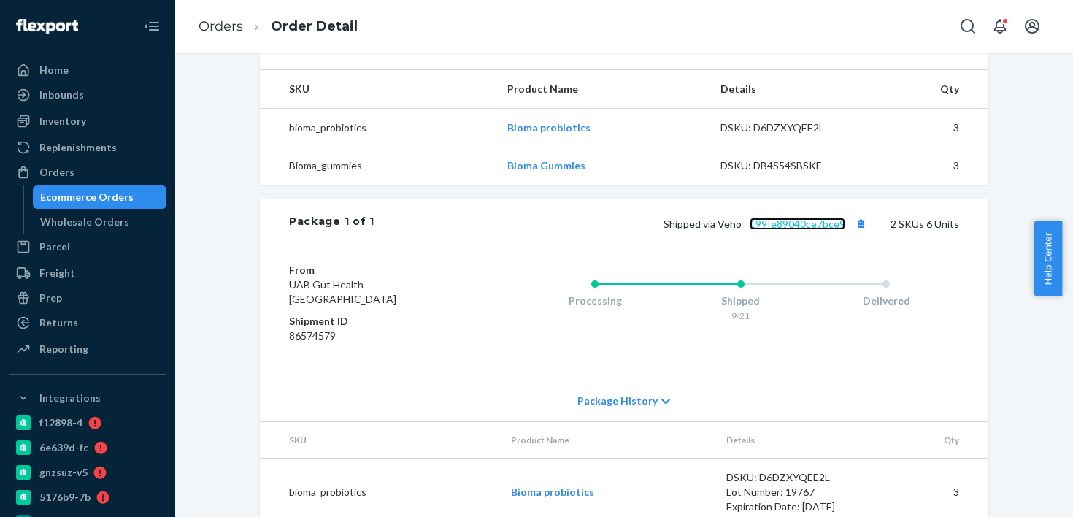
click at [794, 230] on link "199fe89040ce7bce9" at bounding box center [798, 224] width 96 height 12
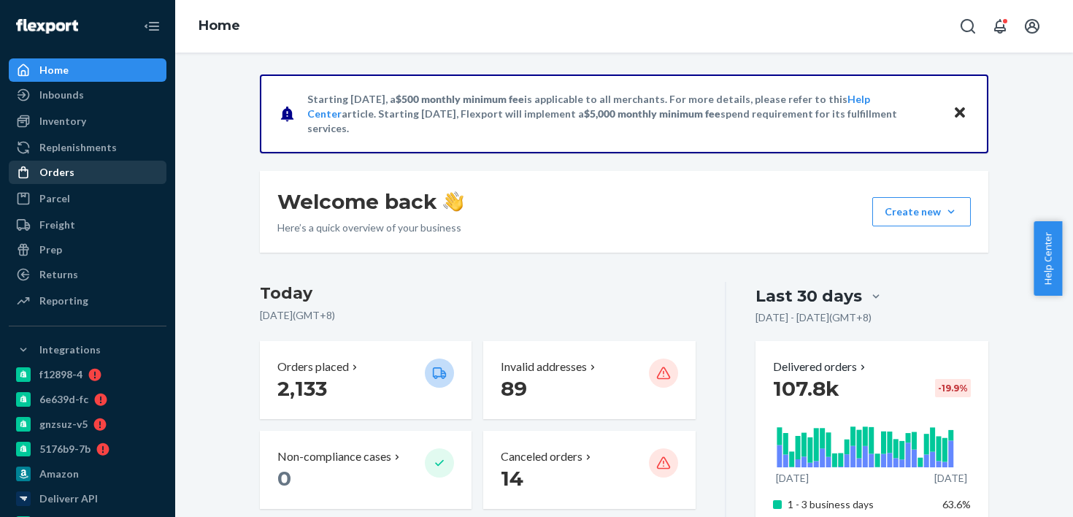
click at [71, 165] on div "Orders" at bounding box center [56, 172] width 35 height 15
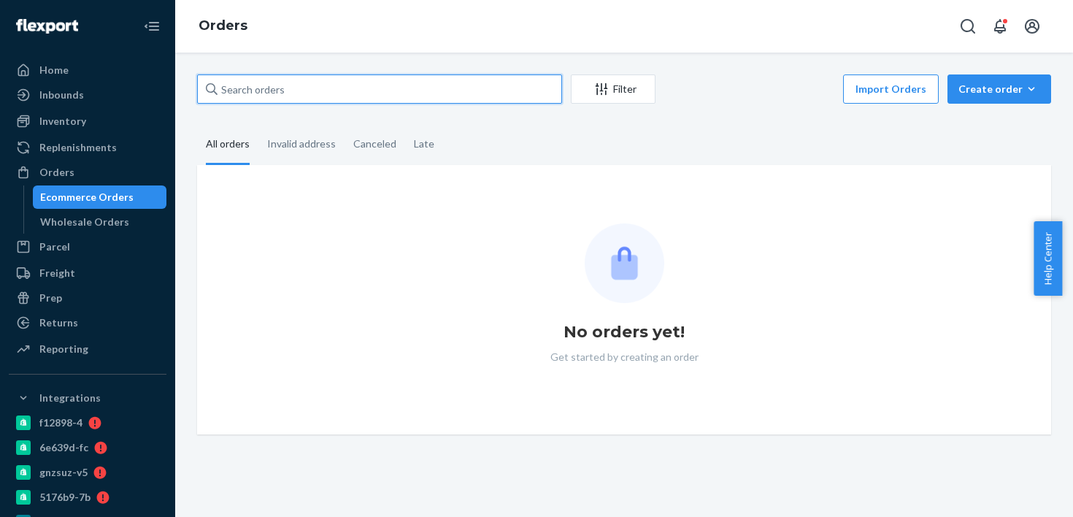
click at [255, 100] on input "text" at bounding box center [379, 88] width 365 height 29
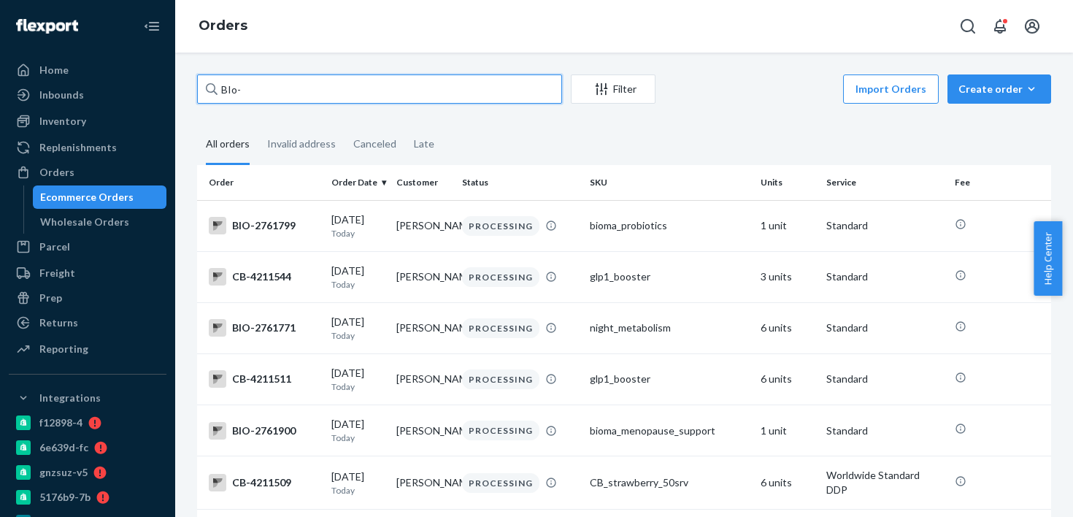
paste input "2756582"
type input "BIo-2756582"
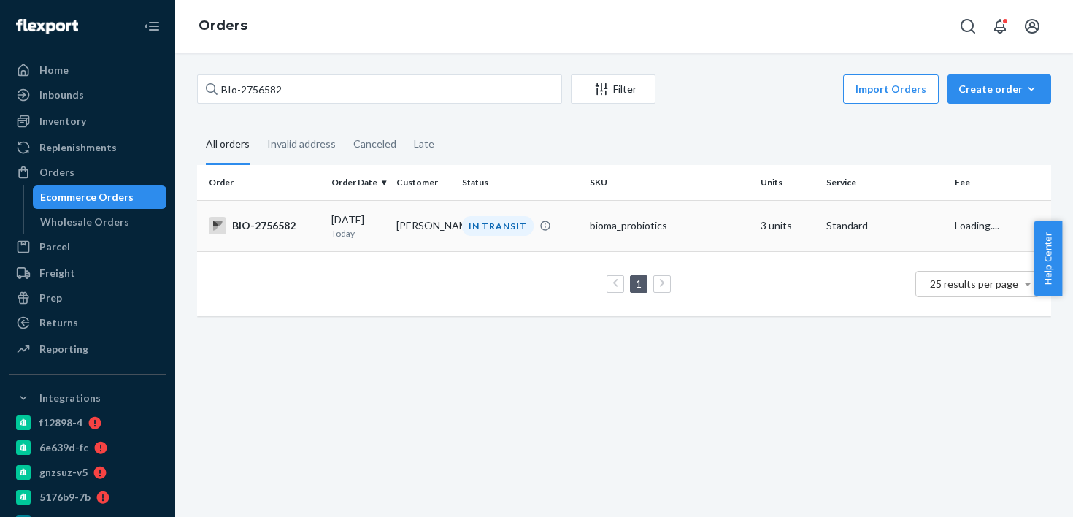
click at [367, 216] on div "[DATE] [DATE]" at bounding box center [359, 225] width 54 height 27
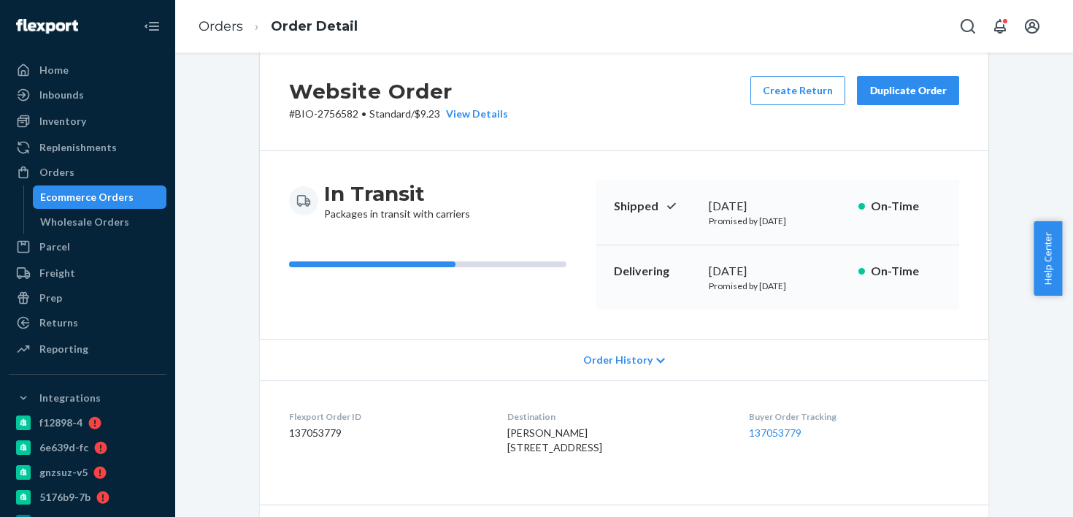
scroll to position [480, 0]
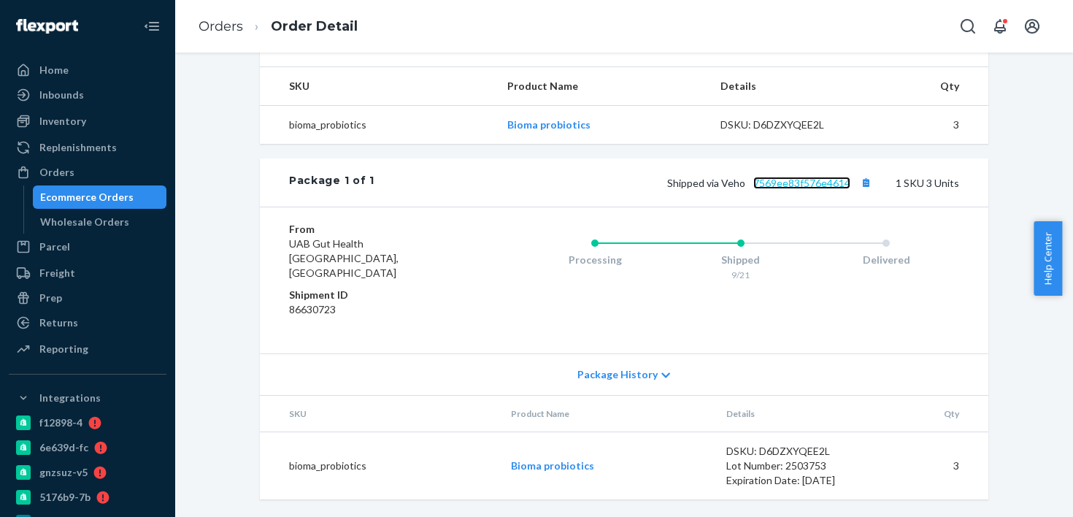
click at [784, 189] on link "7569ee83f576e4614" at bounding box center [802, 183] width 97 height 12
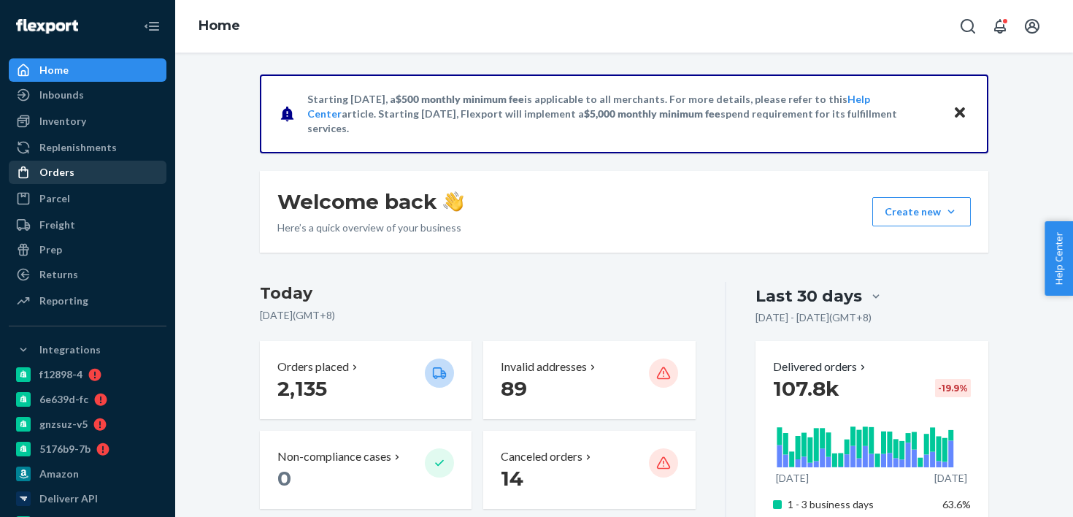
click at [115, 175] on div "Orders" at bounding box center [87, 172] width 155 height 20
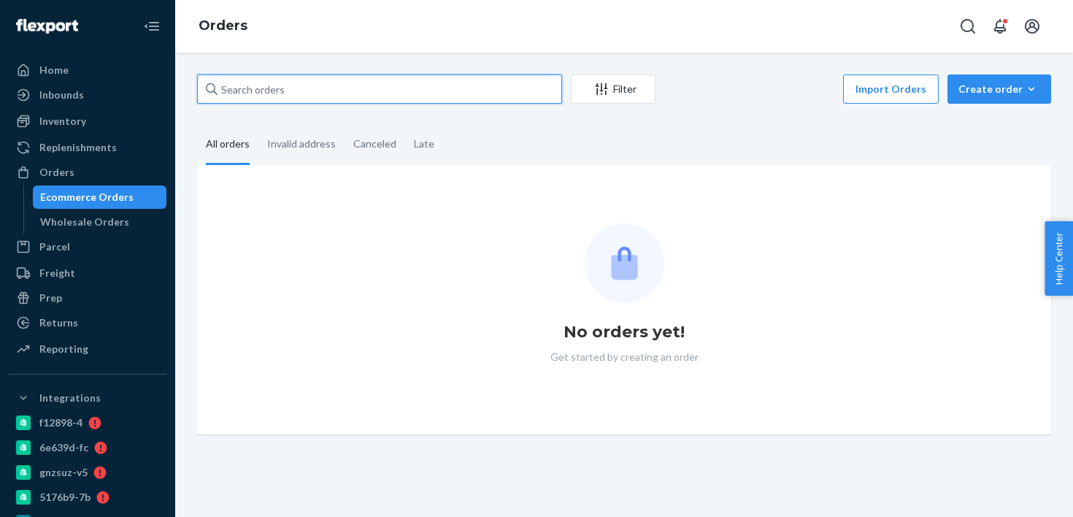
click at [318, 88] on input "text" at bounding box center [379, 88] width 365 height 29
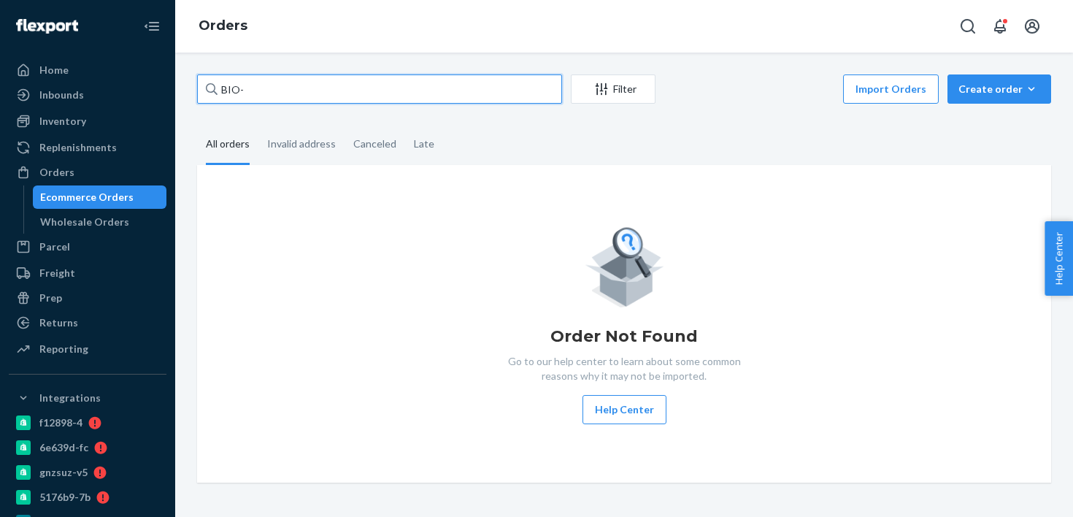
paste input "2736651"
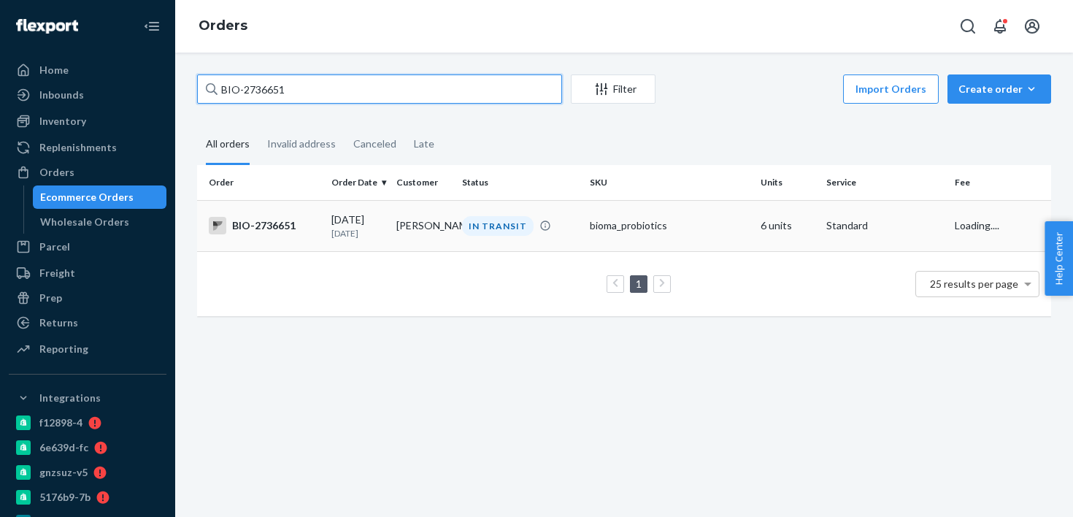
type input "BIO-2736651"
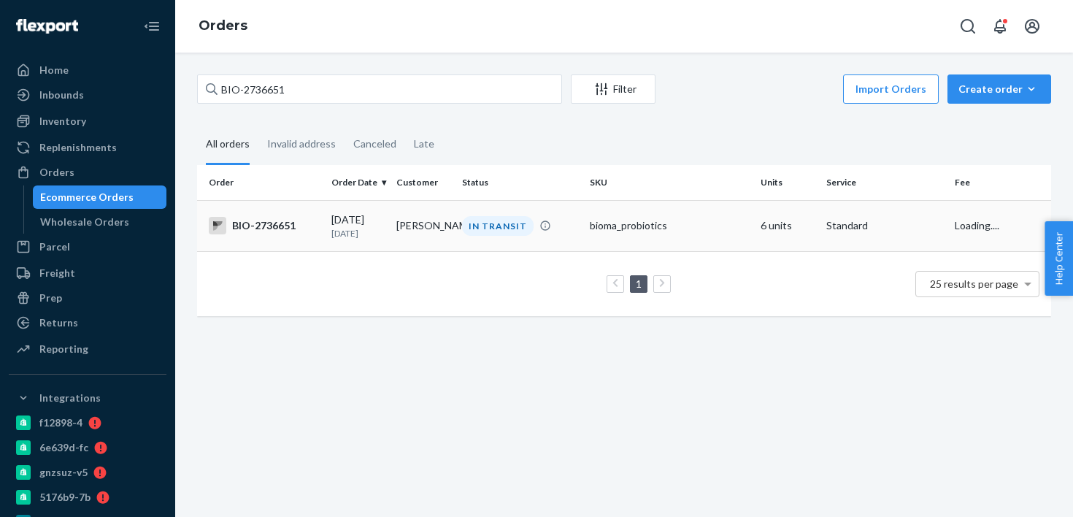
click at [432, 242] on td "Danny Adkins" at bounding box center [424, 225] width 66 height 51
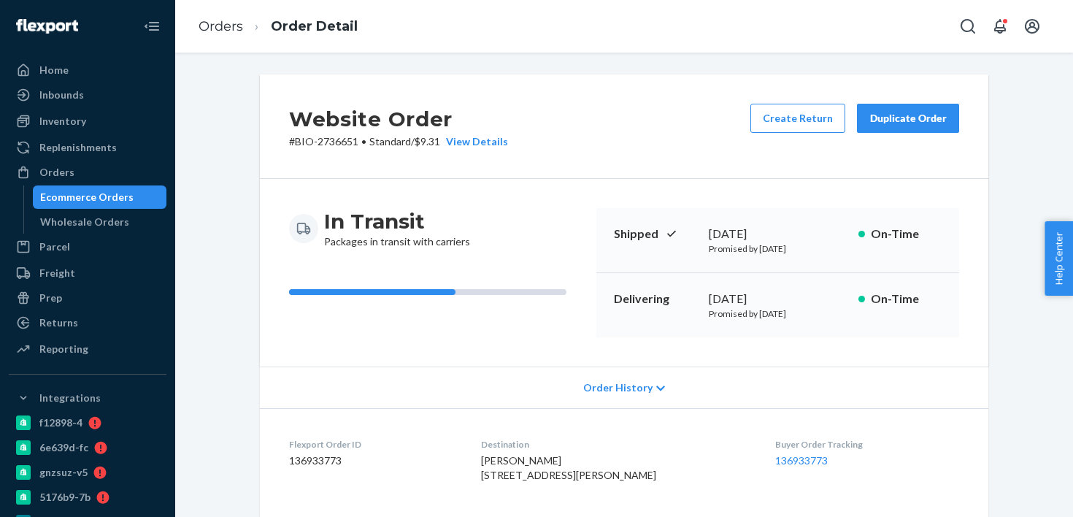
scroll to position [480, 0]
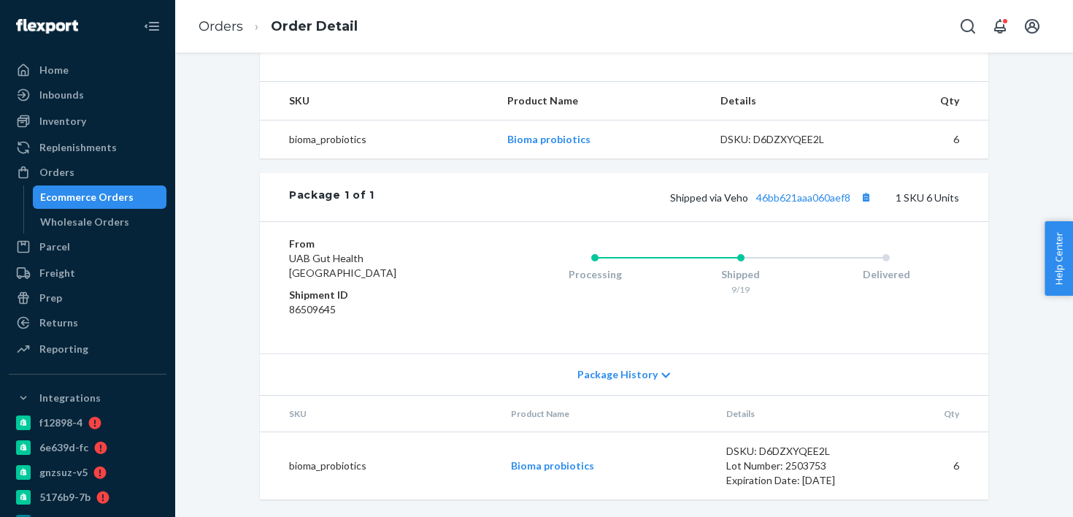
click at [809, 219] on div "Package 1 of 1 Shipped via Veho 46bb621aaa060aef8 1 SKU 6 Units" at bounding box center [624, 197] width 729 height 48
click at [813, 198] on link "46bb621aaa060aef8" at bounding box center [804, 197] width 94 height 12
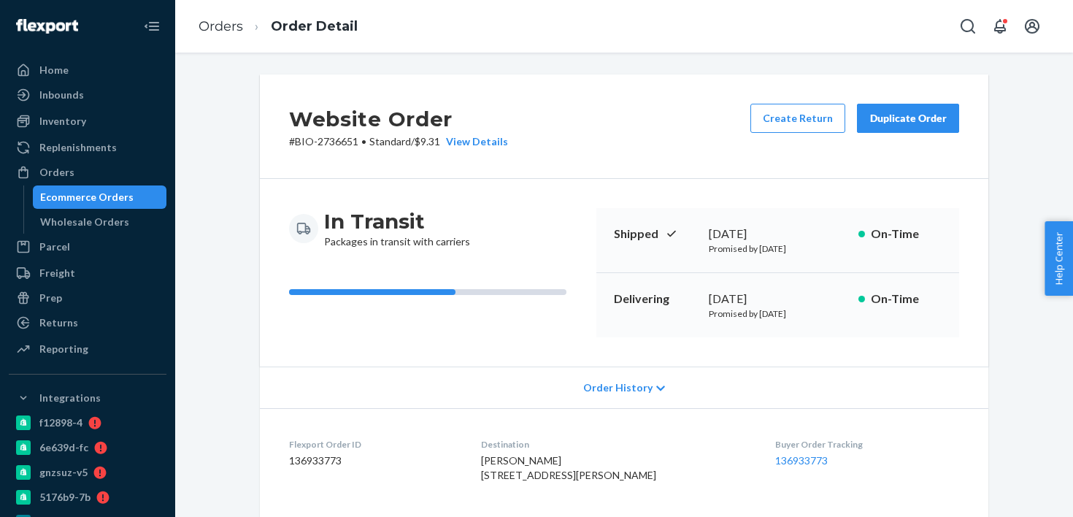
scroll to position [123, 0]
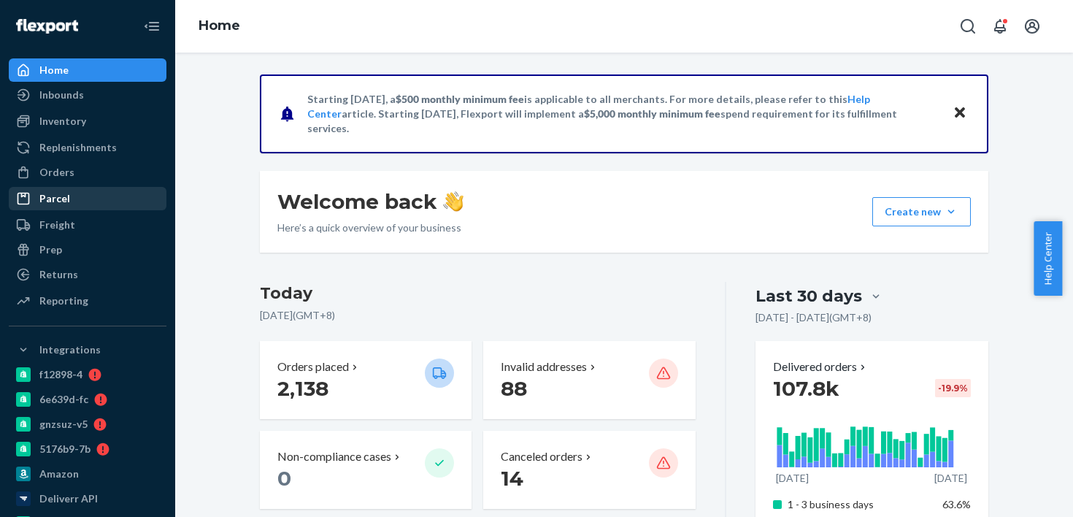
click at [124, 202] on div "Parcel" at bounding box center [87, 198] width 155 height 20
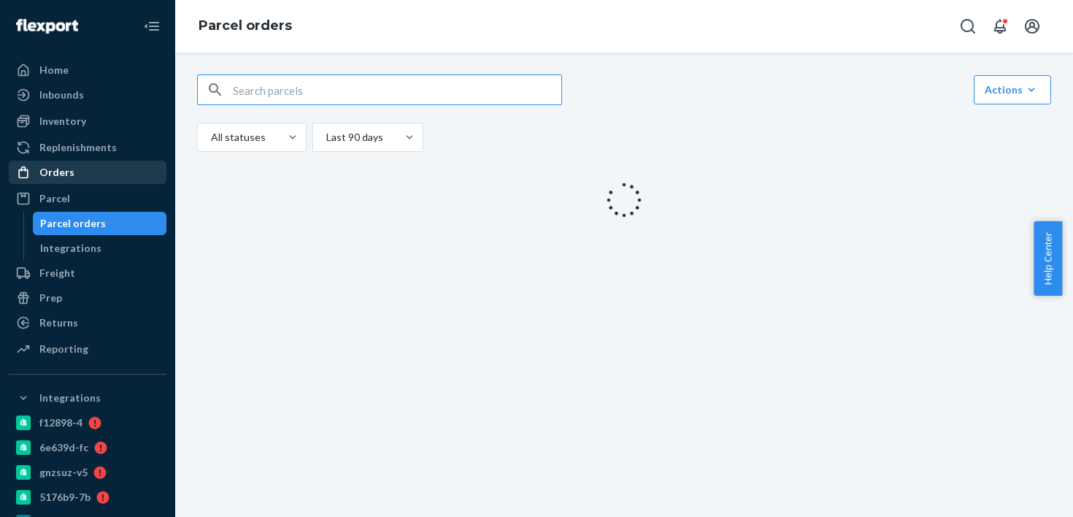
click at [118, 175] on div "Orders" at bounding box center [87, 172] width 155 height 20
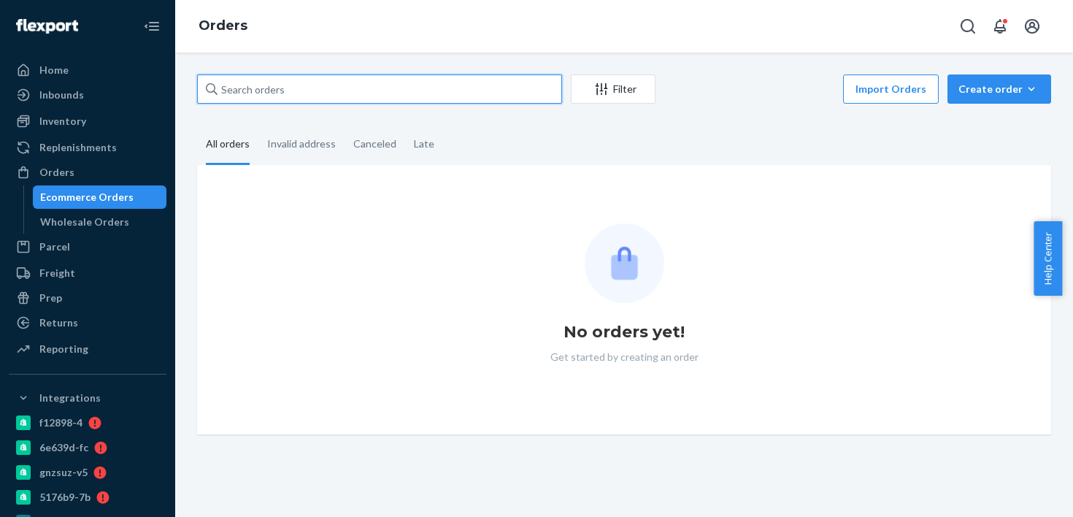
click at [280, 101] on input "text" at bounding box center [379, 88] width 365 height 29
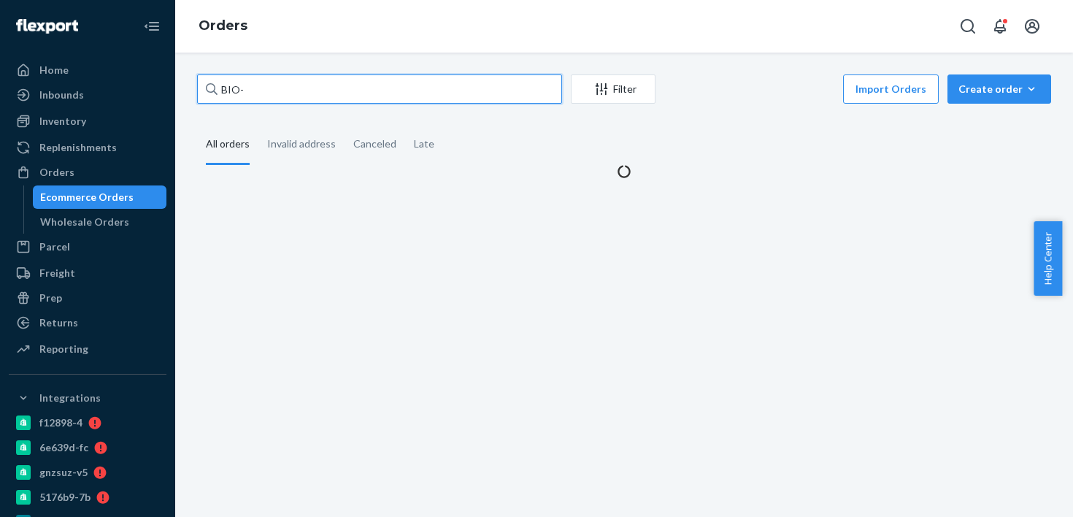
paste input "2658608"
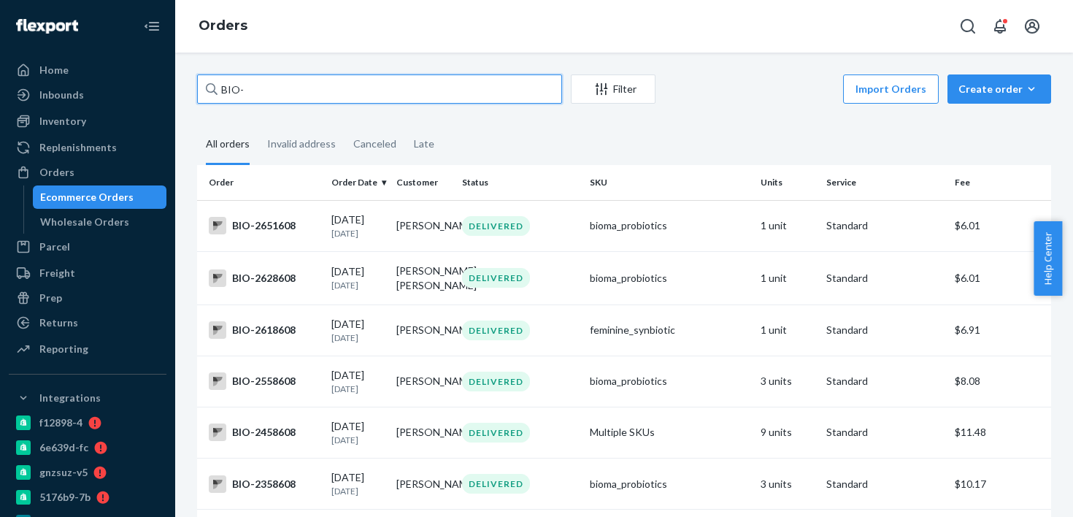
paste input "2658616"
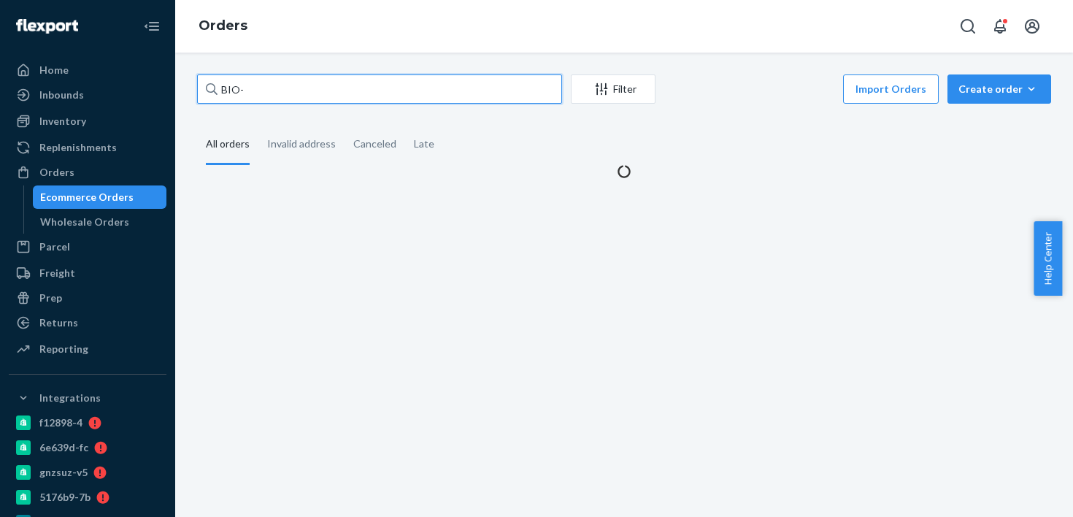
type input "BIO-2658616"
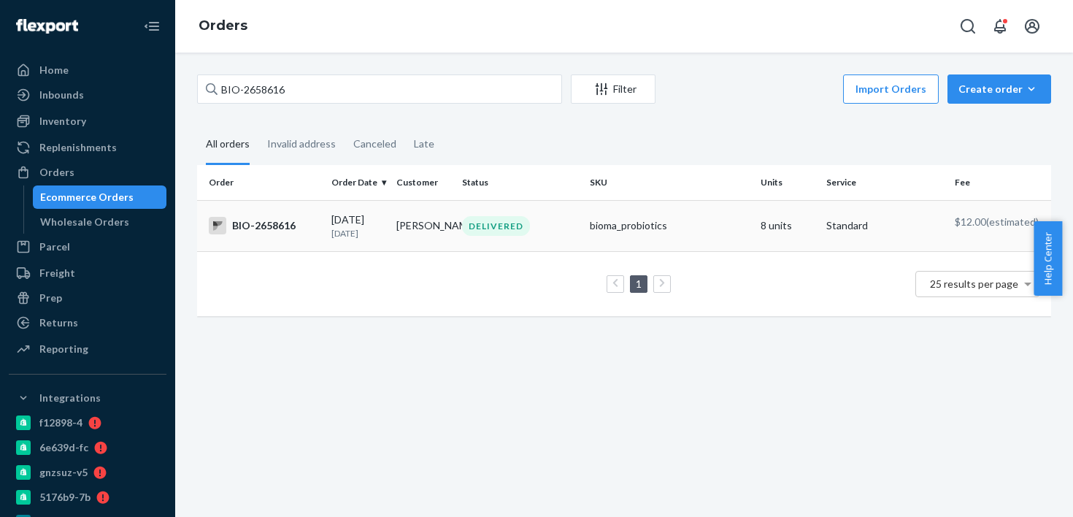
click at [381, 221] on div "[DATE] [DATE]" at bounding box center [359, 225] width 54 height 27
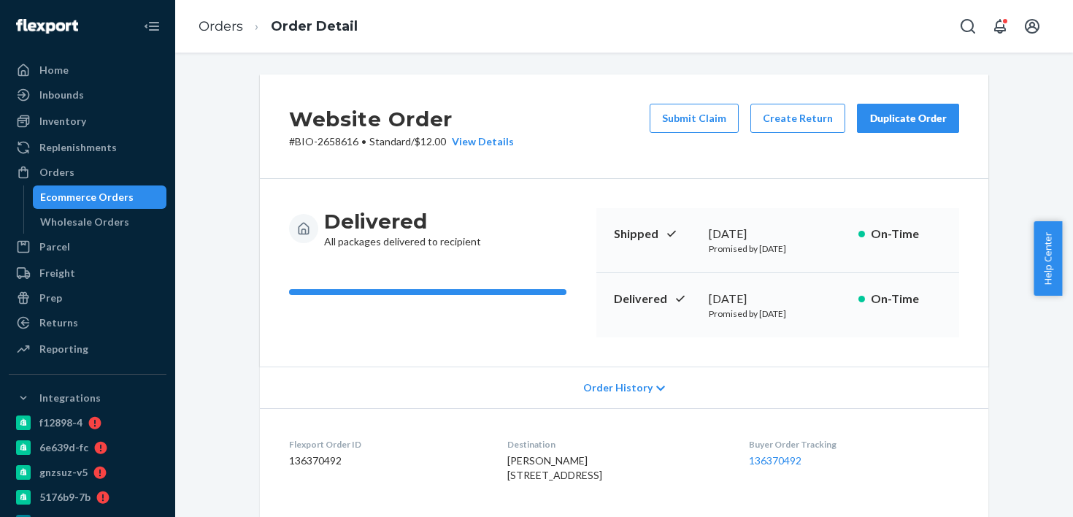
click at [78, 188] on div "Ecommerce Orders" at bounding box center [99, 197] width 131 height 20
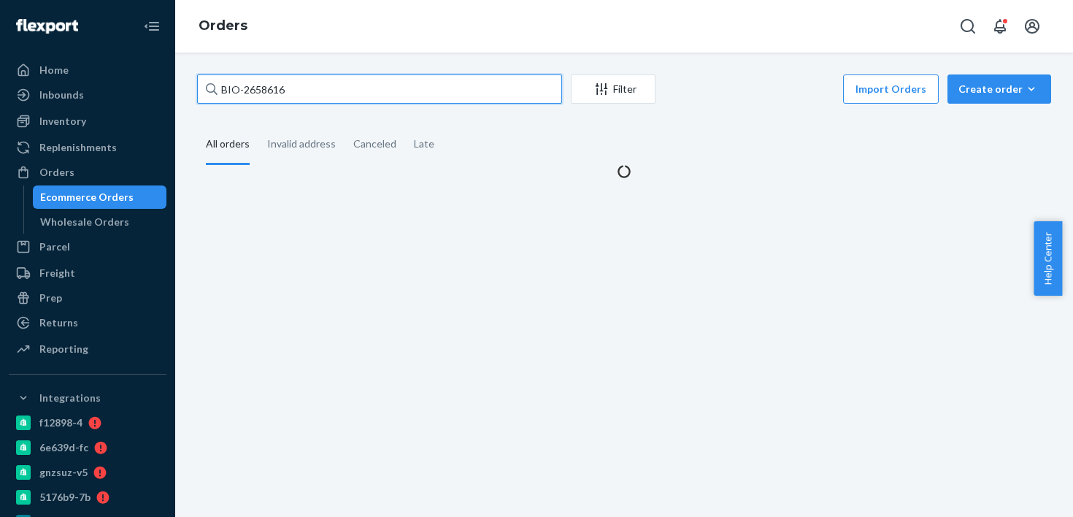
click at [340, 93] on input "BIO-2658616" at bounding box center [379, 88] width 365 height 29
paste input "749462"
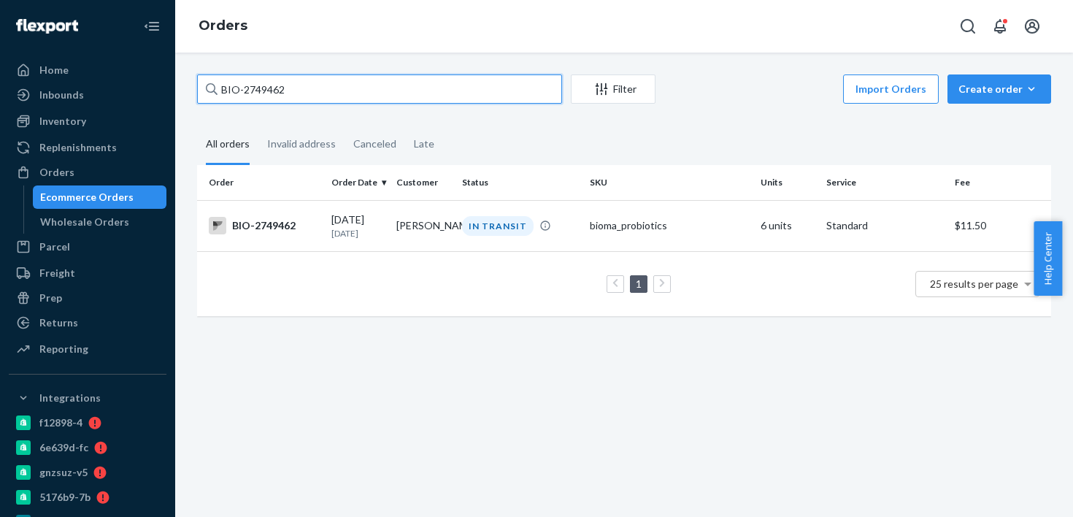
type input "BIO-2749462"
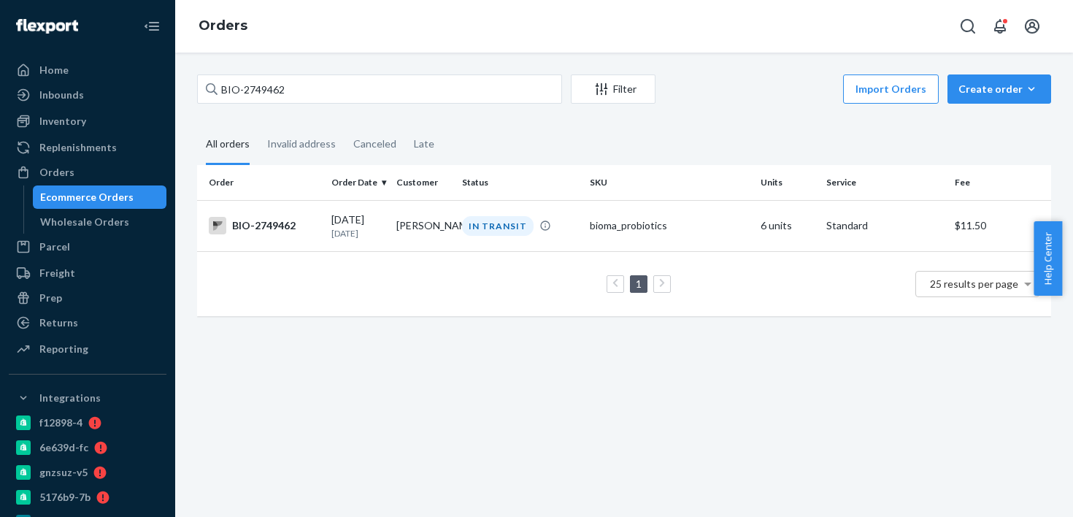
click at [424, 251] on td "1 25 results per page" at bounding box center [624, 283] width 854 height 65
click at [434, 239] on td "[PERSON_NAME]" at bounding box center [424, 225] width 66 height 51
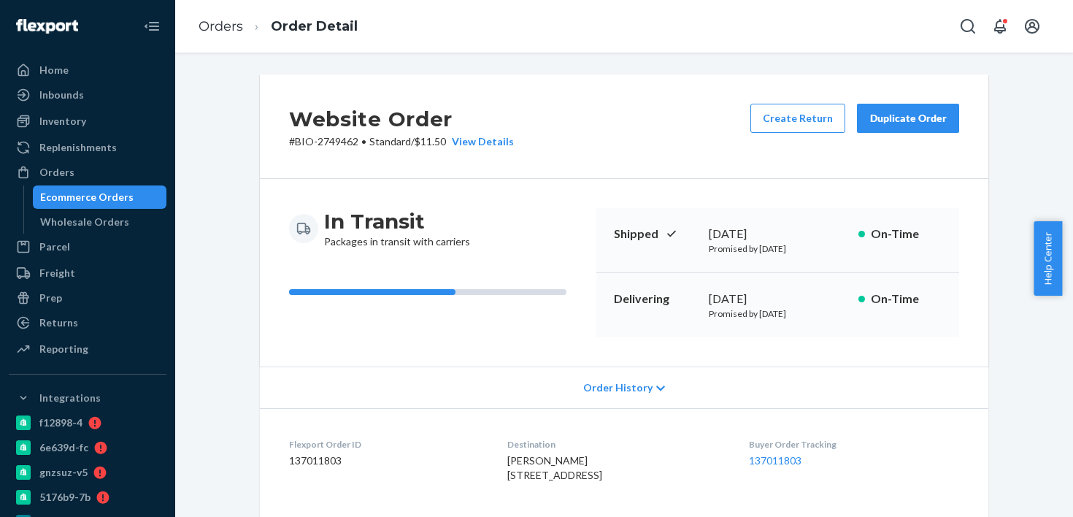
scroll to position [266, 0]
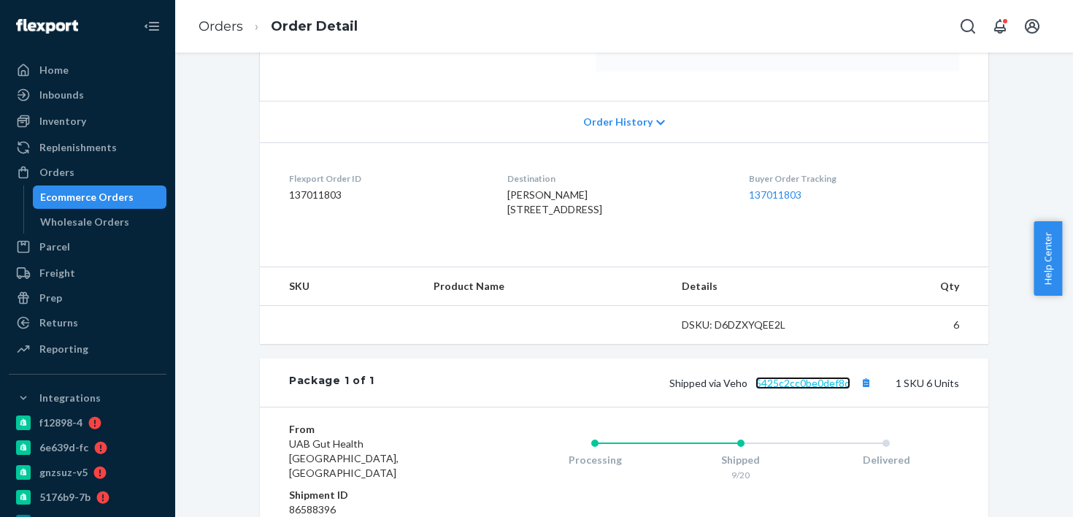
click at [783, 389] on link "5425c2cc0be0def8d" at bounding box center [803, 383] width 95 height 12
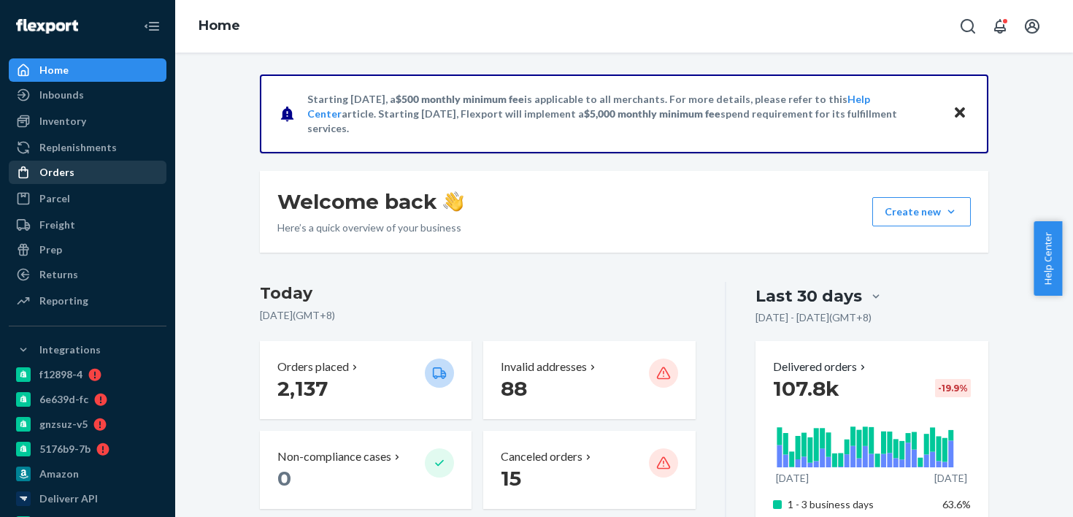
click at [133, 181] on div "Orders" at bounding box center [87, 172] width 155 height 20
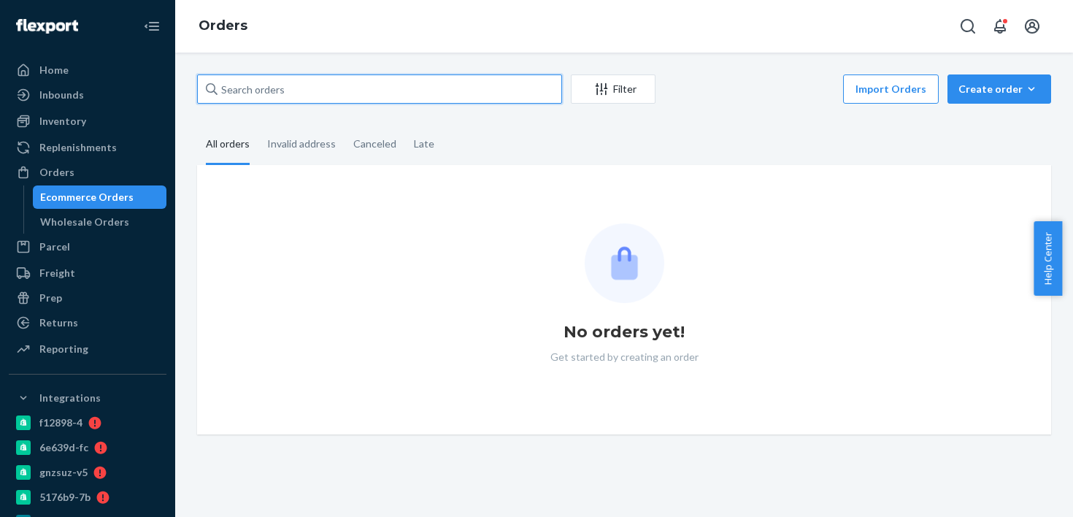
click at [309, 96] on input "text" at bounding box center [379, 88] width 365 height 29
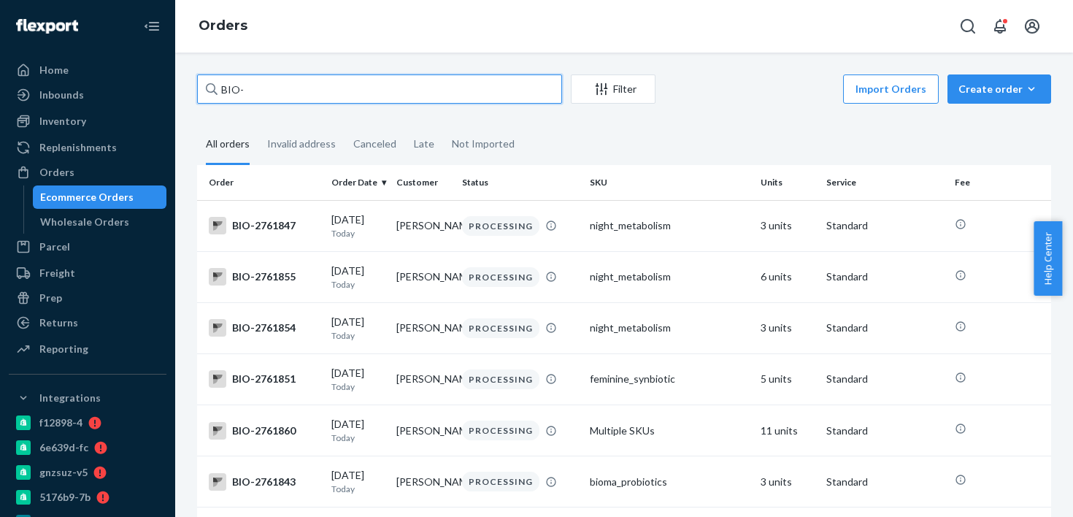
paste input "2736654"
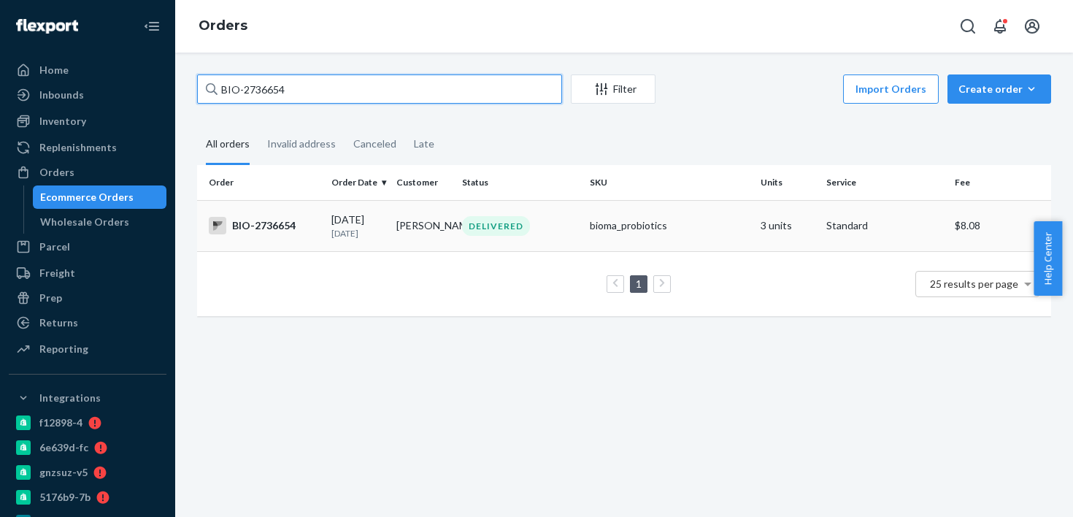
type input "BIO-2736654"
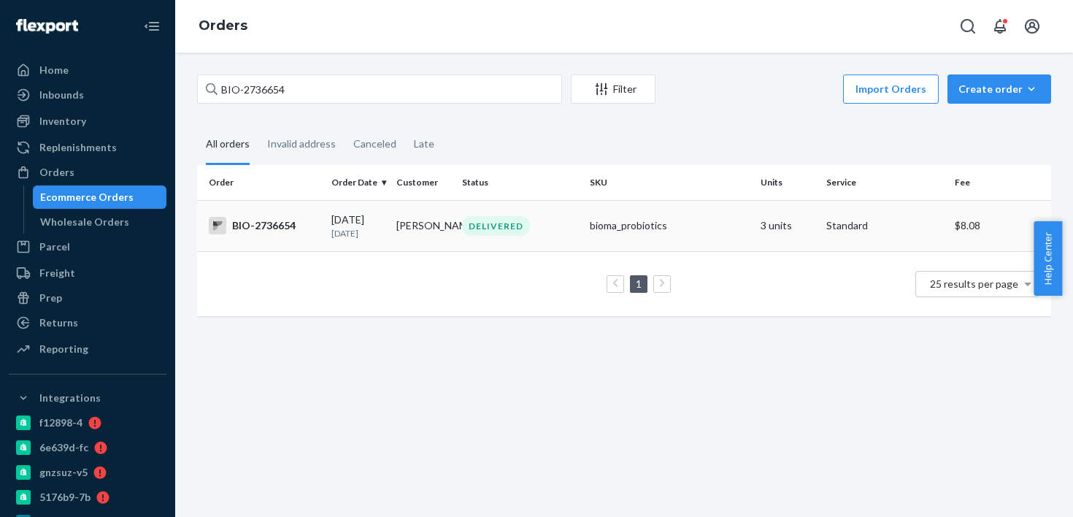
click at [374, 247] on td "09/19/2025 2 days ago" at bounding box center [359, 225] width 66 height 51
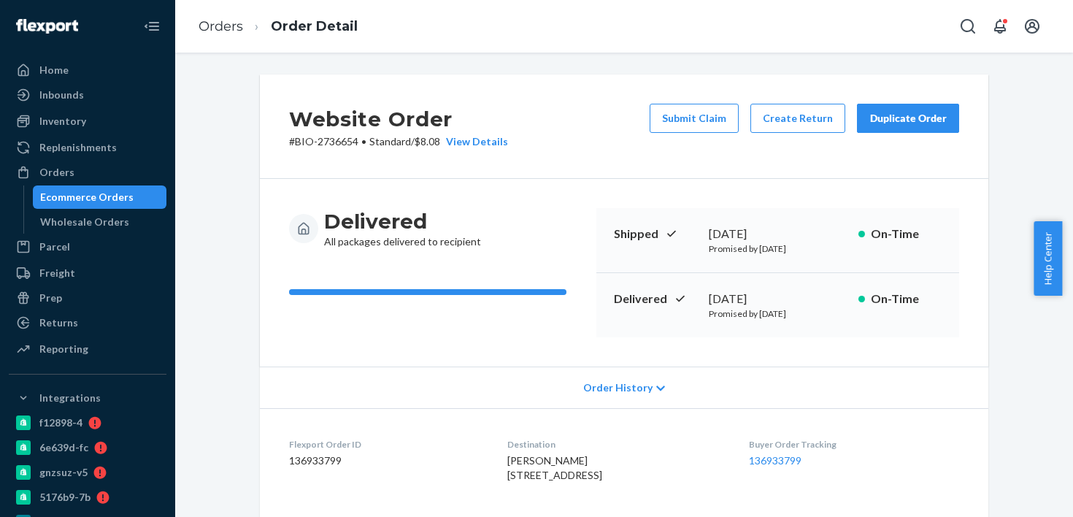
click at [751, 310] on p "Promised by September 29, 2025" at bounding box center [778, 313] width 138 height 12
click at [754, 302] on div "September 19, 2025" at bounding box center [778, 299] width 138 height 17
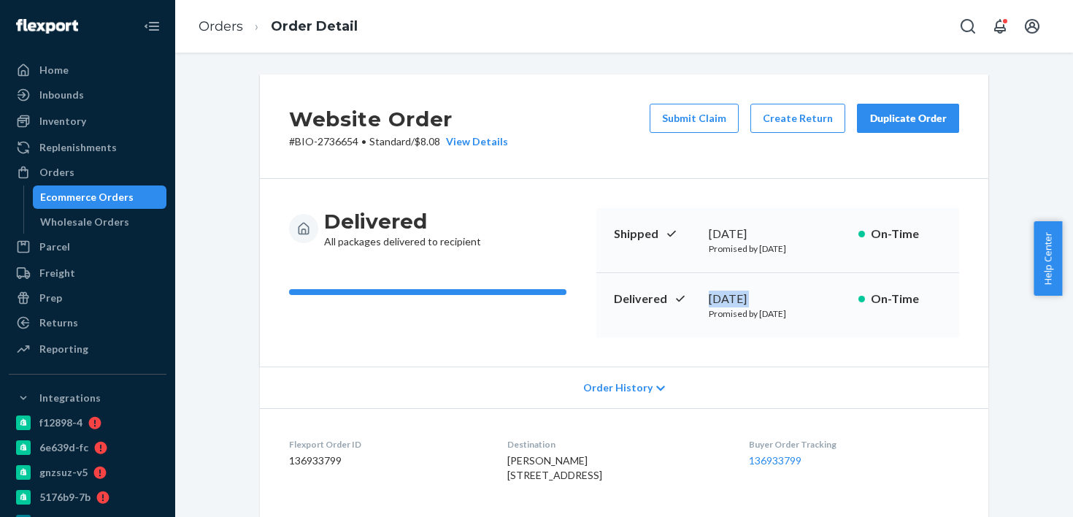
copy div "September 19, 2025"
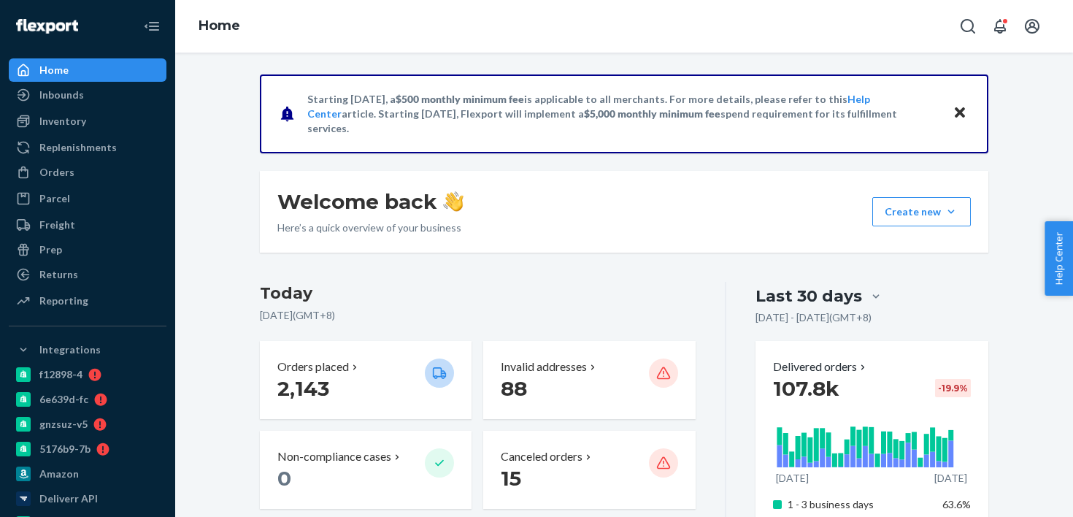
click at [113, 185] on ul "Home Inbounds Shipping Plans Problems Inventory Products Branded Packaging Repl…" at bounding box center [88, 186] width 158 height 256
click at [115, 169] on div "Orders" at bounding box center [87, 172] width 155 height 20
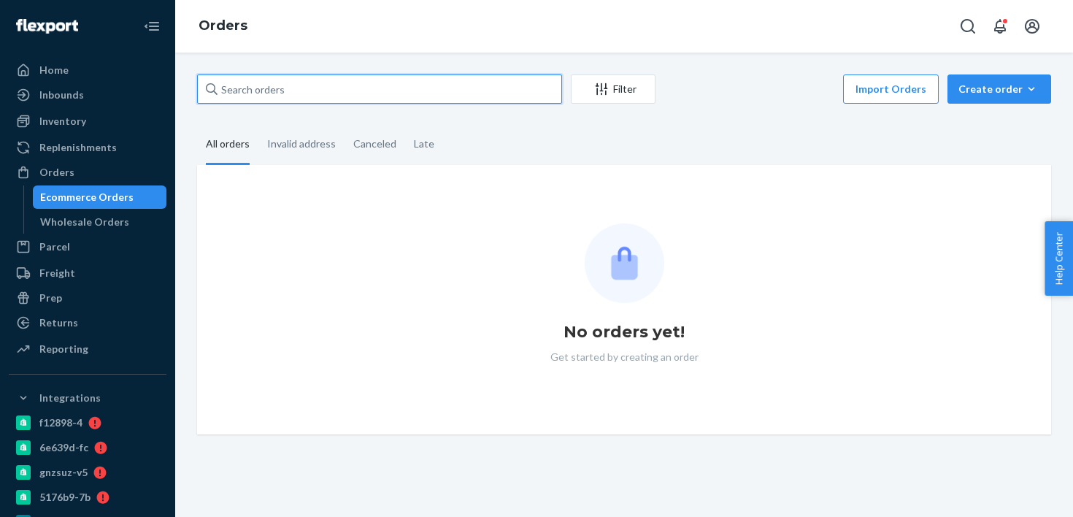
click at [278, 102] on input "text" at bounding box center [379, 88] width 365 height 29
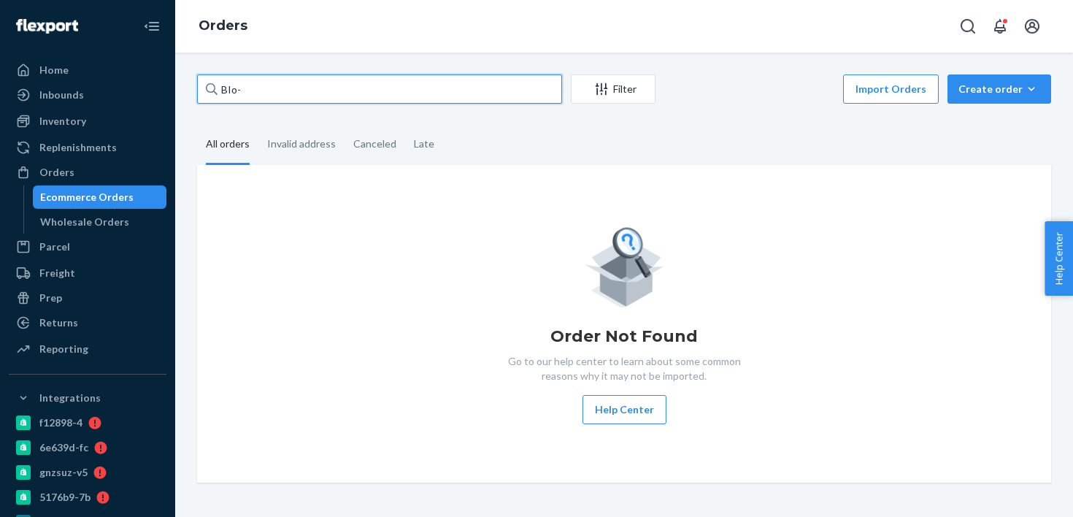
paste input "2721490"
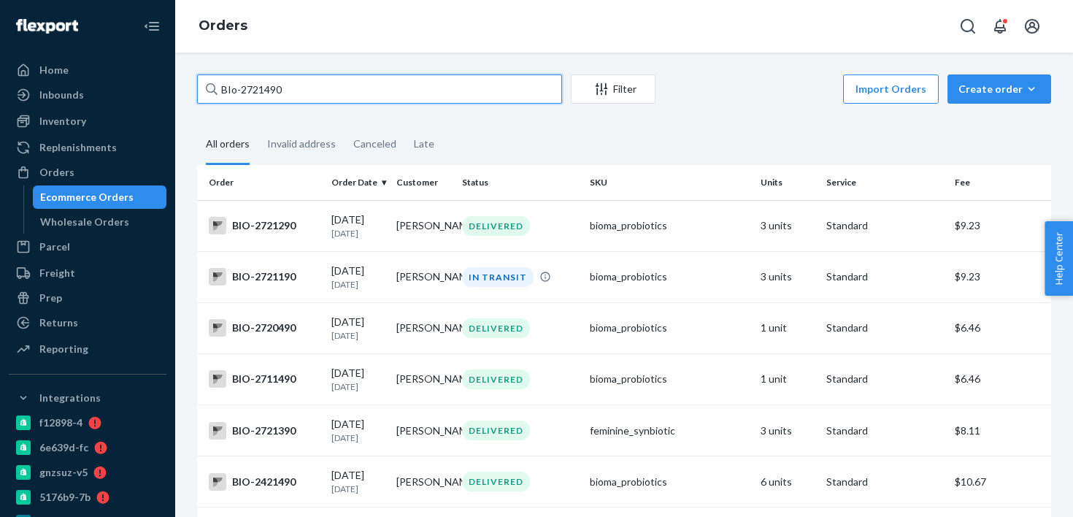
click at [362, 99] on input "BIo-2721490" at bounding box center [379, 88] width 365 height 29
click at [332, 99] on input "BIo-2721490" at bounding box center [379, 88] width 365 height 29
click at [299, 97] on input "BIo-2721490" at bounding box center [379, 88] width 365 height 29
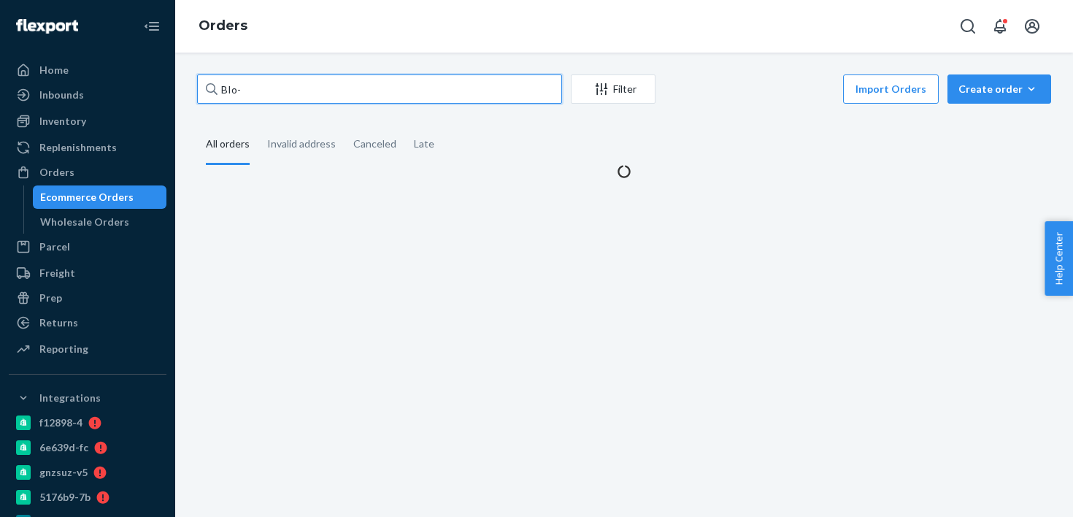
paste input "2721471"
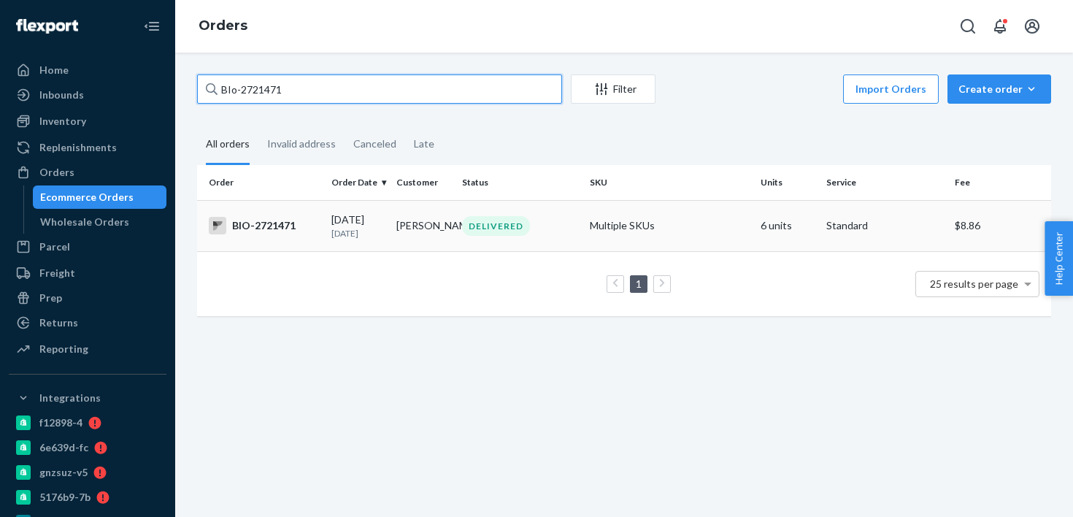
type input "BIo-2721471"
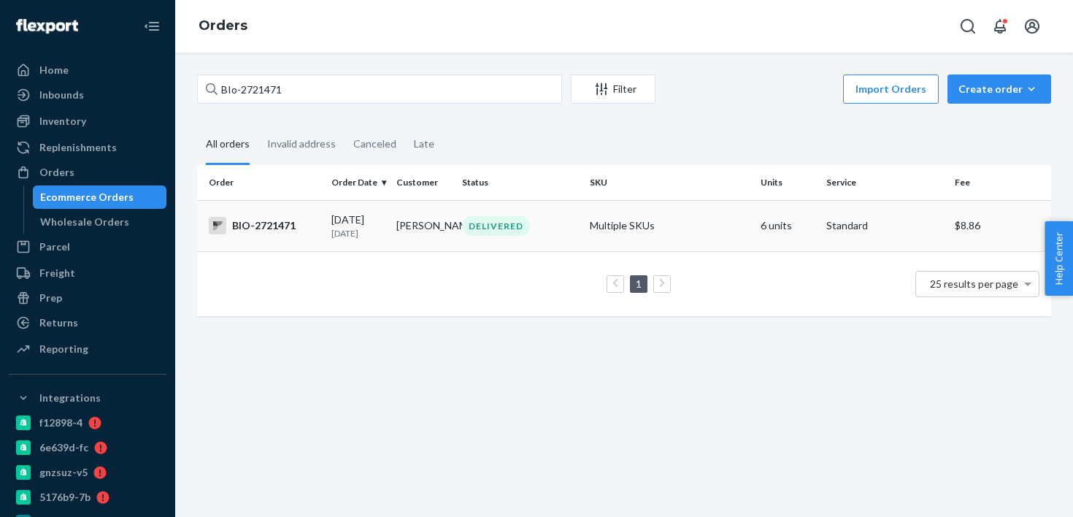
click at [491, 242] on td "DELIVERED" at bounding box center [520, 225] width 129 height 51
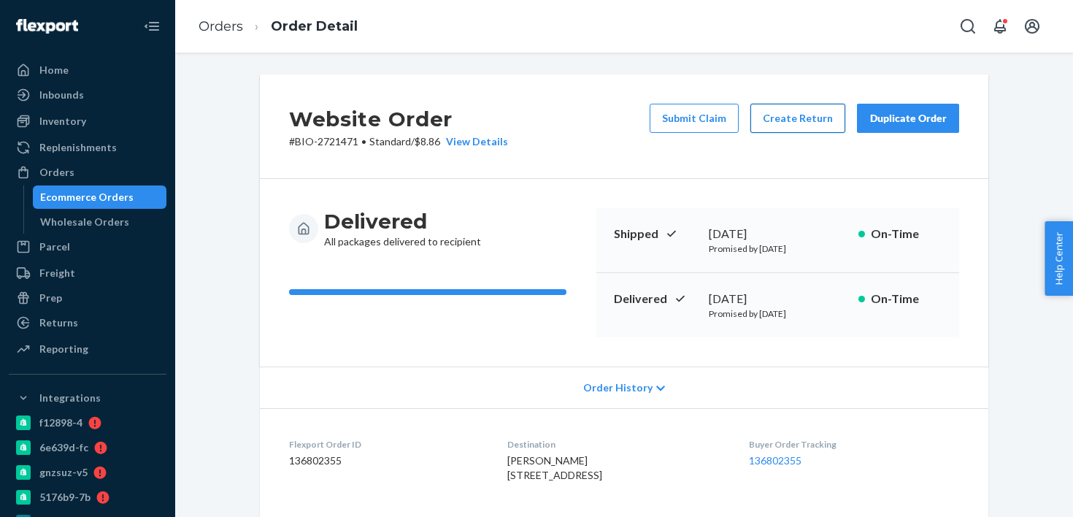
click at [780, 123] on button "Create Return" at bounding box center [798, 118] width 95 height 29
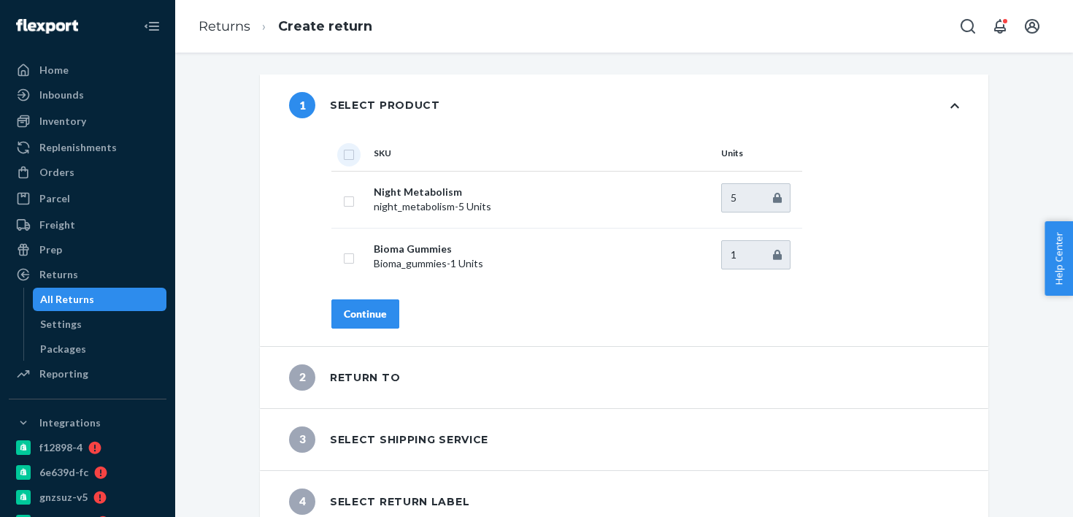
click at [343, 153] on input "checkbox" at bounding box center [349, 152] width 12 height 15
checkbox input "true"
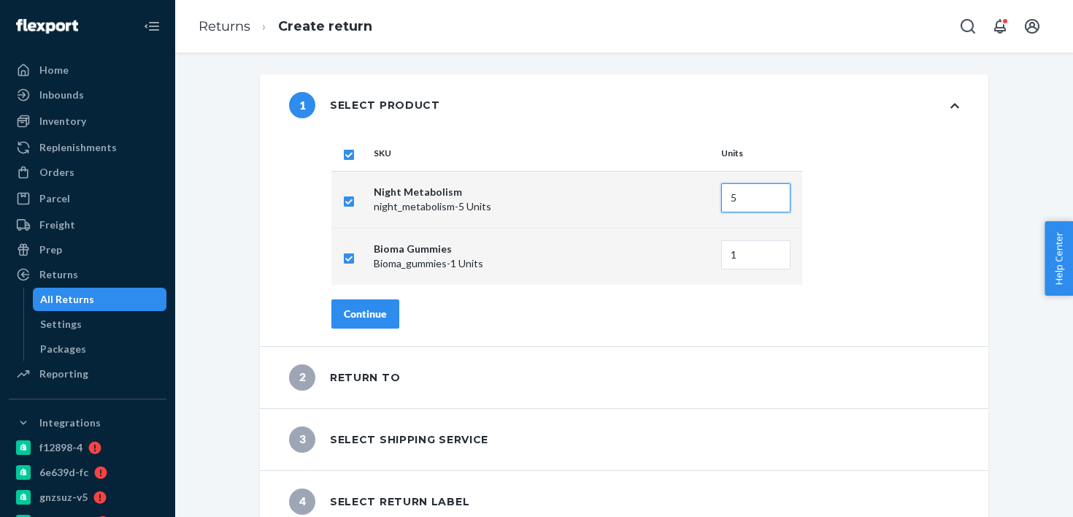
click at [742, 199] on input "5" at bounding box center [755, 197] width 69 height 29
type input "4"
click at [900, 188] on div "SKU Units Night Metabolism night_metabolism - 5 Units 4 Bioma Gummies Bioma_gum…" at bounding box center [646, 210] width 628 height 149
click at [390, 319] on button "Continue" at bounding box center [366, 313] width 68 height 29
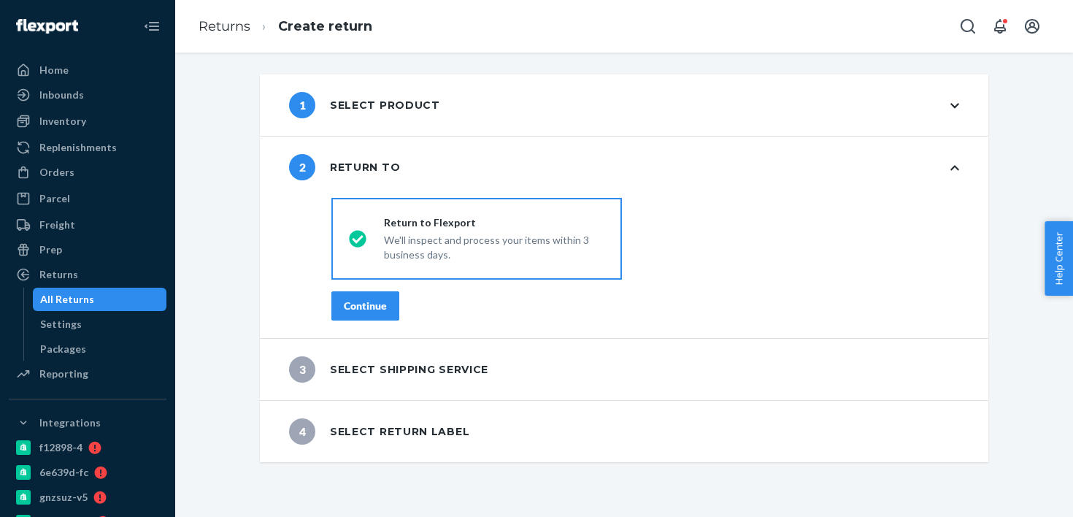
click at [390, 317] on button "Continue" at bounding box center [366, 305] width 68 height 29
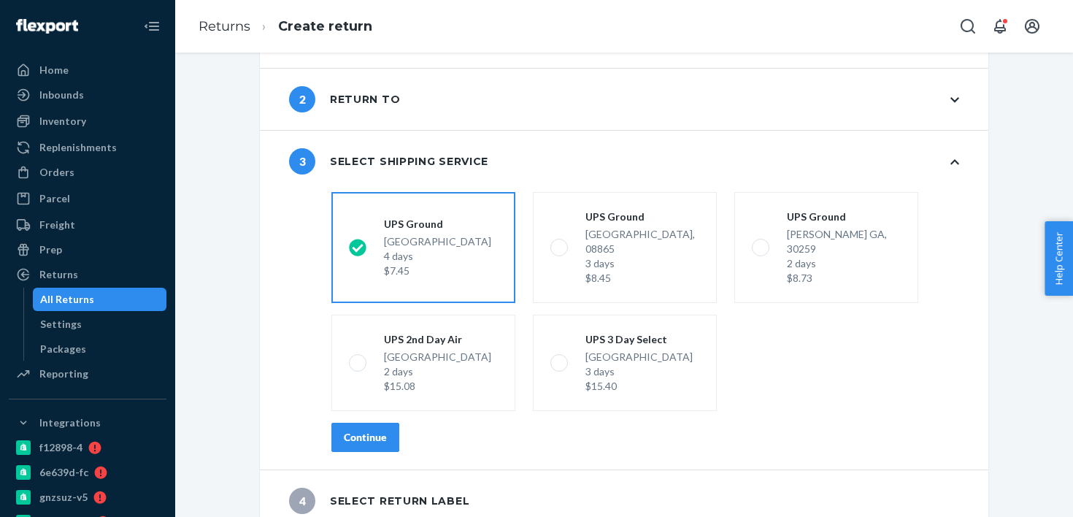
click at [382, 426] on button "Continue" at bounding box center [366, 437] width 68 height 29
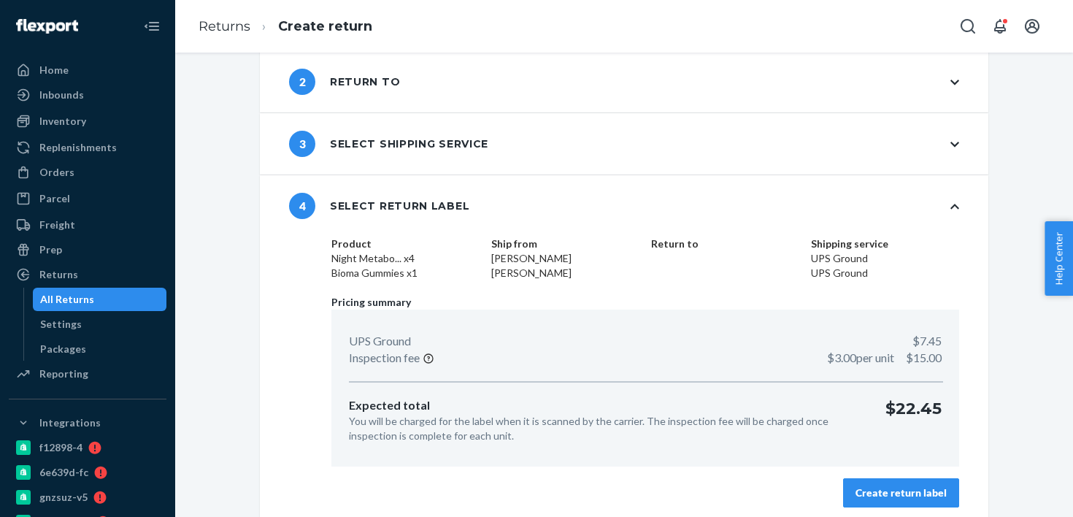
scroll to position [93, 0]
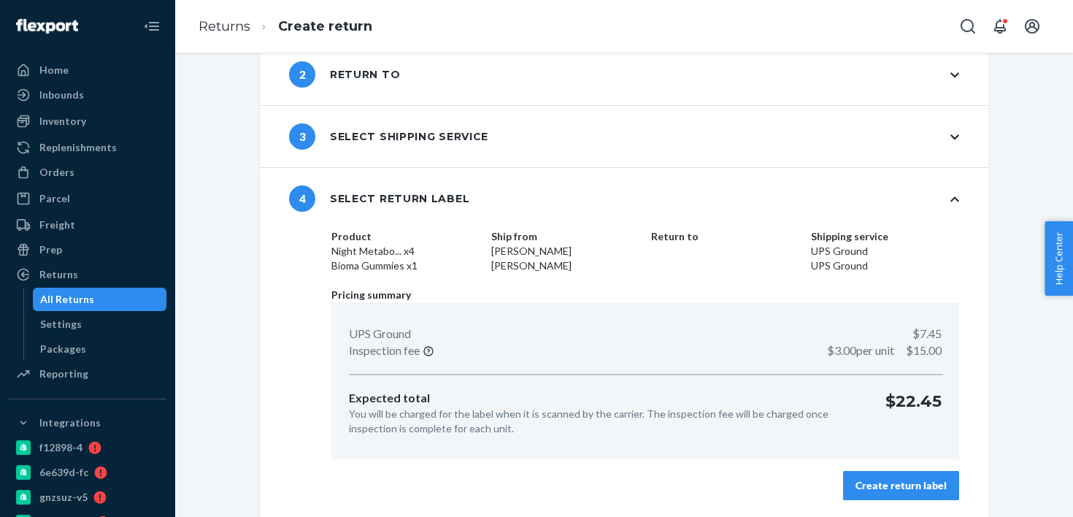
click at [868, 478] on div "Create return label" at bounding box center [901, 485] width 91 height 15
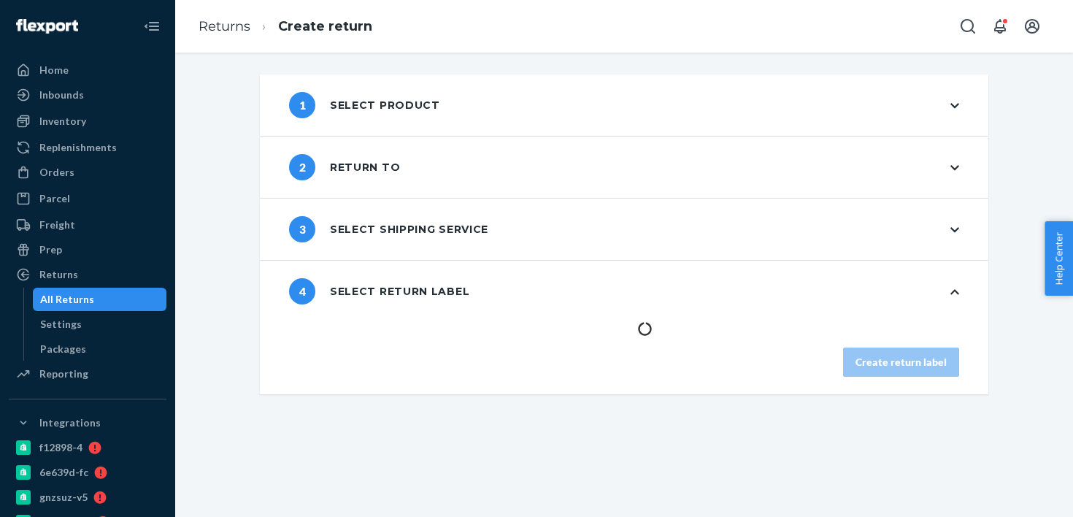
scroll to position [0, 0]
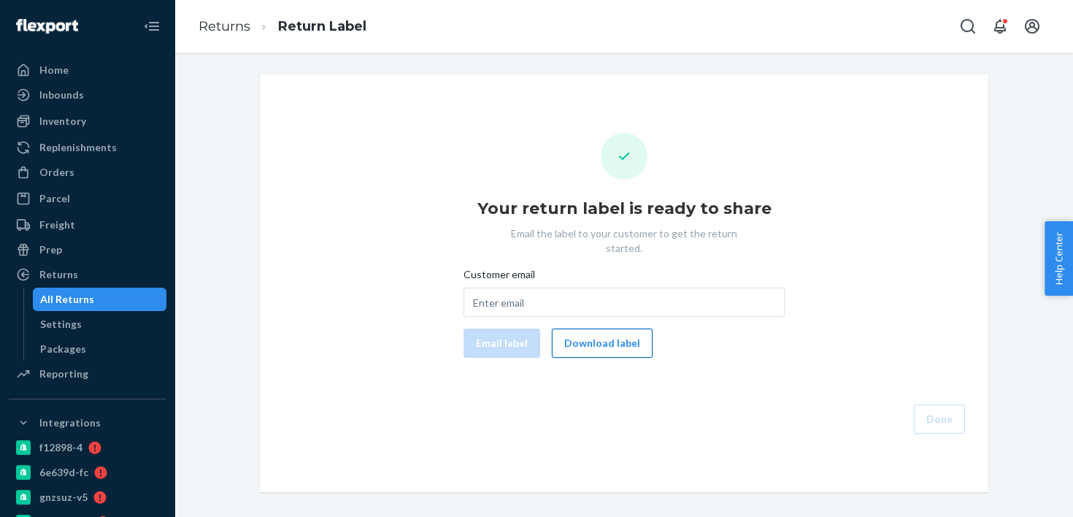
click at [599, 329] on button "Download label" at bounding box center [602, 343] width 101 height 29
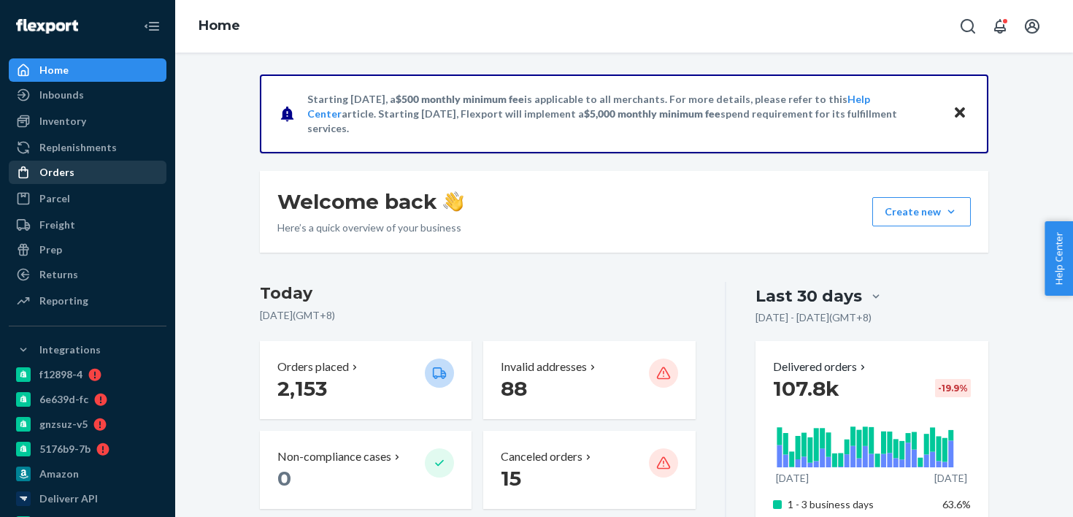
click at [96, 170] on div "Orders" at bounding box center [87, 172] width 155 height 20
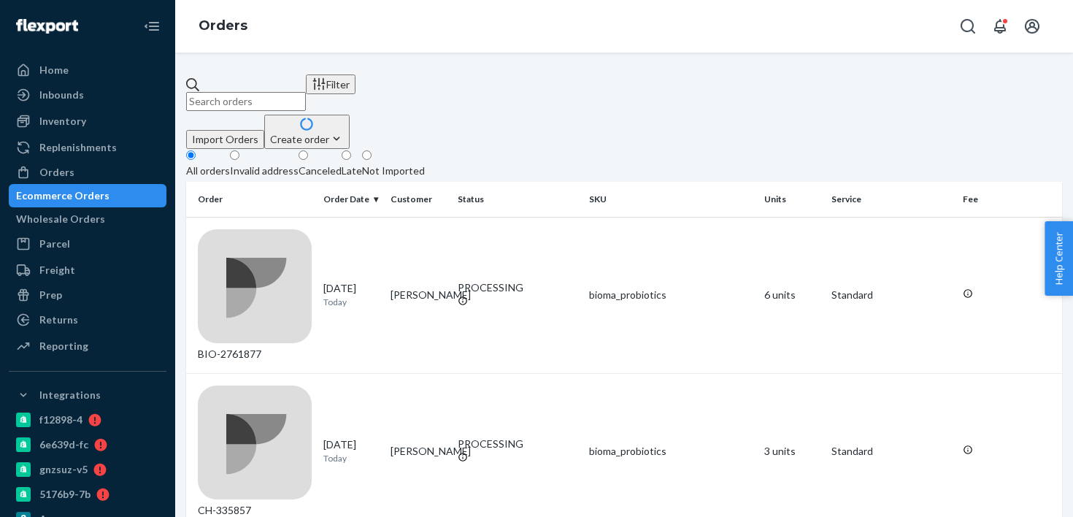
click at [273, 92] on input "text" at bounding box center [246, 101] width 120 height 19
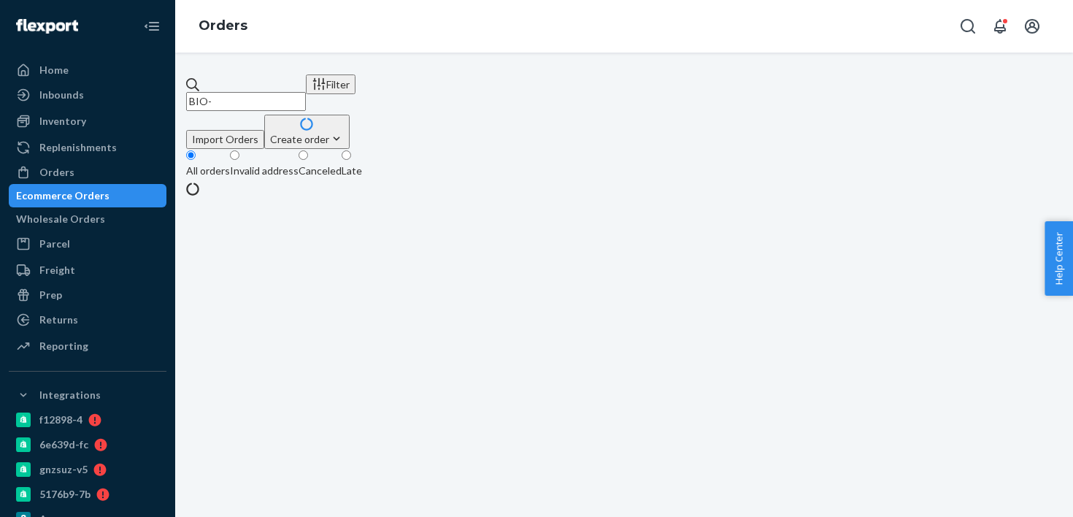
paste input "2762100"
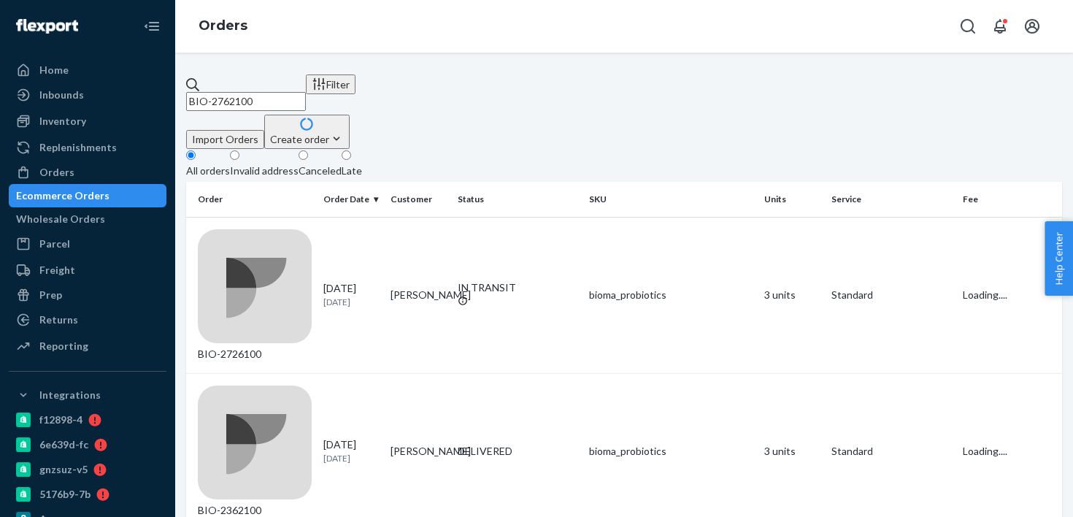
type input "BIO-2762100"
click at [400, 73] on div "BIO-2762100 Filter Import Orders Create order Ecommerce order Removal order All…" at bounding box center [624, 285] width 898 height 464
click at [306, 92] on input "BIO-2762100" at bounding box center [246, 101] width 120 height 19
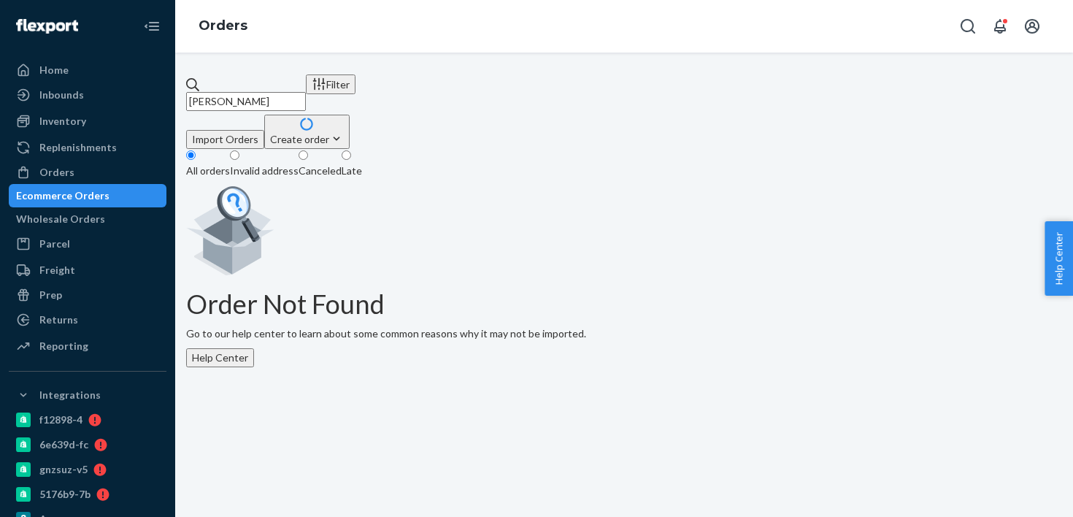
type input "[PERSON_NAME]"
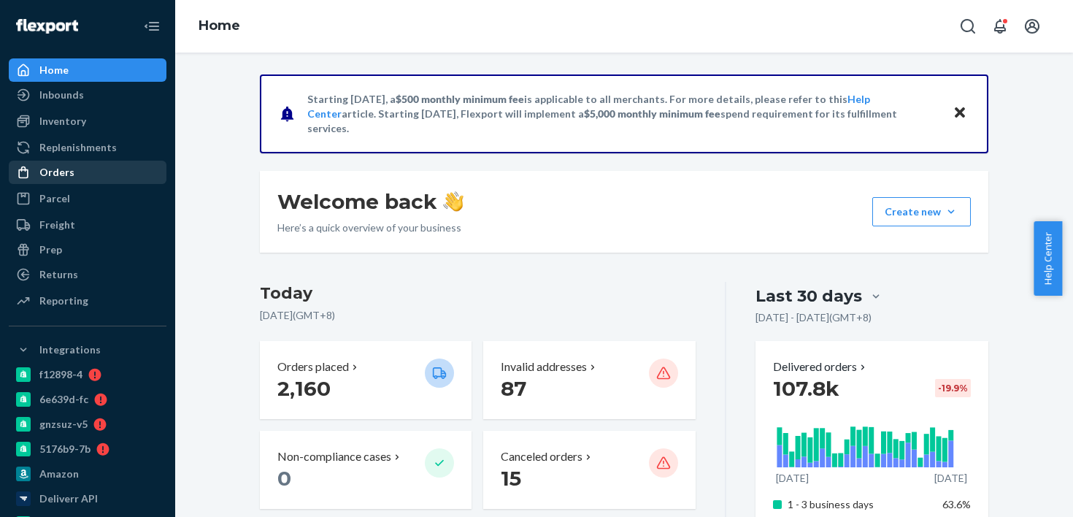
click at [138, 171] on div "Orders" at bounding box center [87, 172] width 155 height 20
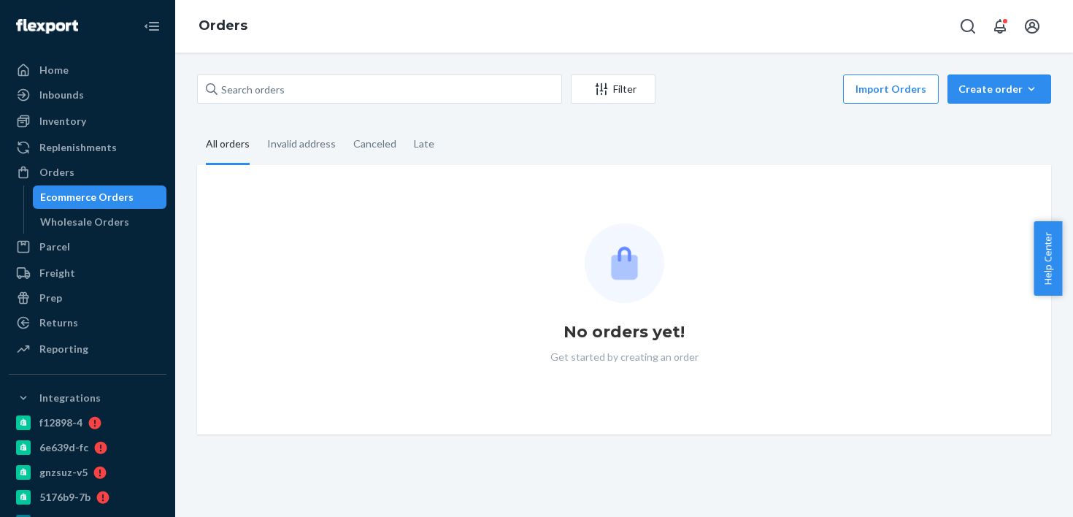
click at [277, 92] on input "text" at bounding box center [379, 88] width 365 height 29
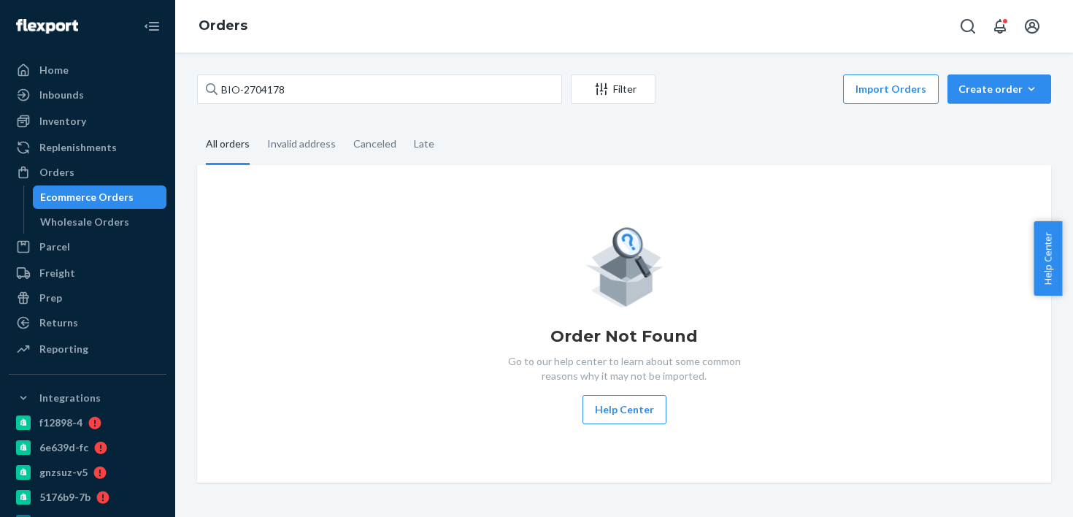
type input "BIO-2704178"
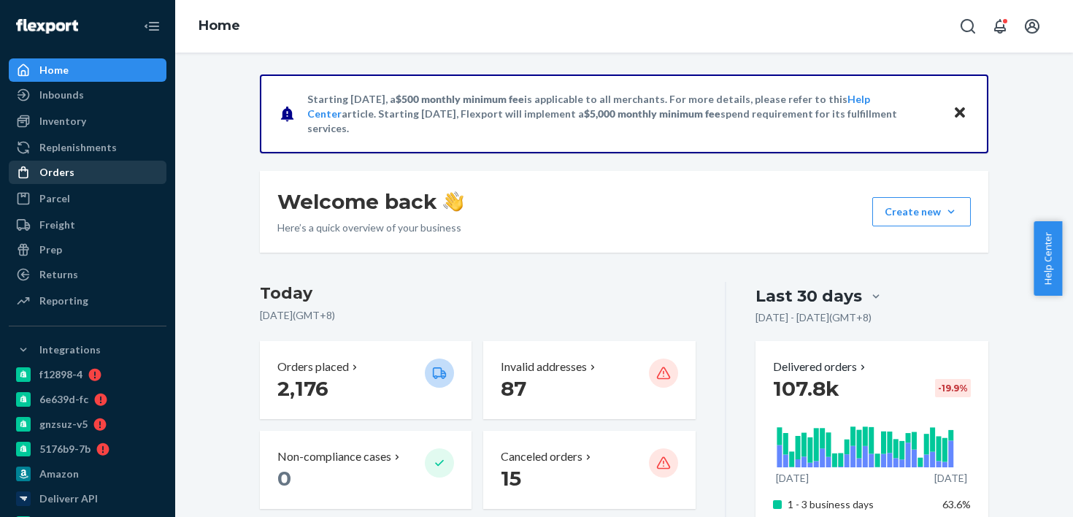
click at [81, 161] on link "Orders" at bounding box center [88, 172] width 158 height 23
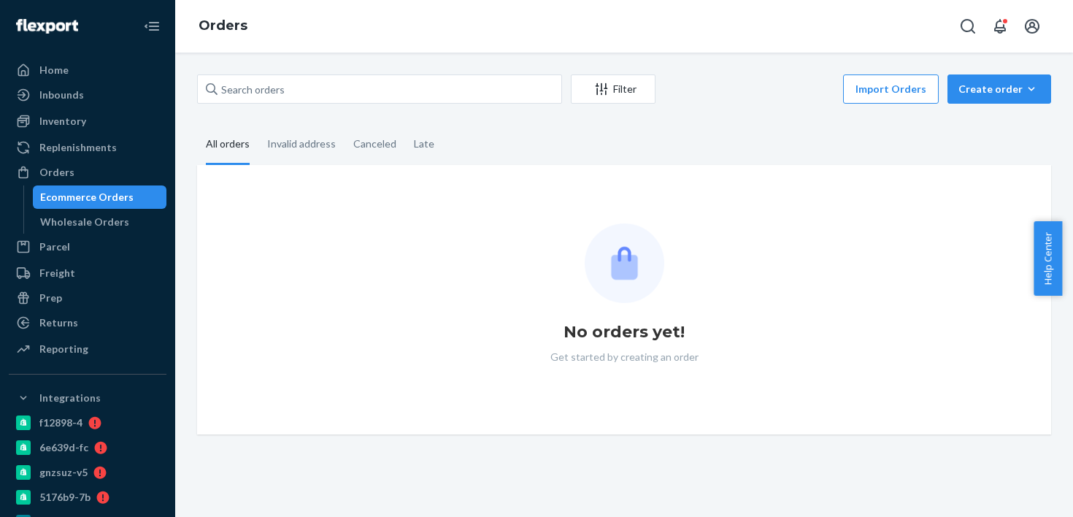
click at [350, 52] on div "Orders" at bounding box center [624, 26] width 898 height 53
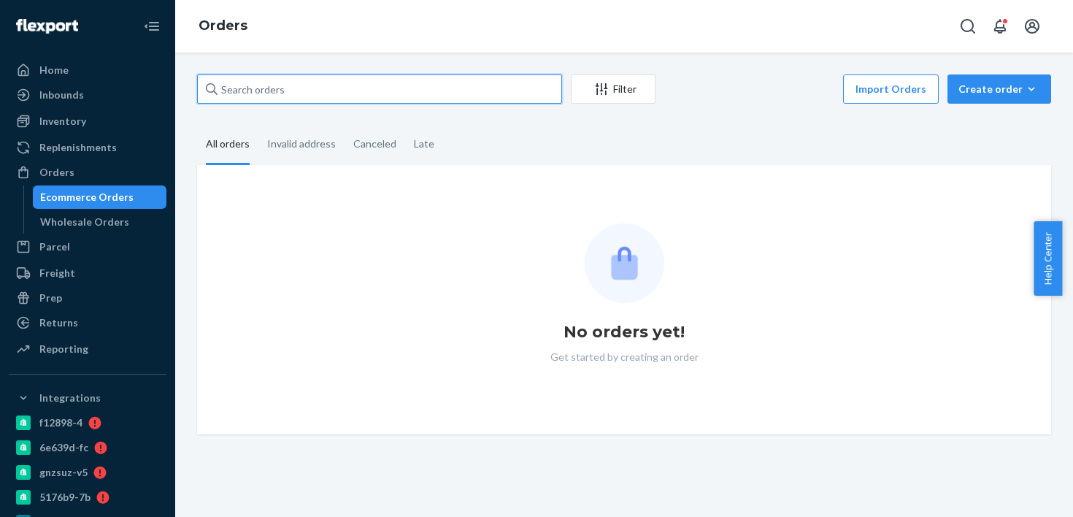
click at [353, 80] on input "text" at bounding box center [379, 88] width 365 height 29
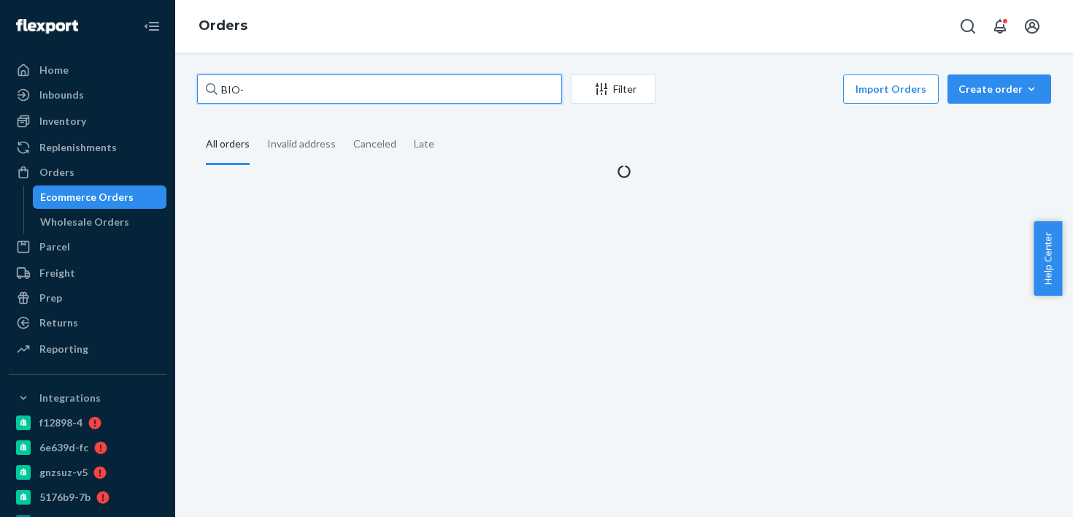
paste input "2754608"
type input "BIO-2754608"
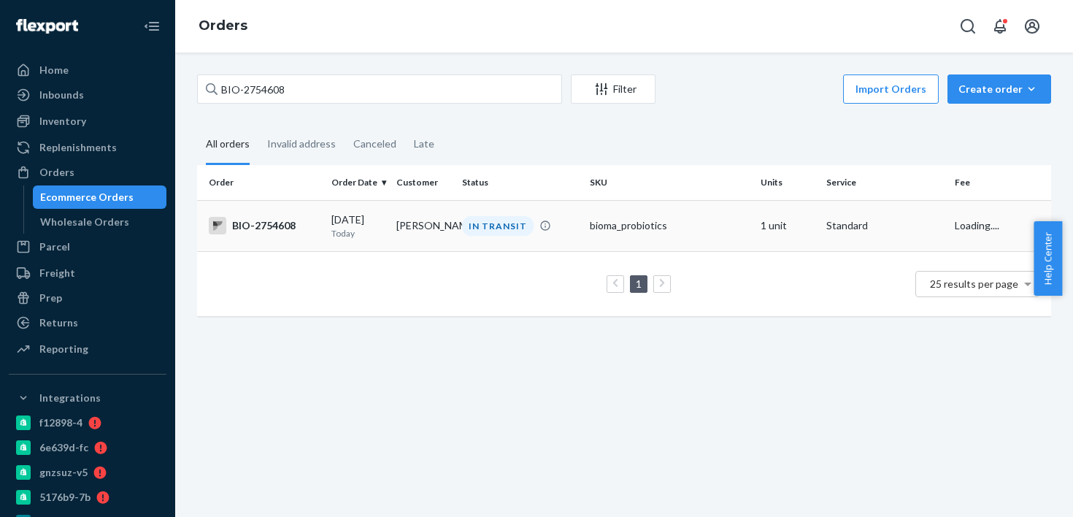
click at [267, 212] on td "BIO-2754608" at bounding box center [261, 225] width 129 height 51
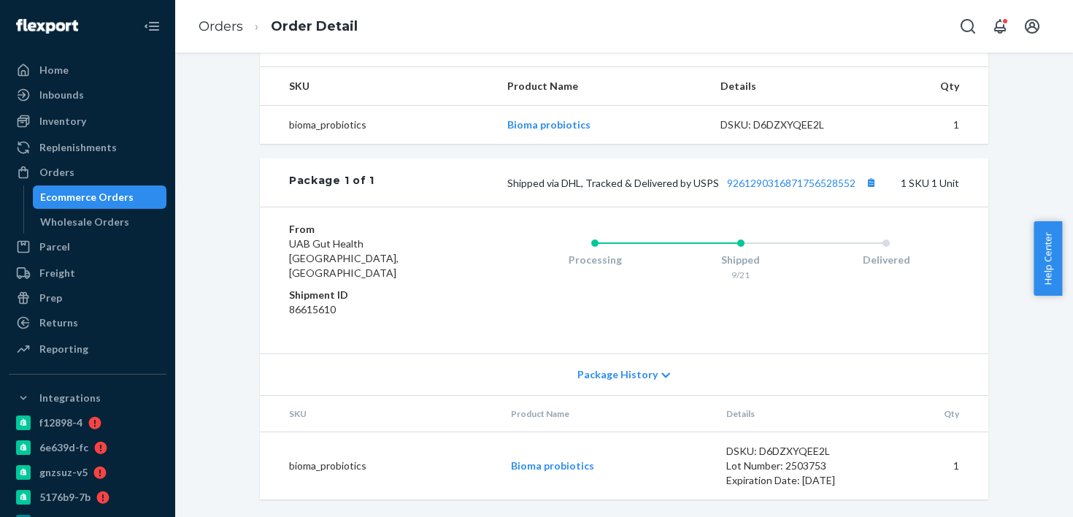
scroll to position [480, 0]
click at [746, 207] on div "Package 1 of 1 Shipped via DHL, Tracked & Delivered by USPS 9261290316871756528…" at bounding box center [624, 182] width 729 height 48
click at [757, 189] on link "9261290316871756528552" at bounding box center [791, 183] width 129 height 12
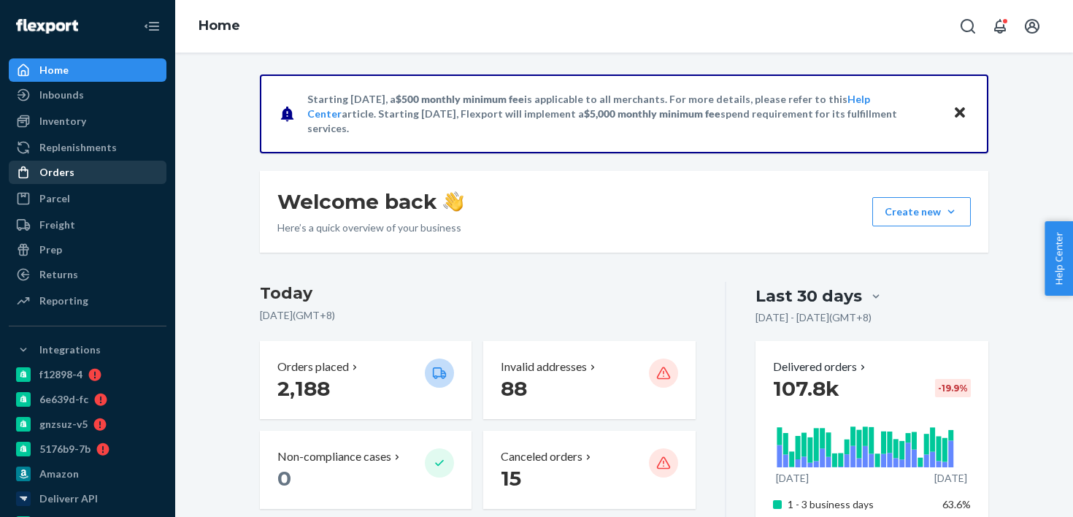
click at [139, 164] on div "Orders" at bounding box center [87, 172] width 155 height 20
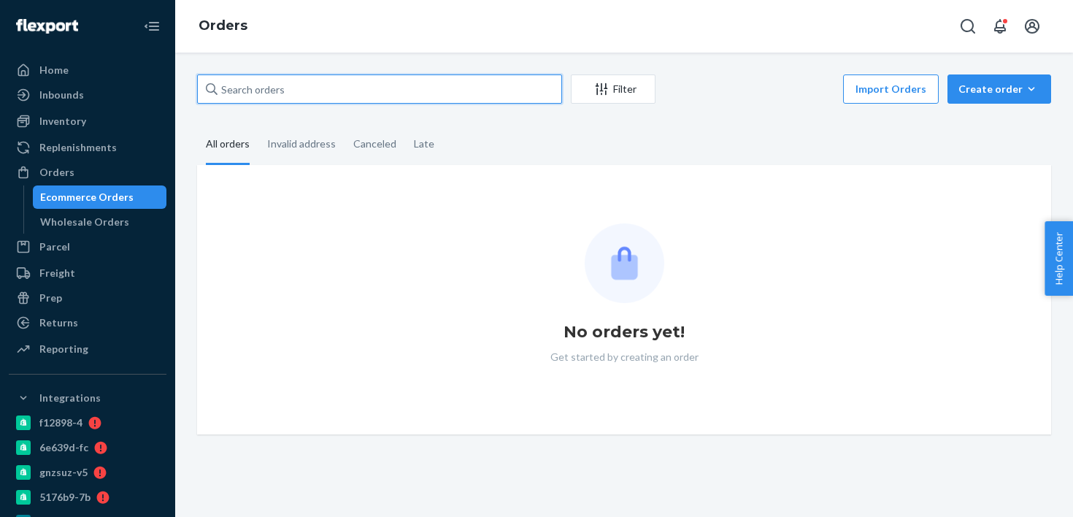
click at [296, 91] on input "text" at bounding box center [379, 88] width 365 height 29
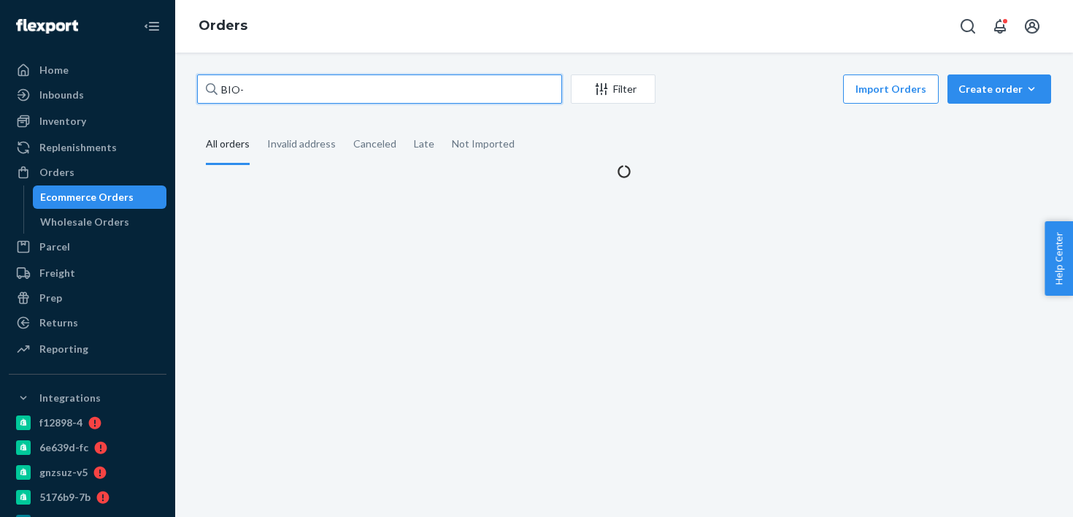
paste input "2361367"
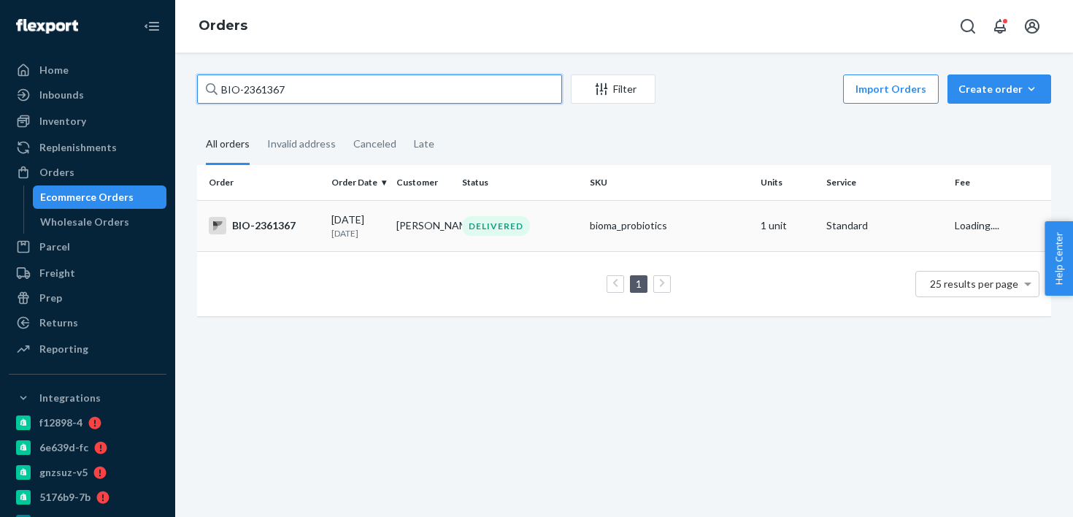
type input "BIO-2361367"
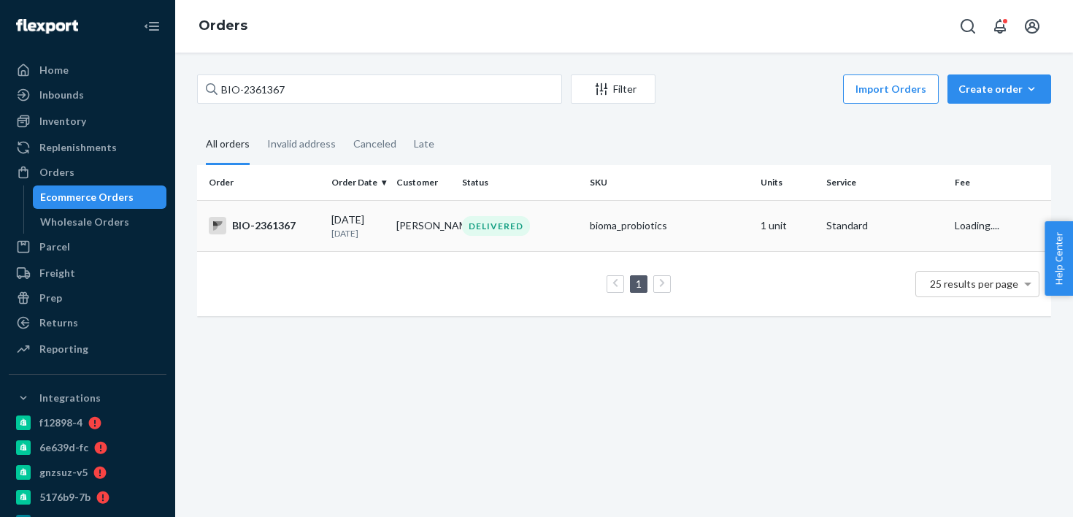
click at [450, 242] on td "Patricia Korb" at bounding box center [424, 225] width 66 height 51
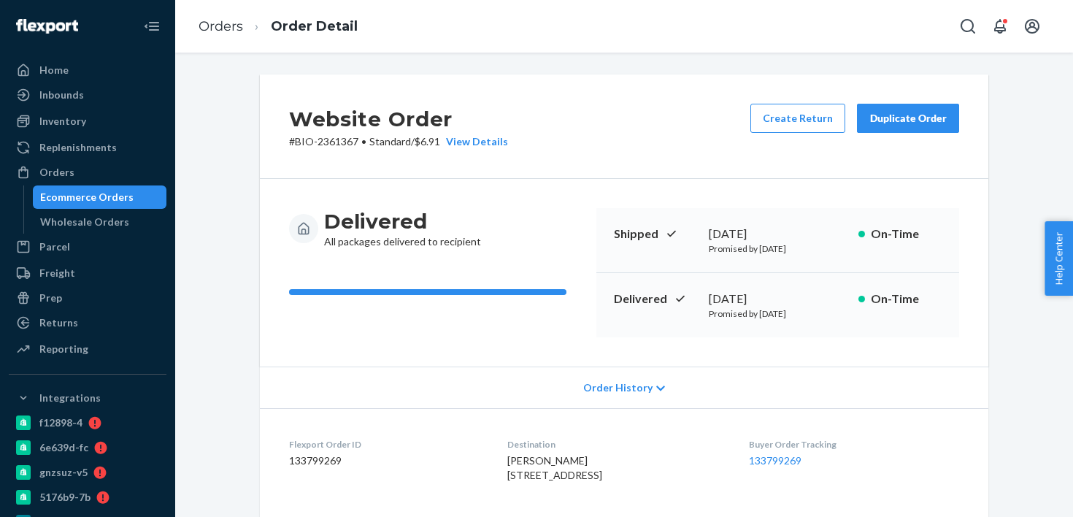
click at [748, 299] on div "August 12, 2025" at bounding box center [778, 299] width 138 height 17
copy div "August 12, 2025"
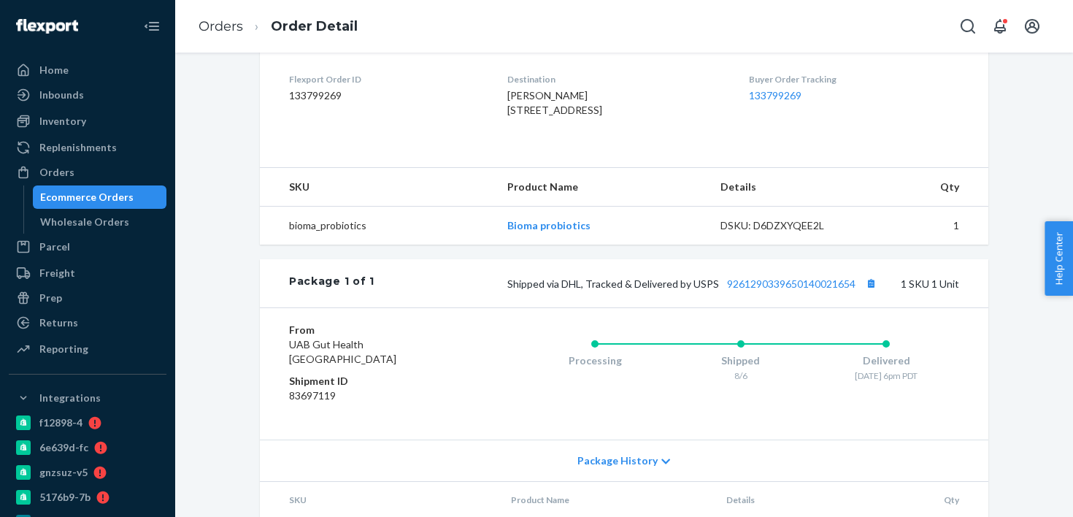
scroll to position [480, 0]
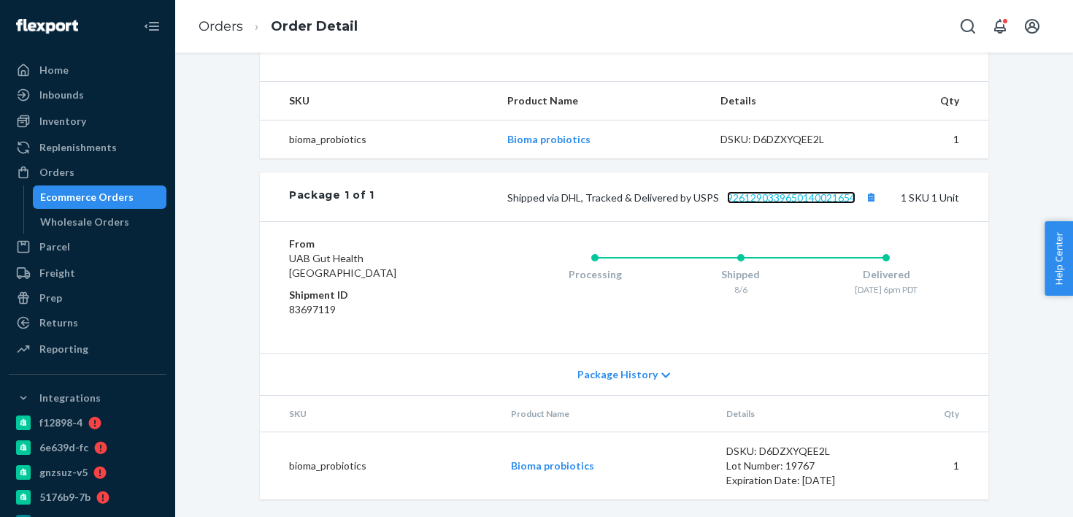
click at [791, 197] on link "9261290339650140021654" at bounding box center [791, 197] width 129 height 12
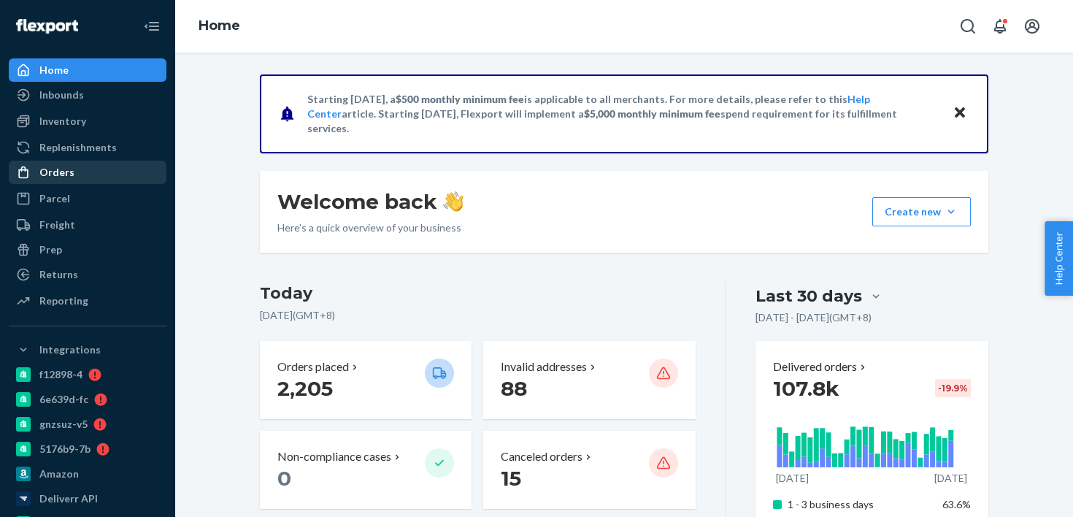
click at [113, 172] on div "Orders" at bounding box center [87, 172] width 155 height 20
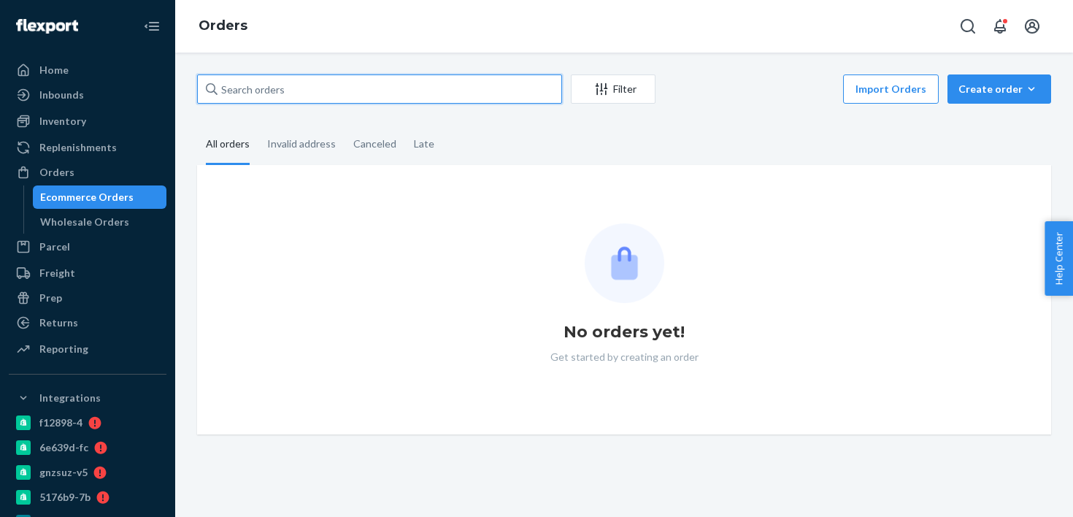
click at [352, 86] on input "text" at bounding box center [379, 88] width 365 height 29
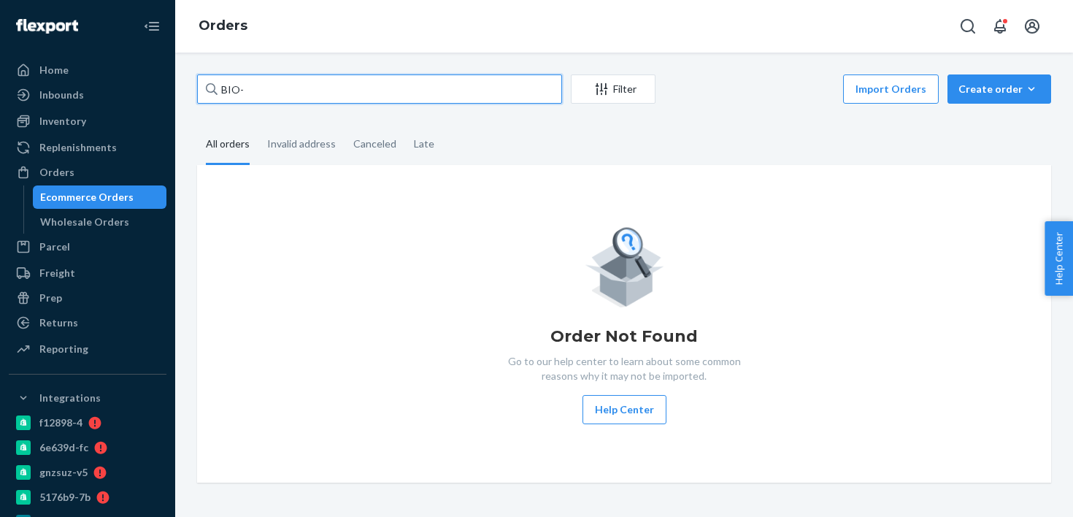
paste input "2762553"
type input "BIO-2762553"
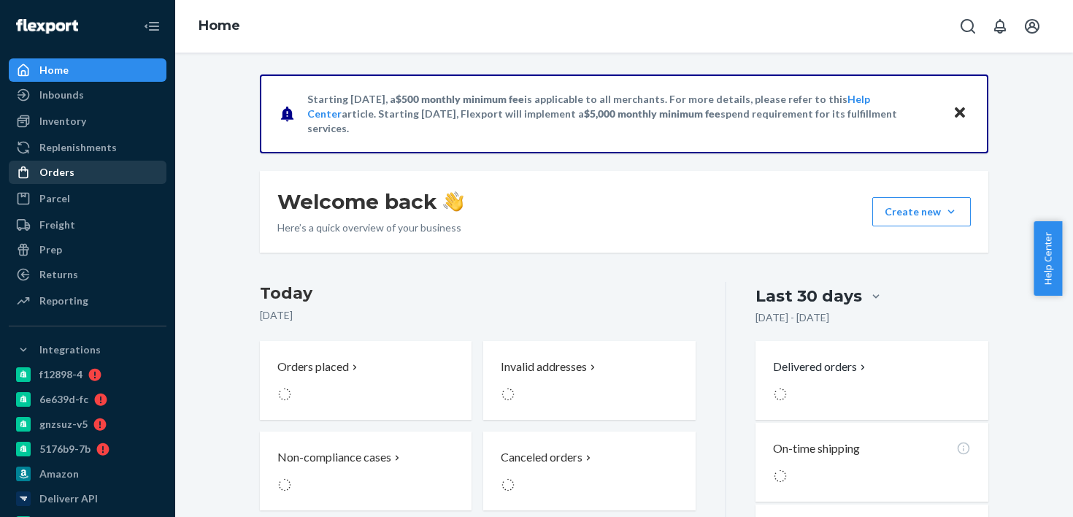
click at [77, 183] on link "Orders" at bounding box center [88, 172] width 158 height 23
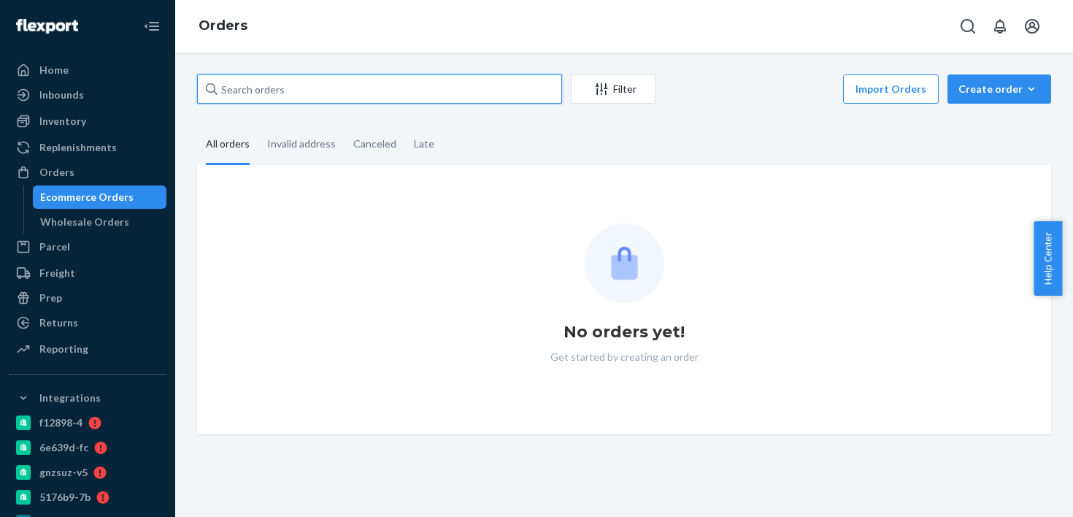
click at [248, 97] on input "text" at bounding box center [379, 88] width 365 height 29
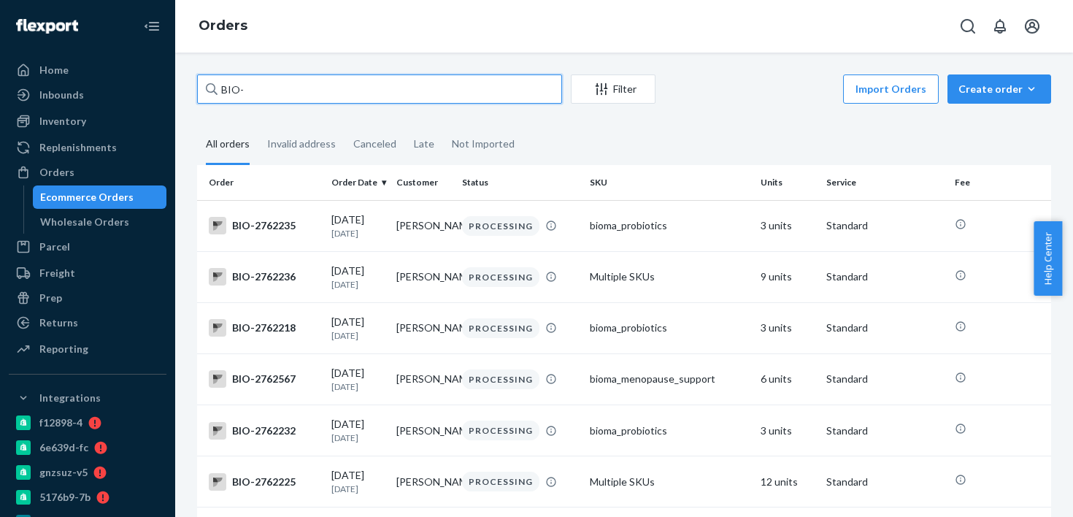
paste input "2762553"
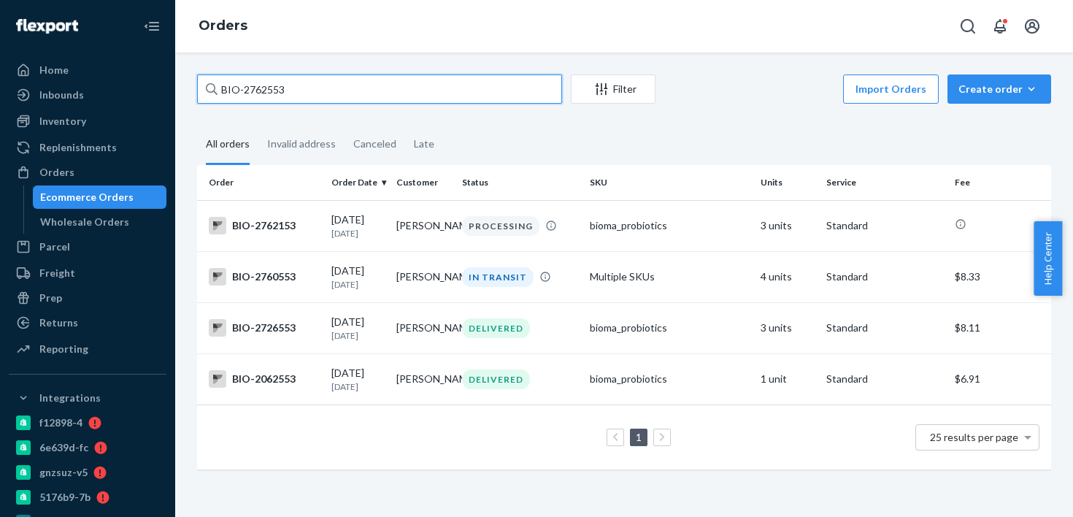
click at [256, 77] on input "BIO-2762553" at bounding box center [379, 88] width 365 height 29
click at [268, 81] on input "BIO-2762553" at bounding box center [379, 88] width 365 height 29
click at [268, 91] on input "BIO-2762553" at bounding box center [379, 88] width 365 height 29
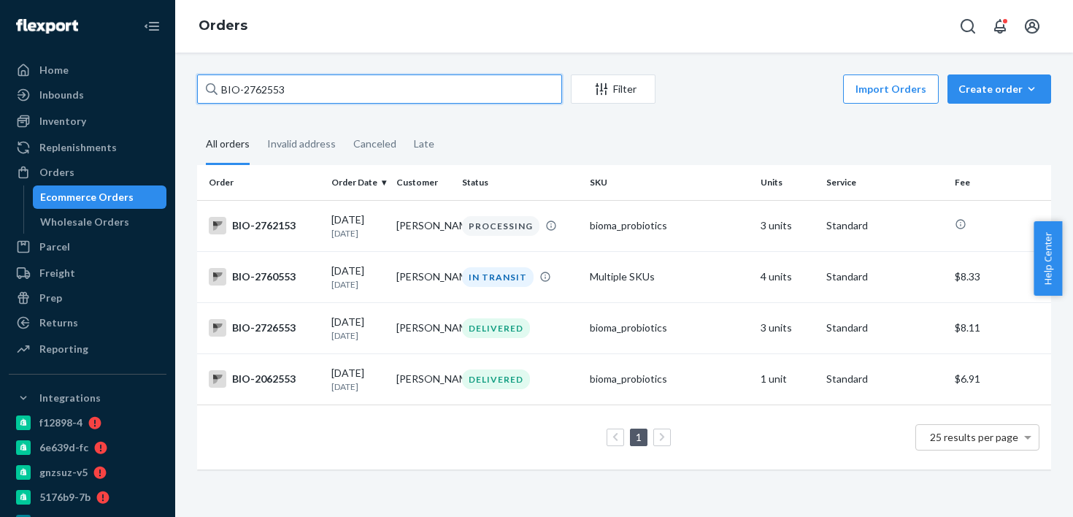
click at [268, 91] on input "BIO-2762553" at bounding box center [379, 88] width 365 height 29
paste input "27"
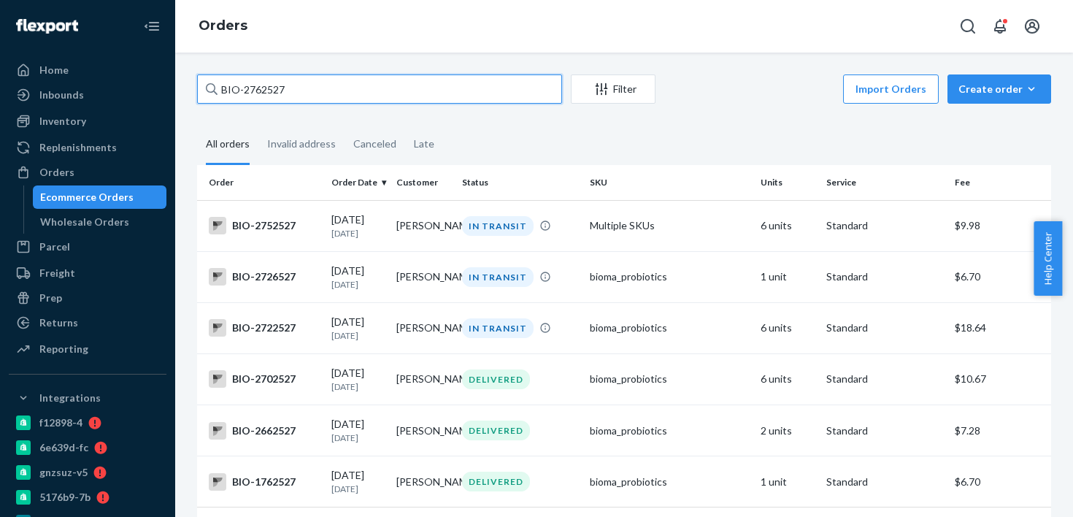
type input "BIO-2762527"
